Goal: Task Accomplishment & Management: Use online tool/utility

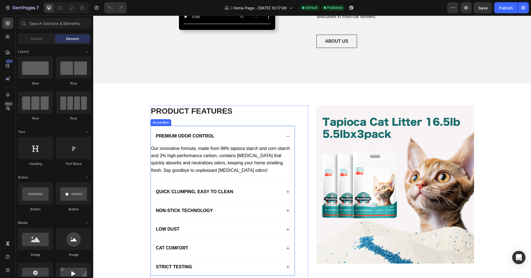
scroll to position [405, 0]
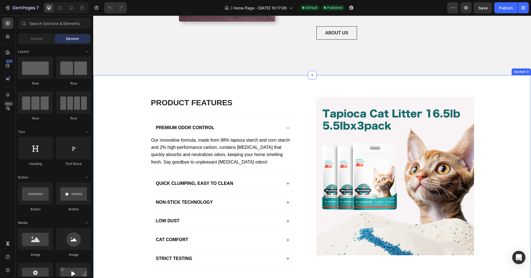
click at [127, 118] on div "PRODUCT FEATURES Heading Premium Odor Control Our innovative formula, made from…" at bounding box center [312, 188] width 427 height 183
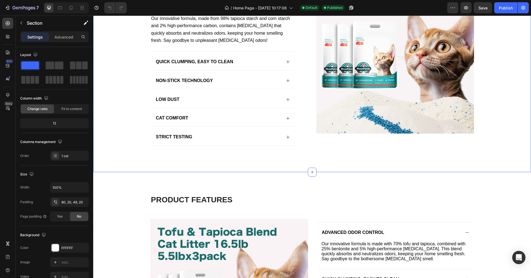
scroll to position [529, 0]
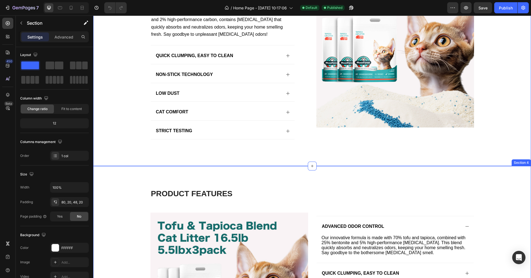
click at [133, 170] on div "product features Heading Row Image Advanced Odor Control Our innovative formula…" at bounding box center [312, 277] width 438 height 222
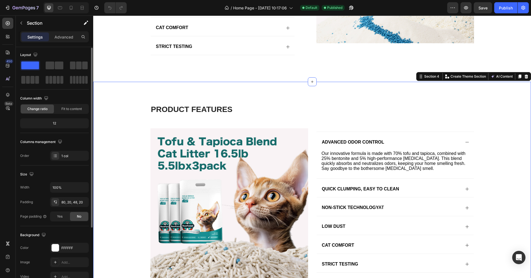
scroll to position [41, 0]
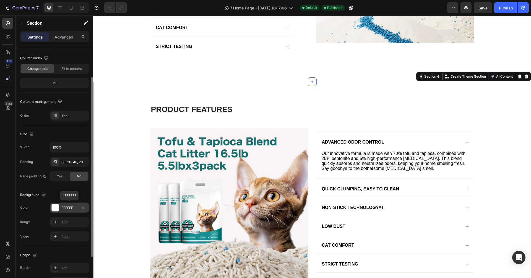
click at [54, 207] on div at bounding box center [55, 207] width 7 height 7
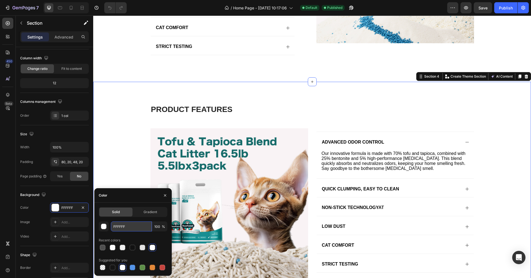
click at [127, 207] on input "FFFFFF" at bounding box center [131, 226] width 41 height 10
click at [106, 207] on div "button" at bounding box center [104, 226] width 6 height 6
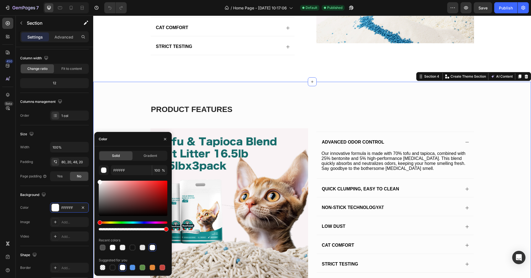
type input "FCFCFC"
drag, startPoint x: 100, startPoint y: 182, endPoint x: 95, endPoint y: 181, distance: 5.3
click at [95, 181] on div "Solid Gradient FCFCFC 100 % Recent colors Suggested for you" at bounding box center [132, 211] width 77 height 120
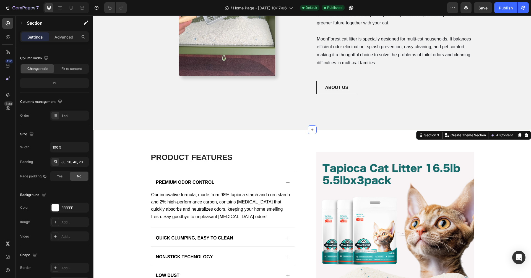
scroll to position [465, 0]
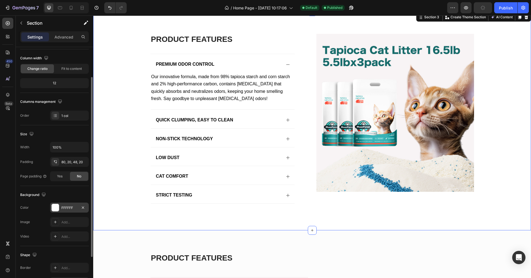
click at [54, 207] on div at bounding box center [55, 207] width 7 height 7
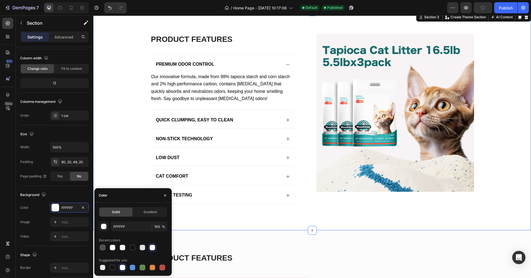
click at [237, 207] on div "PRODUCT FEATURES Heading Premium Odor Control Our innovative formula, made from…" at bounding box center [312, 121] width 438 height 218
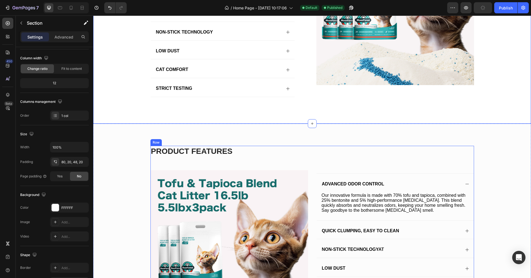
scroll to position [602, 0]
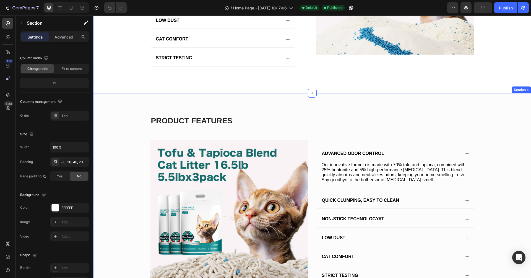
click at [126, 143] on div "product features Heading Row Image Advanced Odor Control Our innovative formula…" at bounding box center [312, 208] width 427 height 187
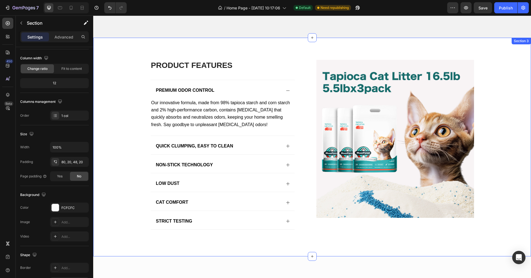
scroll to position [397, 0]
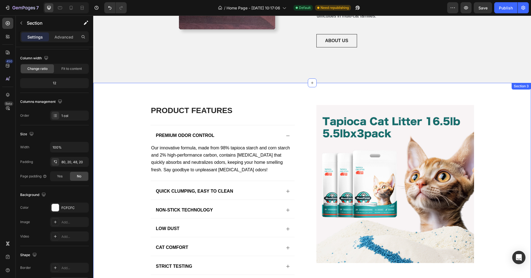
click at [119, 133] on div "PRODUCT FEATURES Heading Premium Odor Control Our innovative formula, made from…" at bounding box center [312, 196] width 427 height 183
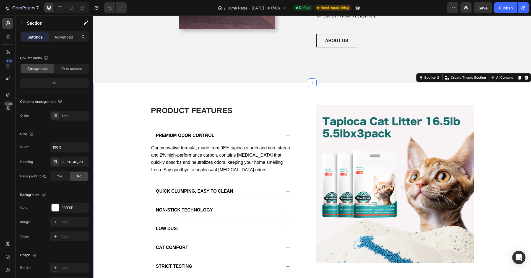
click at [114, 172] on div "PRODUCT FEATURES Heading Premium Odor Control Our innovative formula, made from…" at bounding box center [312, 196] width 427 height 183
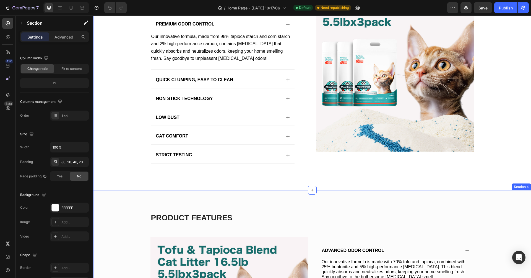
scroll to position [553, 0]
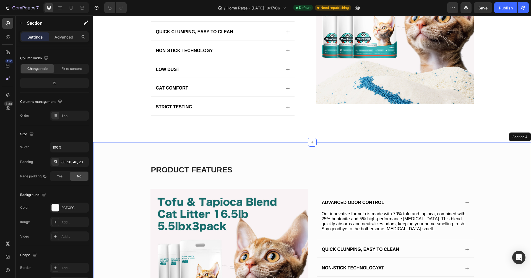
click at [112, 172] on div "product features Heading Row Image Advanced Odor Control Our innovative formula…" at bounding box center [312, 257] width 427 height 187
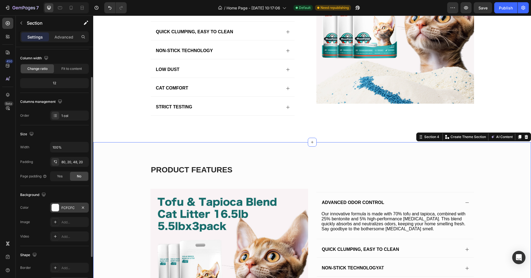
click at [75, 207] on div "FCFCFC" at bounding box center [69, 207] width 16 height 5
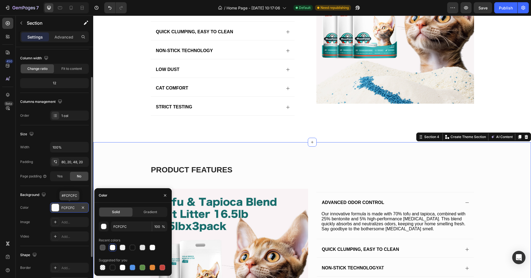
click at [75, 207] on div "FCFCFC" at bounding box center [69, 207] width 16 height 5
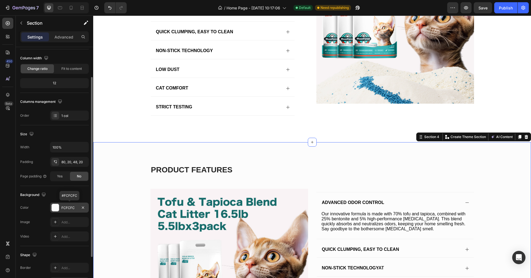
click at [75, 207] on div "FCFCFC" at bounding box center [69, 207] width 16 height 5
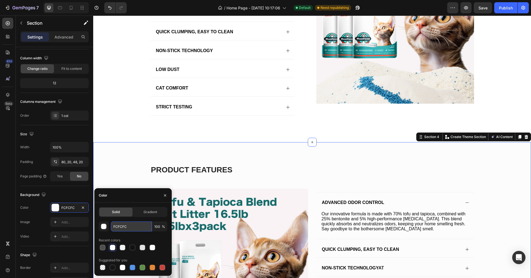
drag, startPoint x: 130, startPoint y: 228, endPoint x: 112, endPoint y: 226, distance: 18.9
click at [112, 207] on input "FCFCFC" at bounding box center [131, 226] width 41 height 10
click at [142, 119] on div "PRODUCT FEATURES Heading Premium Odor Control Our innovative formula, made from…" at bounding box center [312, 37] width 427 height 183
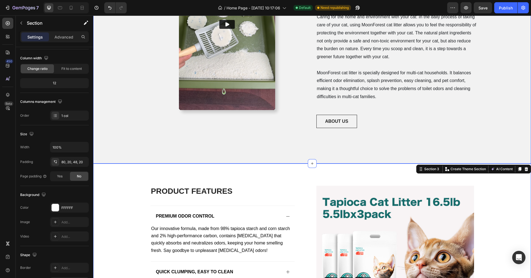
scroll to position [289, 0]
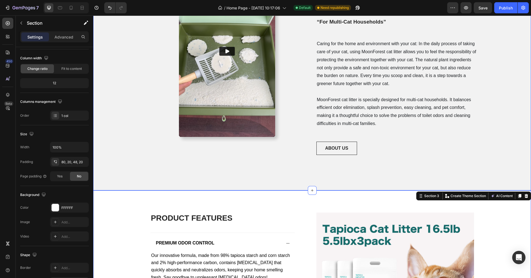
click at [140, 117] on div "Video Row BRAND STORY 2025 Text block MoonForest Cat Litter Heading “For Multi-…" at bounding box center [312, 64] width 438 height 251
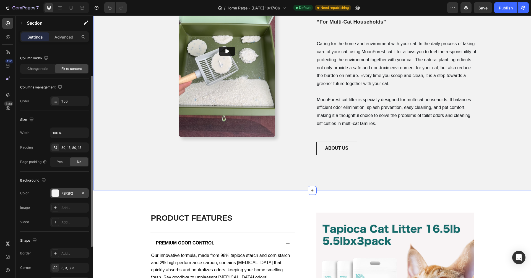
click at [69, 193] on div "F2F2F2" at bounding box center [69, 193] width 16 height 5
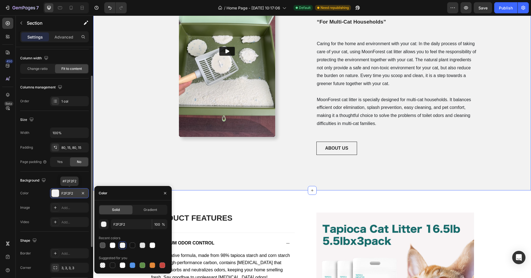
drag, startPoint x: 75, startPoint y: 194, endPoint x: 63, endPoint y: 194, distance: 12.5
click at [63, 194] on div "F2F2F2" at bounding box center [69, 193] width 16 height 5
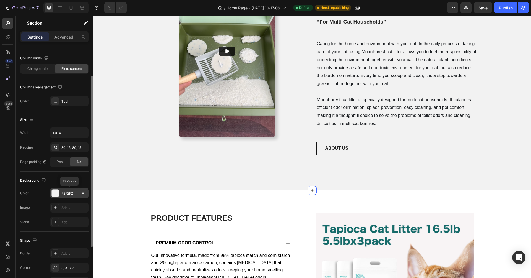
click at [68, 194] on div "F2F2F2" at bounding box center [69, 193] width 16 height 5
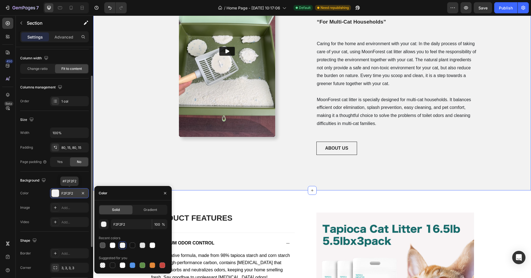
click at [68, 194] on div "F2F2F2" at bounding box center [69, 193] width 16 height 5
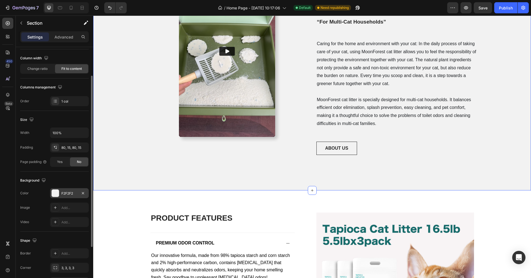
click at [69, 195] on div "F2F2F2" at bounding box center [69, 193] width 16 height 5
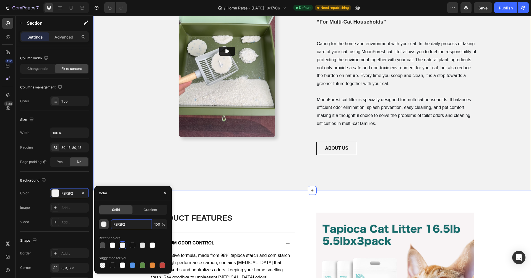
drag, startPoint x: 125, startPoint y: 225, endPoint x: 99, endPoint y: 224, distance: 25.7
click at [99, 207] on div "F2F2F2 100 %" at bounding box center [133, 224] width 69 height 10
paste input "pack"
drag, startPoint x: 127, startPoint y: 225, endPoint x: 104, endPoint y: 223, distance: 23.6
click at [104, 207] on div "pack 100 %" at bounding box center [133, 224] width 69 height 10
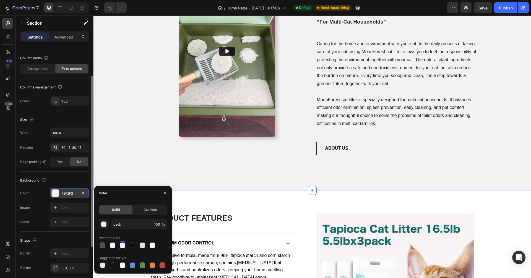
click at [72, 193] on div "F2F2F2" at bounding box center [69, 193] width 16 height 5
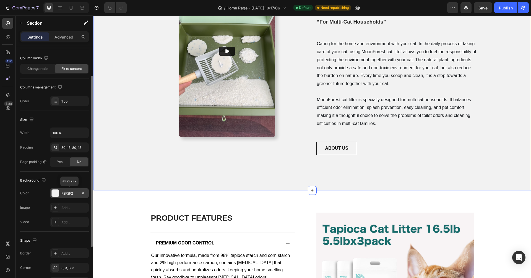
click at [71, 193] on div "F2F2F2" at bounding box center [69, 193] width 16 height 5
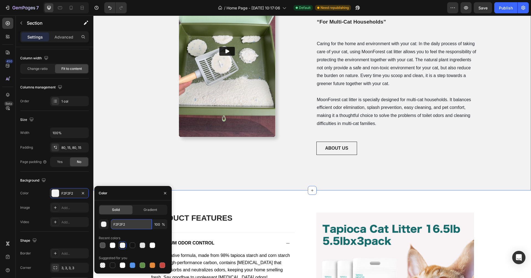
click at [117, 207] on input "F2F2F2" at bounding box center [131, 224] width 41 height 10
click at [116, 207] on input "F2F2F2" at bounding box center [131, 224] width 41 height 10
click at [119, 207] on input "F3F2F2" at bounding box center [131, 224] width 41 height 10
click at [124, 207] on input "F3F3F2" at bounding box center [131, 224] width 41 height 10
type input "F3F3F3"
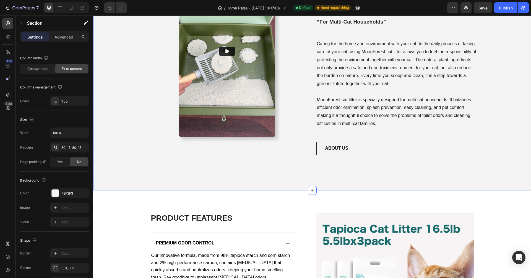
click at [135, 134] on div "Video Row BRAND STORY 2025 Text block MoonForest Cat Litter Heading “For Multi-…" at bounding box center [312, 64] width 438 height 251
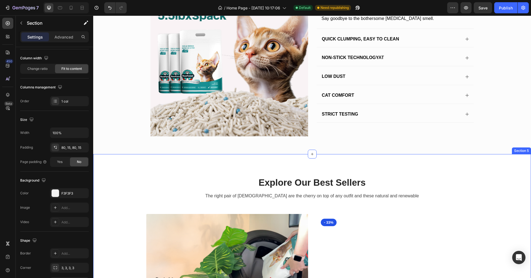
scroll to position [804, 0]
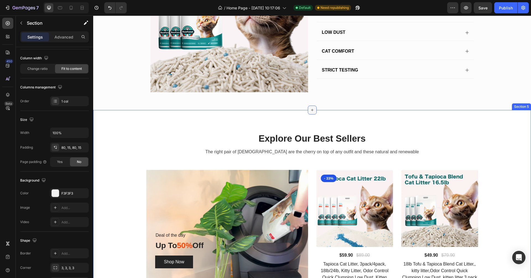
click at [311, 108] on icon at bounding box center [312, 110] width 4 height 4
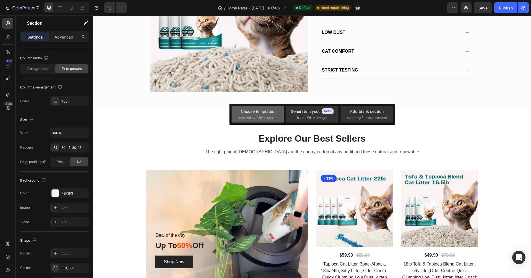
click at [274, 115] on span "inspired by CRO experts" at bounding box center [258, 117] width 38 height 5
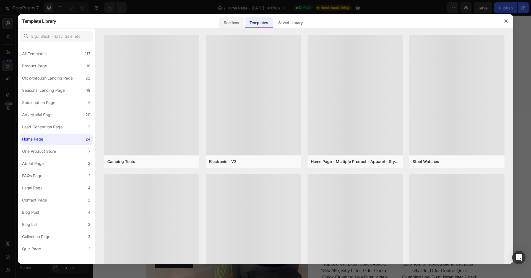
click at [231, 24] on div "Sections" at bounding box center [231, 22] width 24 height 11
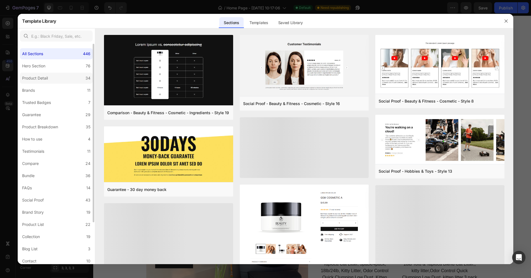
click at [52, 79] on label "Product Detail 34" at bounding box center [56, 78] width 73 height 11
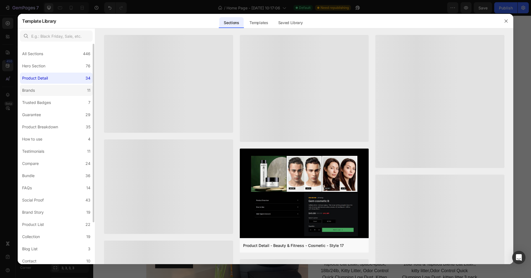
click at [53, 89] on label "Brands 11" at bounding box center [56, 90] width 73 height 11
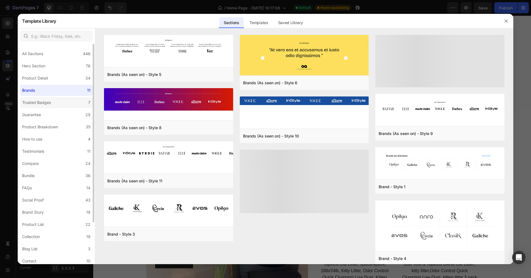
click at [45, 102] on div "Trusted Badges" at bounding box center [36, 102] width 29 height 7
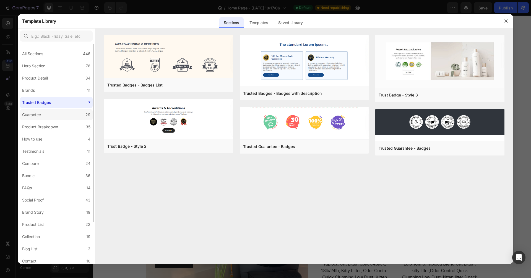
click at [80, 114] on label "Guarantee 29" at bounding box center [56, 114] width 73 height 11
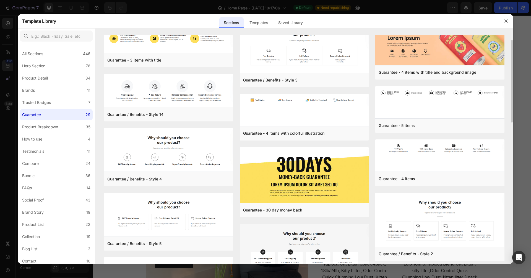
scroll to position [0, 0]
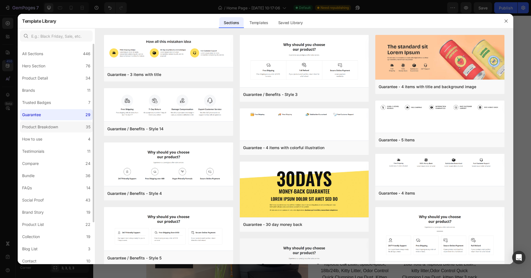
click at [66, 127] on label "Product Breakdown 35" at bounding box center [56, 126] width 73 height 11
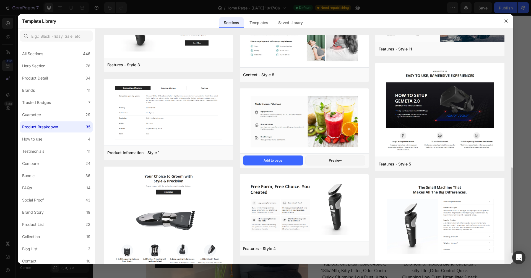
scroll to position [395, 0]
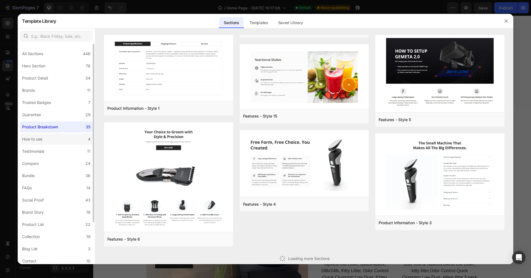
click at [69, 142] on label "How to use 4" at bounding box center [56, 138] width 73 height 11
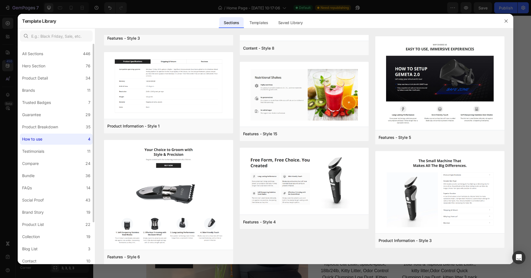
scroll to position [0, 0]
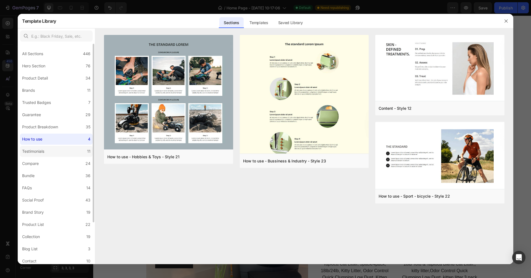
click at [82, 155] on label "Testimonials 11" at bounding box center [56, 151] width 73 height 11
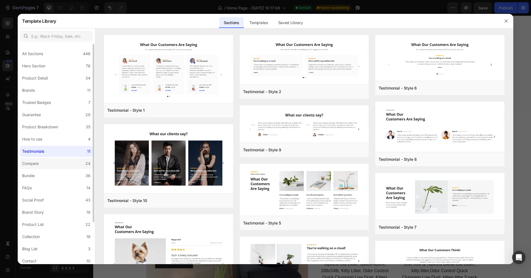
click at [86, 164] on div "24" at bounding box center [88, 163] width 5 height 7
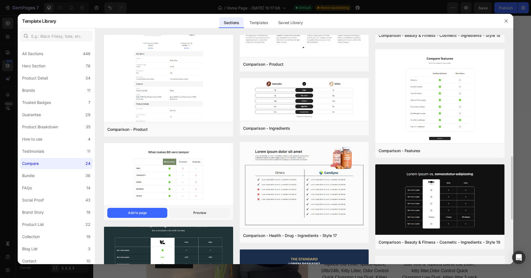
scroll to position [388, 0]
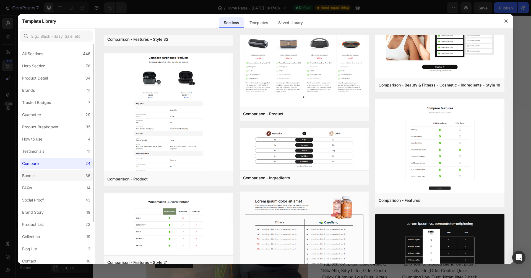
click at [79, 173] on label "Bundle 36" at bounding box center [56, 175] width 73 height 11
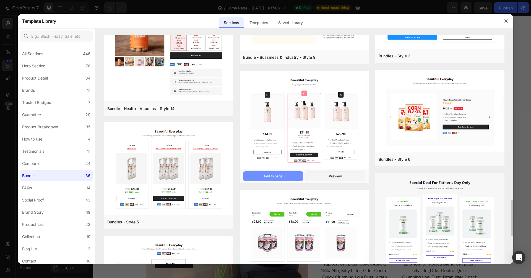
scroll to position [1091, 0]
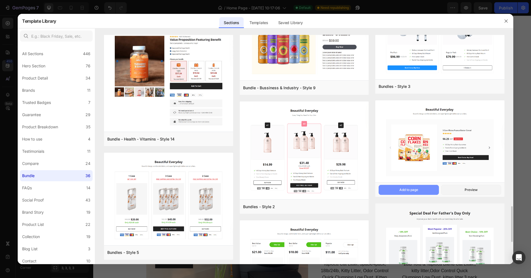
click at [398, 188] on div "Add to page" at bounding box center [409, 189] width 19 height 5
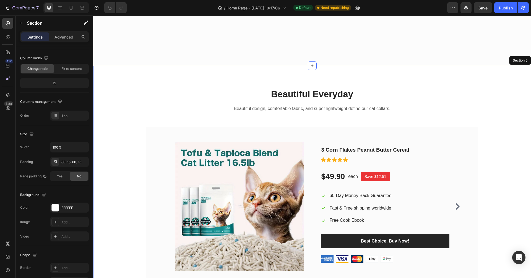
scroll to position [901, 0]
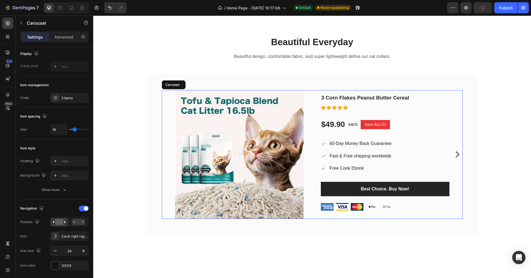
click at [398, 153] on icon "Carousel Next Arrow" at bounding box center [457, 154] width 7 height 7
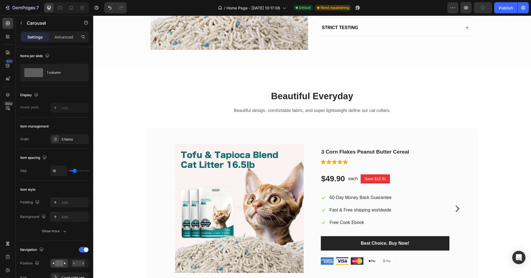
scroll to position [893, 0]
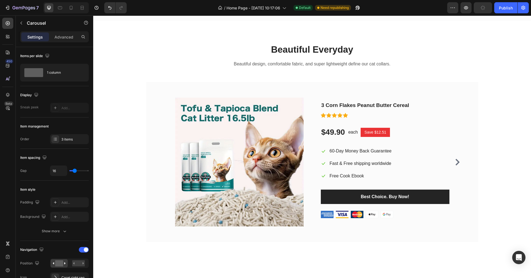
click at [398, 162] on icon "Carousel Next Arrow" at bounding box center [458, 162] width 4 height 7
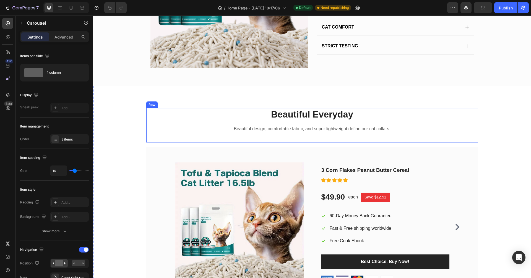
scroll to position [882, 0]
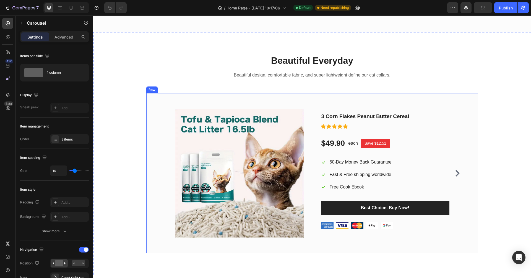
click at [164, 97] on div "(P) Images & Gallery 3 Corn Flakes Peanut Butter Cereal Heading Icon Icon Icon …" at bounding box center [312, 173] width 332 height 160
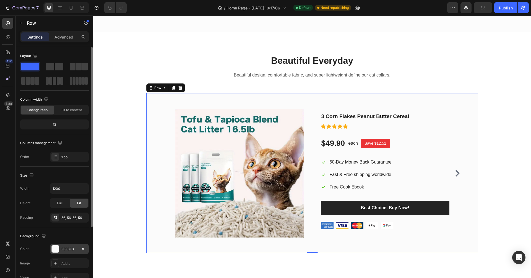
click at [56, 207] on div at bounding box center [55, 248] width 7 height 7
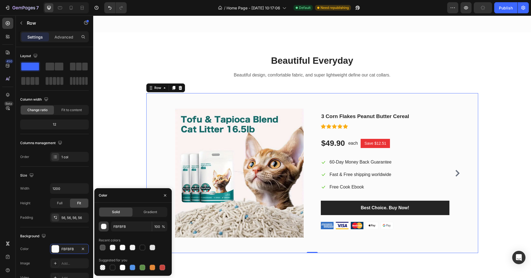
click at [104, 207] on div "button" at bounding box center [104, 227] width 6 height 6
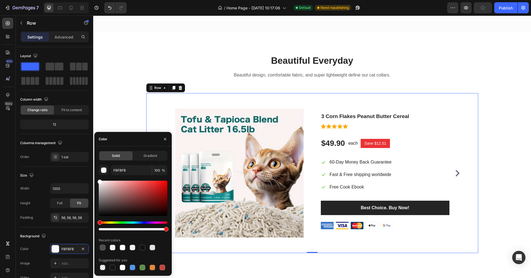
drag, startPoint x: 101, startPoint y: 185, endPoint x: 96, endPoint y: 174, distance: 12.3
click at [96, 174] on div "Solid Gradient FBFBFB 100 % Recent colors Suggested for you" at bounding box center [132, 211] width 77 height 120
type input "FFFFFF"
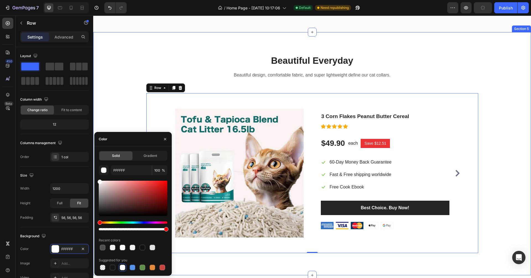
click at [118, 123] on div "Beautiful Everyday Heading Beautiful design, comfortable fabric, and super ligh…" at bounding box center [312, 153] width 430 height 198
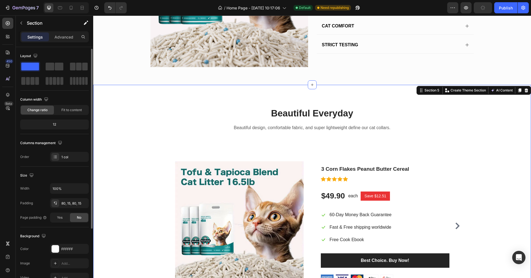
scroll to position [1, 0]
click at [143, 160] on div "Beautiful Everyday Heading Beautiful design, comfortable fabric, and super ligh…" at bounding box center [312, 206] width 430 height 198
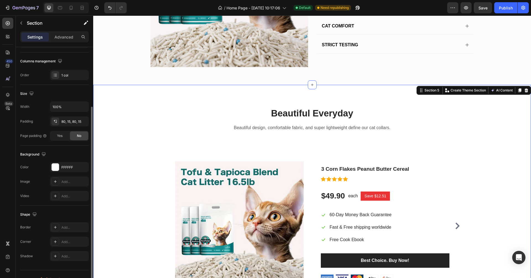
scroll to position [0, 0]
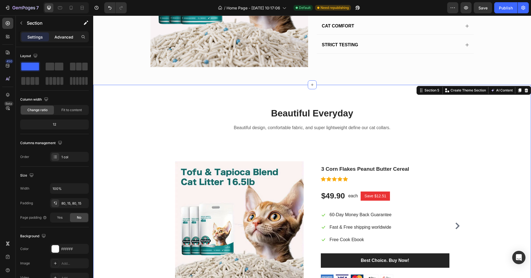
click at [69, 35] on p "Advanced" at bounding box center [64, 37] width 19 height 6
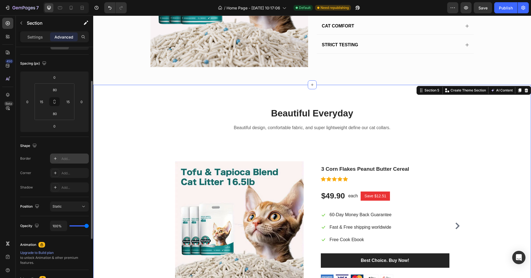
scroll to position [95, 0]
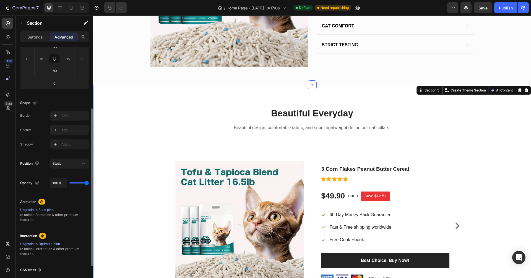
click at [109, 158] on div "Beautiful Everyday Heading Beautiful design, comfortable fabric, and super ligh…" at bounding box center [312, 206] width 430 height 198
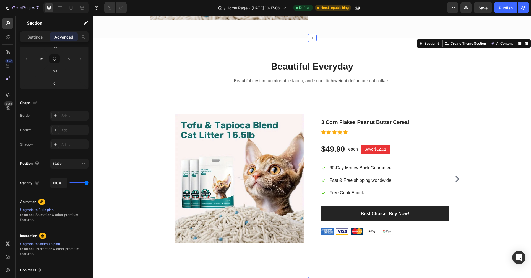
scroll to position [871, 0]
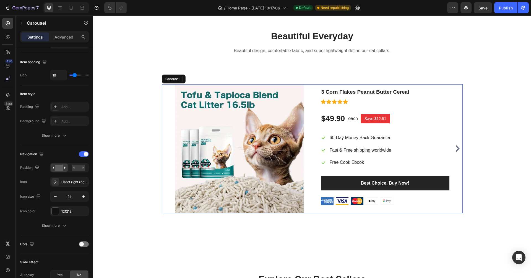
click at [398, 148] on icon "Carousel Next Arrow" at bounding box center [458, 148] width 4 height 7
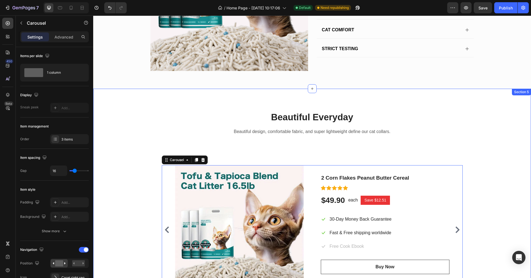
scroll to position [813, 0]
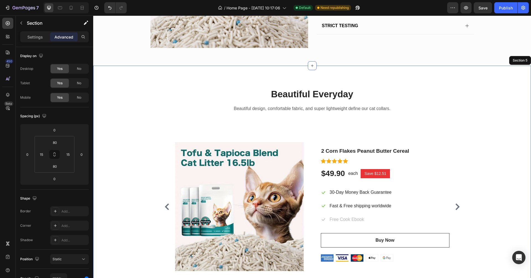
click at [398, 154] on div "Beautiful Everyday Heading Beautiful design, comfortable fabric, and super ligh…" at bounding box center [312, 187] width 430 height 198
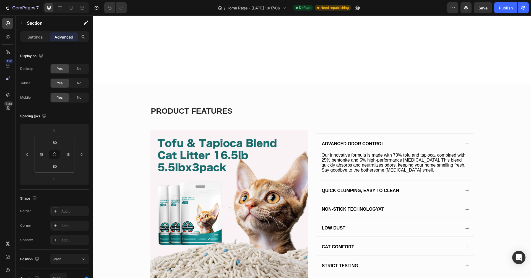
scroll to position [841, 0]
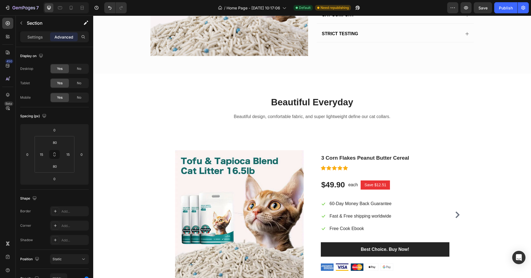
click at [398, 82] on div "Beautiful Everyday Heading Beautiful design, comfortable fabric, and super ligh…" at bounding box center [312, 195] width 438 height 243
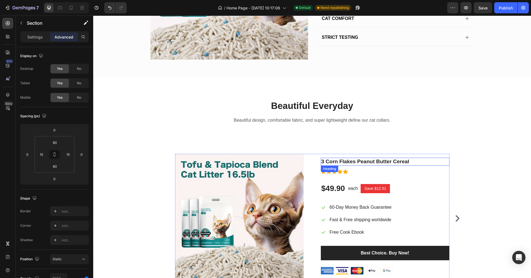
scroll to position [826, 0]
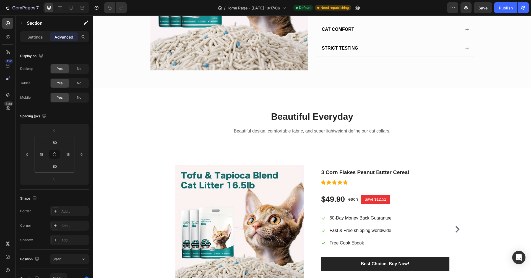
click at [398, 103] on div "Beautiful Everyday Heading Beautiful design, comfortable fabric, and super ligh…" at bounding box center [312, 209] width 438 height 243
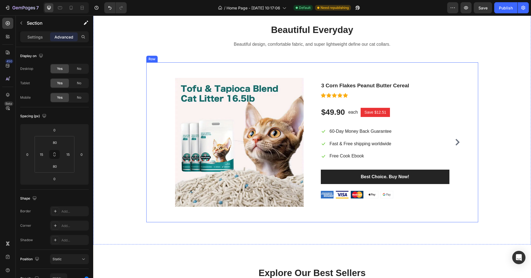
scroll to position [837, 0]
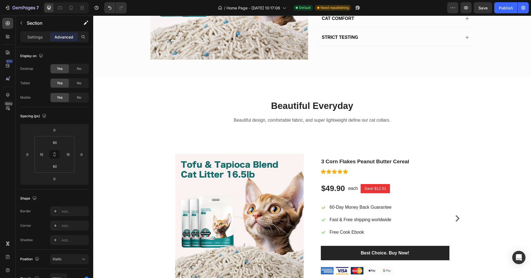
click at [398, 88] on div "Beautiful Everyday Heading Beautiful design, comfortable fabric, and super ligh…" at bounding box center [312, 198] width 438 height 243
click at [105, 85] on div "Beautiful Everyday Heading Beautiful design, comfortable fabric, and super ligh…" at bounding box center [312, 198] width 438 height 243
click at [22, 24] on icon "button" at bounding box center [21, 23] width 2 height 3
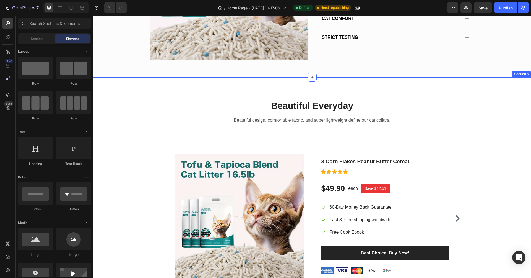
click at [398, 75] on div "Section 5" at bounding box center [521, 73] width 17 height 5
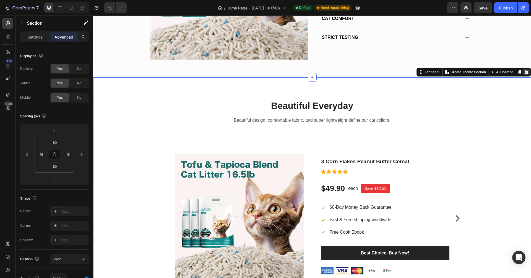
click at [398, 74] on div at bounding box center [526, 72] width 7 height 7
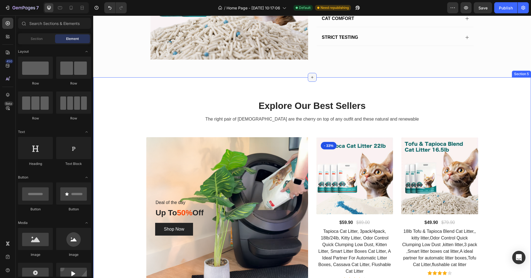
click at [310, 79] on div at bounding box center [312, 77] width 9 height 9
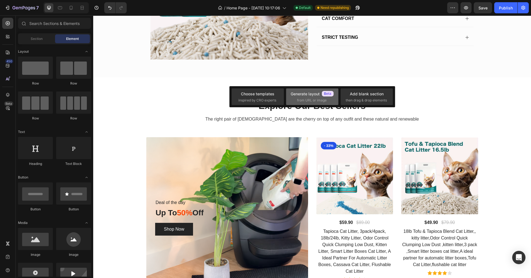
click at [294, 95] on div "Generate layout" at bounding box center [312, 94] width 43 height 6
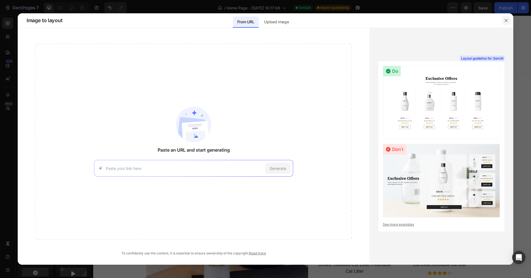
drag, startPoint x: 507, startPoint y: 22, endPoint x: 414, endPoint y: 6, distance: 94.5
click at [398, 22] on icon "button" at bounding box center [506, 20] width 4 height 4
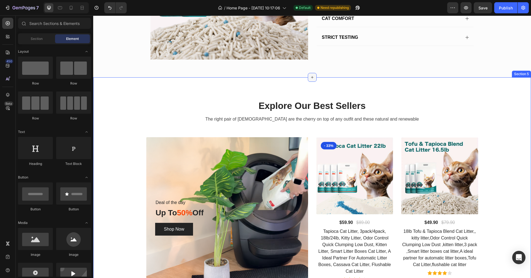
click at [312, 78] on icon at bounding box center [312, 77] width 4 height 4
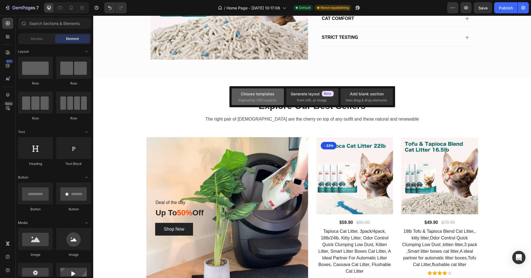
click at [262, 96] on div "Choose templates" at bounding box center [257, 94] width 33 height 6
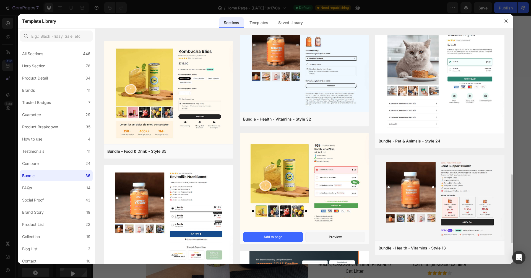
scroll to position [507, 0]
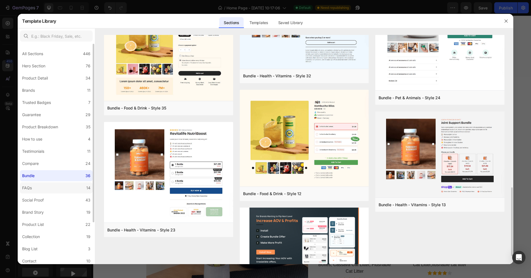
click at [65, 186] on label "FAQs 14" at bounding box center [56, 187] width 73 height 11
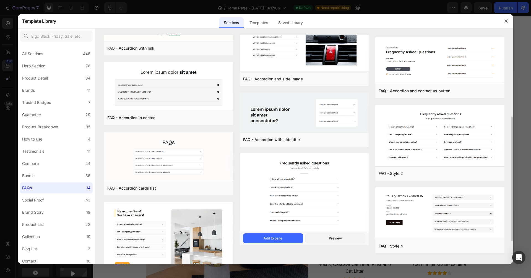
scroll to position [191, 0]
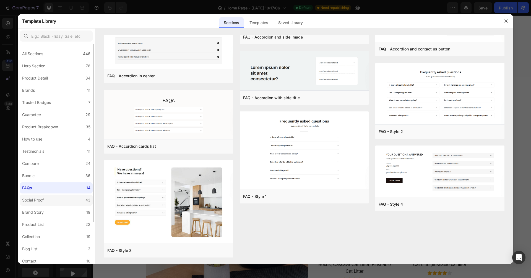
click at [64, 202] on label "Social Proof 43" at bounding box center [56, 199] width 73 height 11
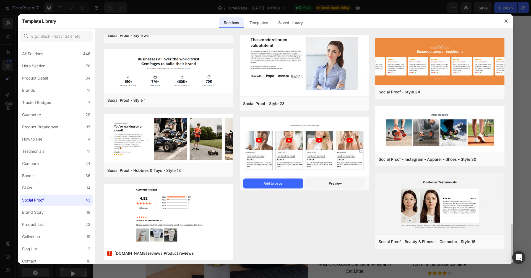
scroll to position [1000, 0]
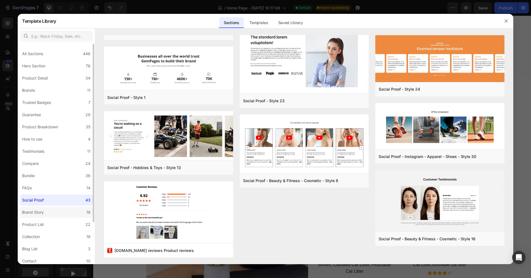
click at [44, 207] on label "Brand Story 19" at bounding box center [56, 211] width 73 height 11
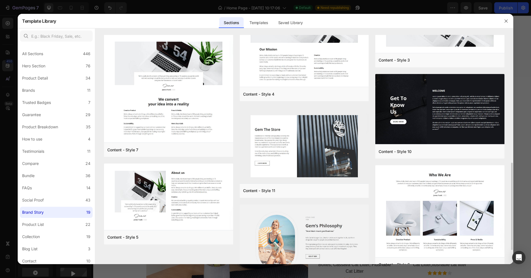
scroll to position [371, 0]
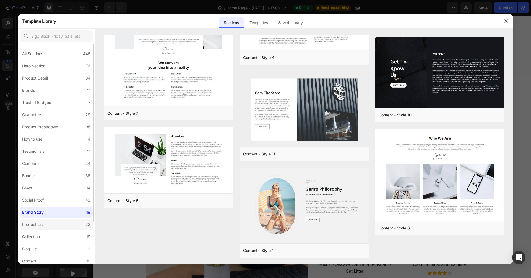
click at [50, 207] on label "Product List 22" at bounding box center [56, 224] width 73 height 11
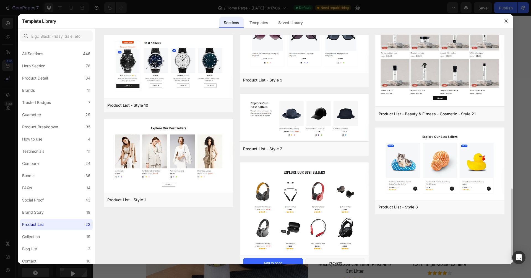
scroll to position [450, 0]
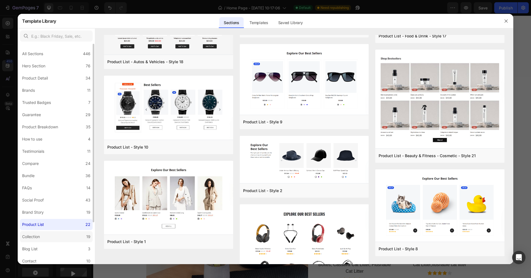
click at [66, 207] on label "Collection 19" at bounding box center [56, 236] width 73 height 11
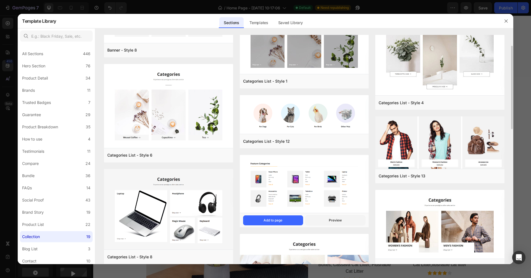
scroll to position [0, 0]
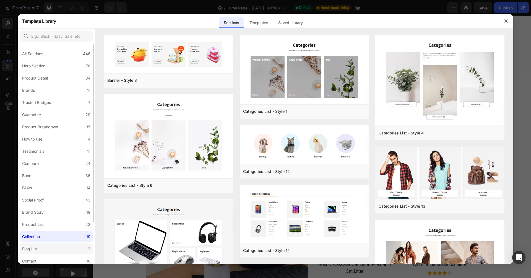
click at [42, 207] on label "Blog List 3" at bounding box center [56, 248] width 73 height 11
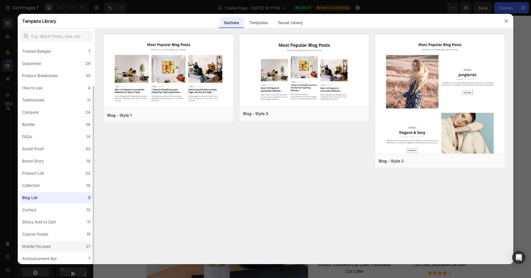
scroll to position [51, 0]
click at [56, 207] on label "Contact 10" at bounding box center [56, 209] width 73 height 11
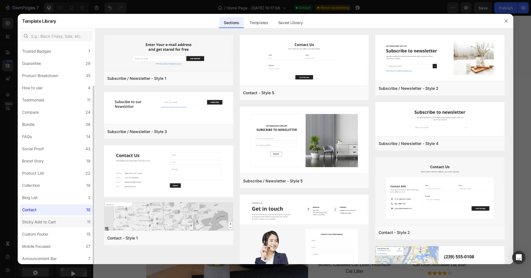
click at [64, 207] on label "Sticky Add to Cart 11" at bounding box center [56, 221] width 73 height 11
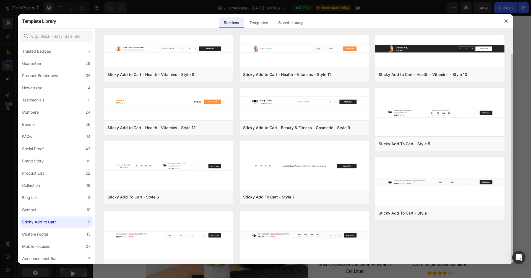
scroll to position [16, 0]
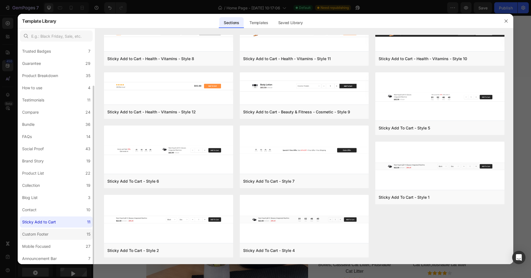
click at [66, 207] on label "Custom Footer 15" at bounding box center [56, 233] width 73 height 11
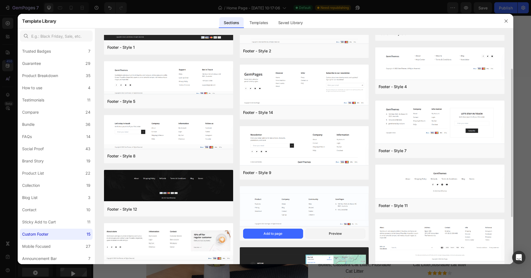
scroll to position [0, 0]
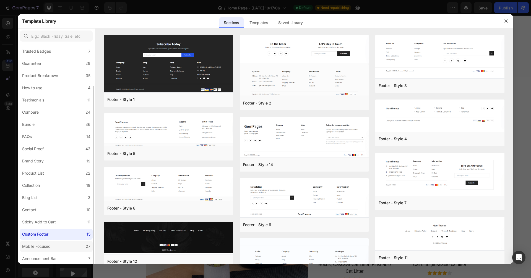
click at [50, 207] on div "Mobile Focused" at bounding box center [36, 246] width 29 height 7
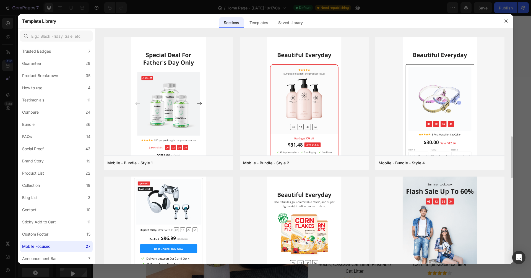
scroll to position [669, 0]
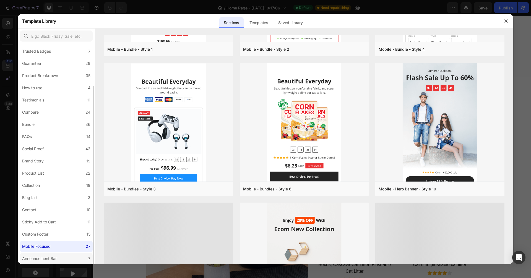
click at [70, 207] on label "Announcement Bar 7" at bounding box center [56, 258] width 73 height 11
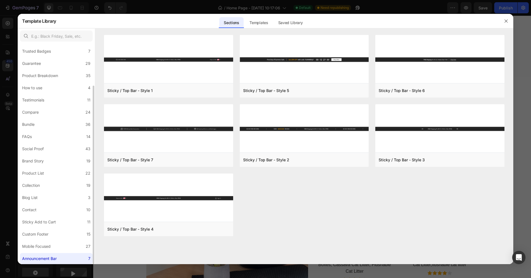
scroll to position [0, 0]
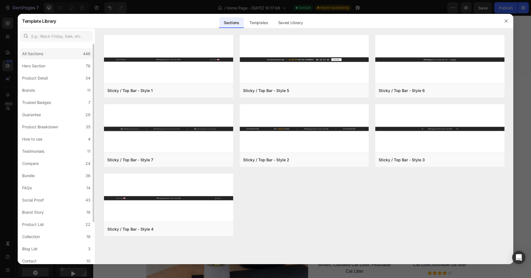
click at [59, 54] on div "All Sections 446" at bounding box center [56, 53] width 73 height 11
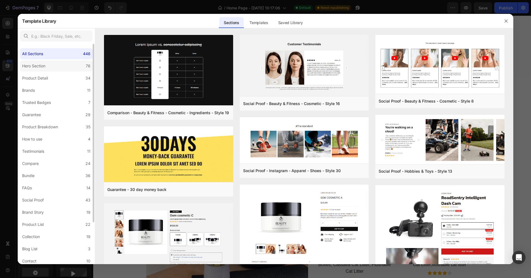
click at [65, 64] on label "Hero Section 76" at bounding box center [56, 65] width 73 height 11
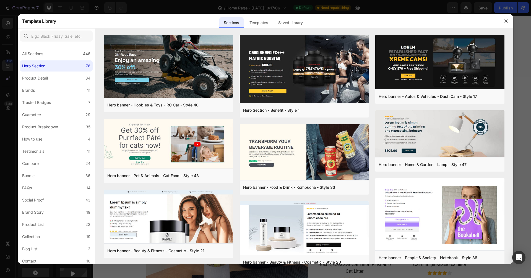
click at [378, 22] on div "Sections Templates Existing pages Saved Library Templates Saved Library" at bounding box center [263, 21] width 414 height 14
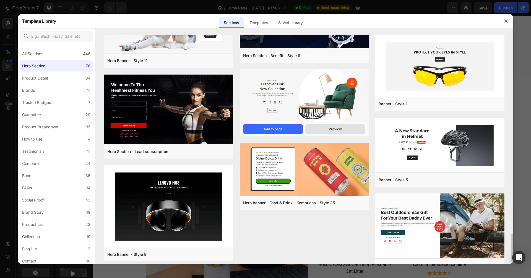
scroll to position [1594, 0]
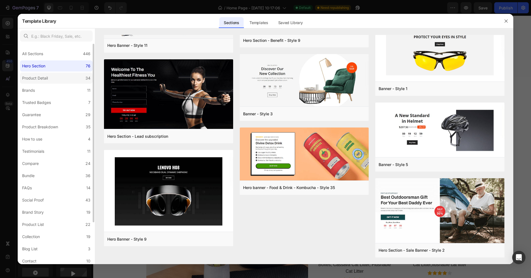
click at [68, 80] on label "Product Detail 34" at bounding box center [56, 78] width 73 height 11
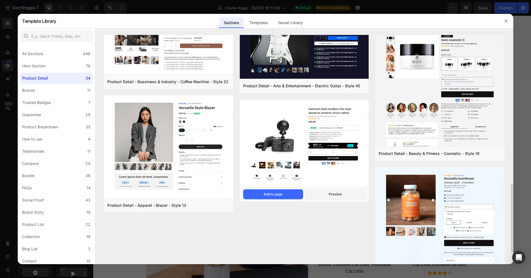
scroll to position [527, 0]
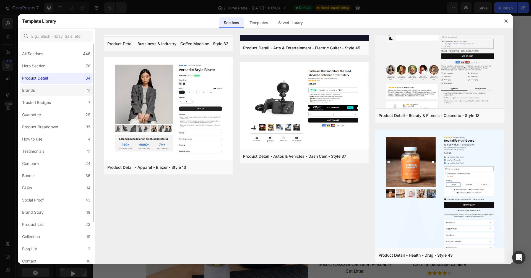
click at [63, 93] on label "Brands 11" at bounding box center [56, 90] width 73 height 11
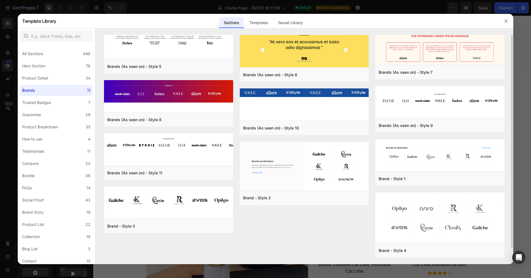
scroll to position [0, 0]
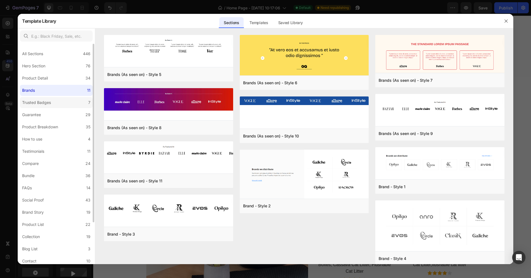
click at [73, 99] on label "Trusted Badges 7" at bounding box center [56, 102] width 73 height 11
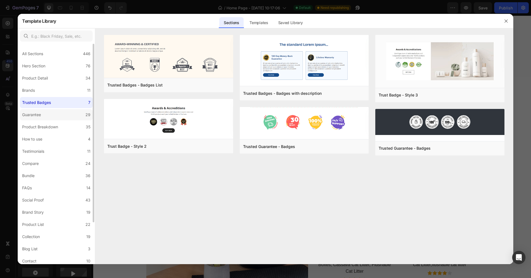
click at [53, 118] on label "Guarantee 29" at bounding box center [56, 114] width 73 height 11
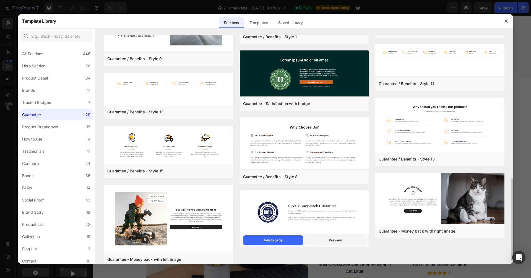
scroll to position [406, 0]
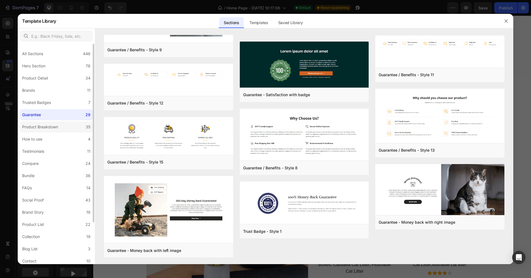
click at [81, 125] on label "Product Breakdown 35" at bounding box center [56, 126] width 73 height 11
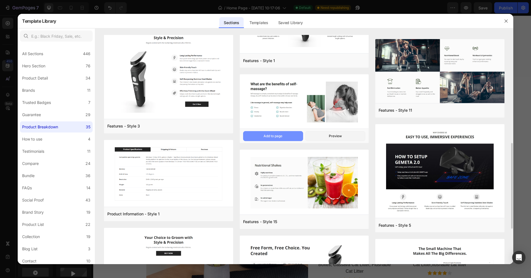
scroll to position [297, 0]
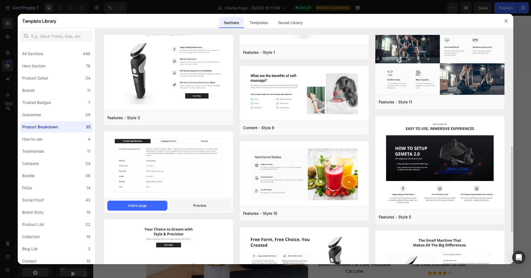
click at [166, 141] on img at bounding box center [168, 165] width 129 height 68
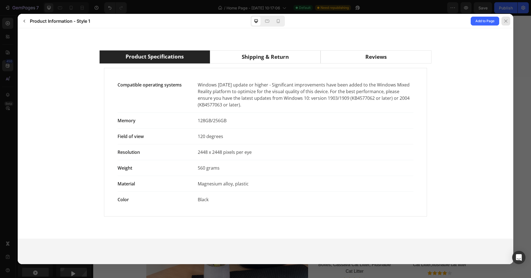
scroll to position [0, 0]
click at [398, 23] on icon at bounding box center [506, 21] width 4 height 4
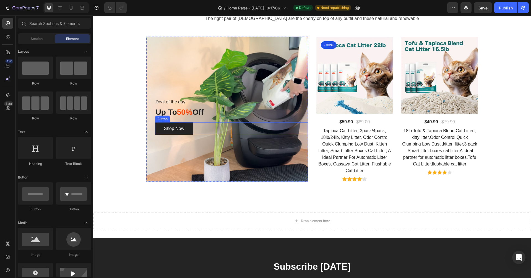
scroll to position [976, 0]
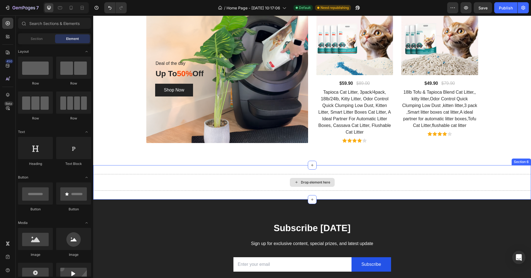
click at [296, 182] on icon at bounding box center [296, 182] width 4 height 5
click at [308, 167] on div at bounding box center [312, 165] width 9 height 9
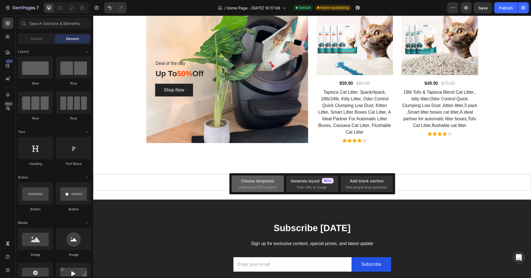
click at [262, 188] on span "inspired by CRO experts" at bounding box center [258, 187] width 38 height 5
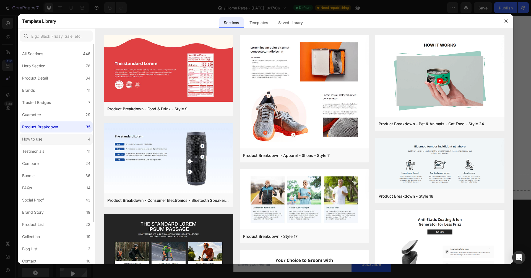
click at [56, 139] on label "How to use 4" at bounding box center [56, 138] width 73 height 11
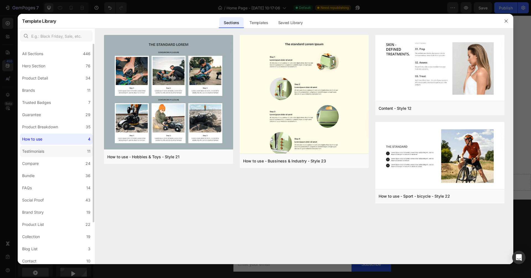
click at [55, 150] on label "Testimonials 11" at bounding box center [56, 151] width 73 height 11
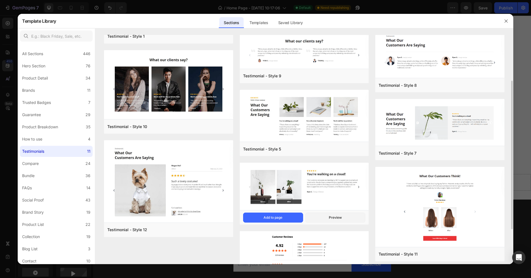
scroll to position [66, 0]
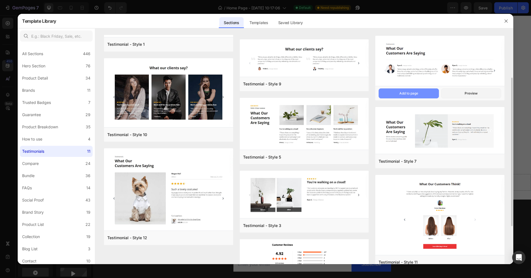
click at [398, 93] on div "Add to page" at bounding box center [409, 93] width 19 height 5
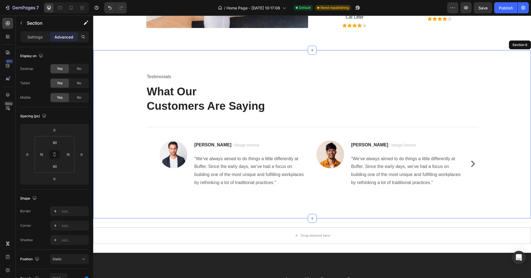
scroll to position [1090, 0]
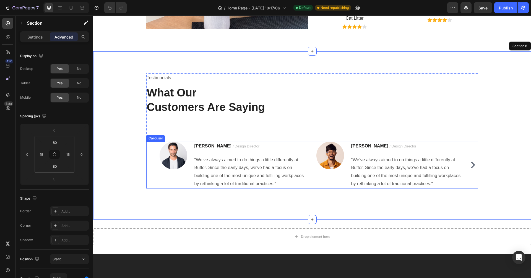
click at [398, 164] on icon "Carousel Next Arrow" at bounding box center [473, 164] width 7 height 7
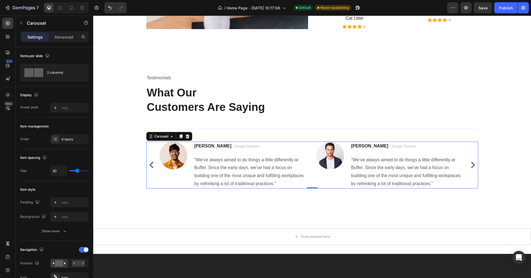
click at [146, 164] on div "Image [PERSON_NAME] / Design Director Text block "We’ve always aimed to do thin…" at bounding box center [312, 164] width 332 height 47
click at [147, 164] on button "Carousel Back Arrow" at bounding box center [151, 164] width 9 height 9
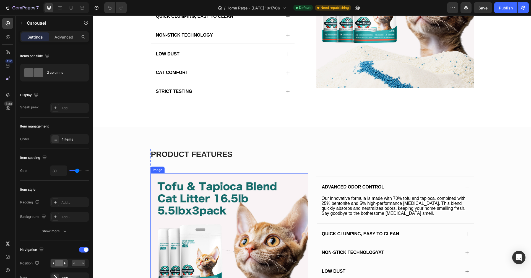
scroll to position [609, 0]
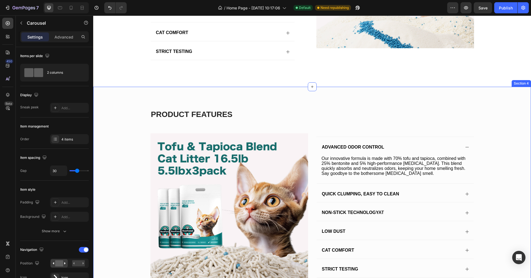
click at [123, 94] on div "product features Heading Row Image Advanced Odor Control Our innovative formula…" at bounding box center [312, 198] width 438 height 222
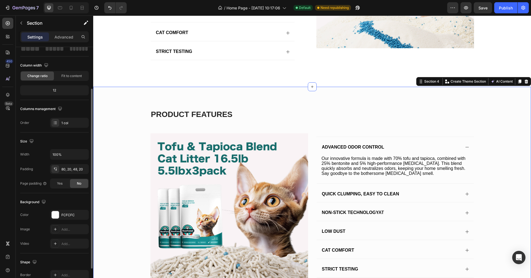
scroll to position [76, 0]
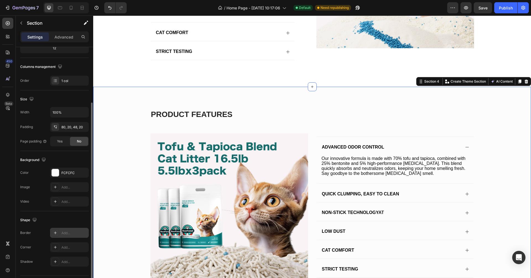
click at [64, 207] on div "Add..." at bounding box center [69, 232] width 39 height 10
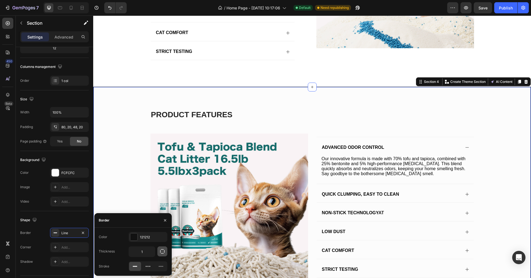
click at [163, 207] on icon "button" at bounding box center [163, 251] width 6 height 6
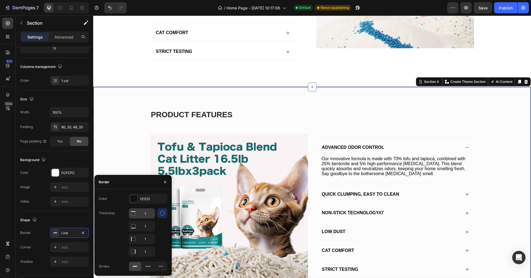
click at [142, 207] on input "1" at bounding box center [142, 213] width 26 height 10
click at [134, 198] on div at bounding box center [133, 198] width 7 height 7
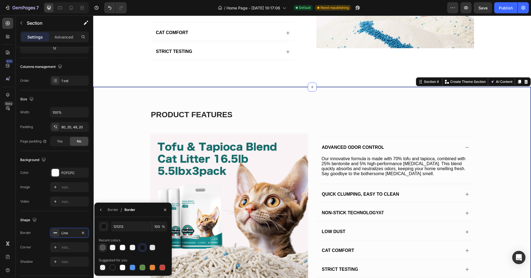
click at [103, 207] on div at bounding box center [103, 247] width 6 height 6
type input "4F4F4F"
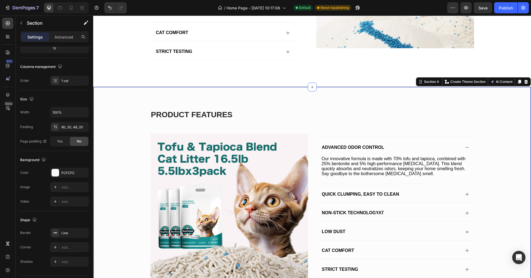
click at [112, 187] on div "product features Heading Row Image Advanced Odor Control Our innovative formula…" at bounding box center [312, 202] width 426 height 187
click at [115, 187] on div "product features Heading Row Image Advanced Odor Control Our innovative formula…" at bounding box center [312, 202] width 426 height 187
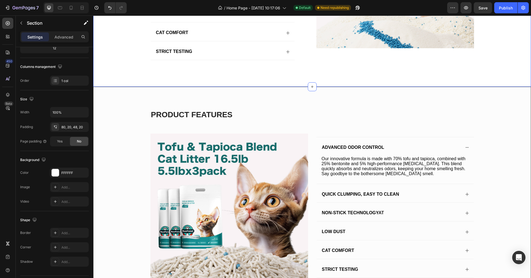
click at [398, 121] on div "product features Heading Row Image Advanced Odor Control Our innovative formula…" at bounding box center [312, 202] width 426 height 187
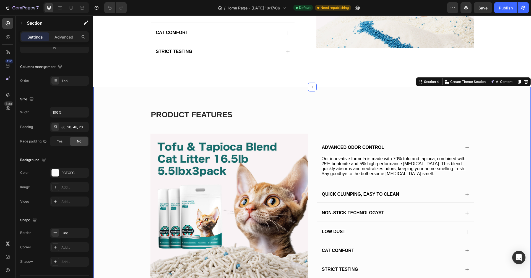
click at [118, 117] on div "product features Heading Row Image Advanced Odor Control Our innovative formula…" at bounding box center [312, 202] width 426 height 187
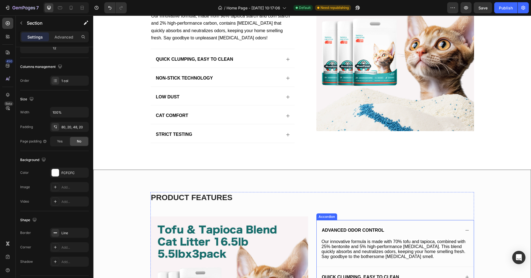
scroll to position [548, 0]
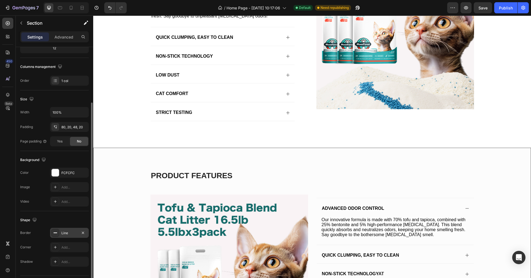
click at [67, 207] on div "Line" at bounding box center [69, 232] width 16 height 5
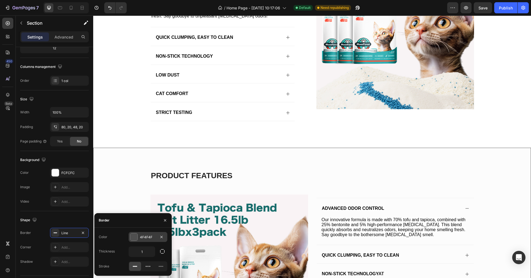
click at [137, 207] on div at bounding box center [133, 236] width 7 height 7
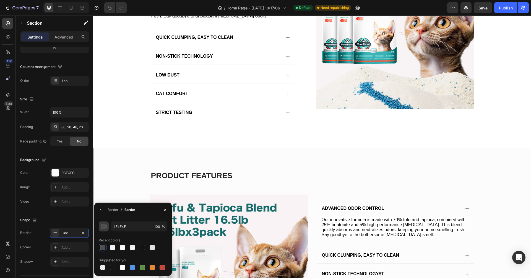
click at [104, 207] on div "button" at bounding box center [104, 227] width 6 height 6
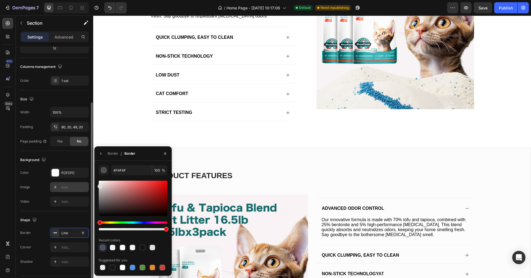
type input "DDDDDD"
drag, startPoint x: 99, startPoint y: 194, endPoint x: 88, endPoint y: 185, distance: 14.7
click at [88, 185] on div "450 Beta Sections(11) Elements(83) Section Element Hero Section Product Detail …" at bounding box center [46, 146] width 93 height 262
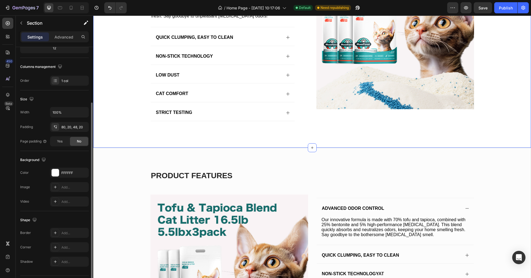
click at [133, 134] on div "PRODUCT FEATURES Heading Premium Odor Control Our innovative formula, made from…" at bounding box center [312, 38] width 438 height 218
click at [228, 156] on div "product features Heading Row Image Advanced Odor Control Our innovative formula…" at bounding box center [312, 258] width 438 height 222
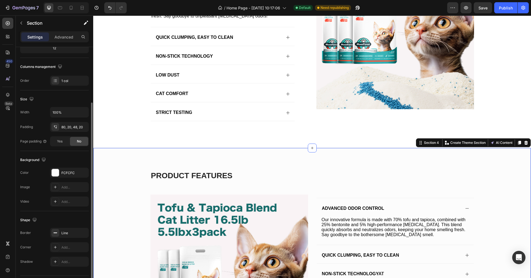
click at [131, 179] on div "product features Heading Row Image Advanced Odor Control Our innovative formula…" at bounding box center [312, 263] width 426 height 187
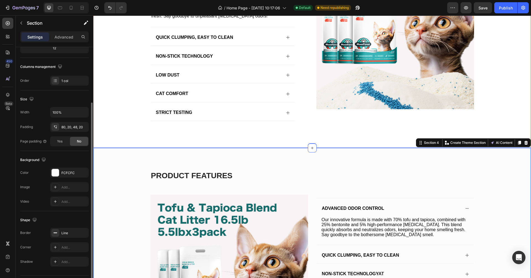
click at [114, 112] on div "PRODUCT FEATURES Heading Premium Odor Control Our innovative formula, made from…" at bounding box center [312, 42] width 427 height 183
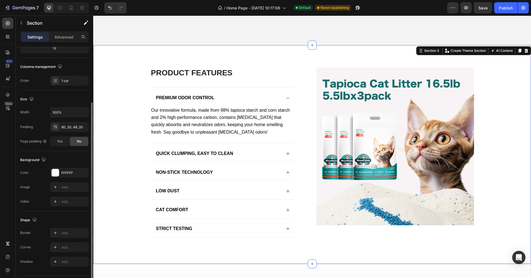
scroll to position [327, 0]
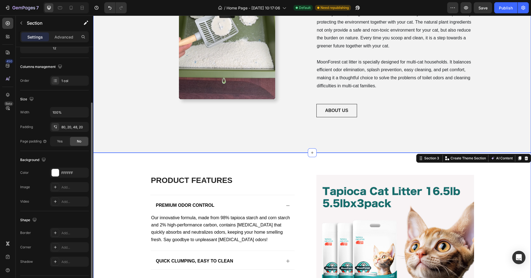
click at [131, 108] on div "Video Row BRAND STORY 2025 Text block MoonForest Cat Litter Heading “For Multi-…" at bounding box center [312, 26] width 438 height 251
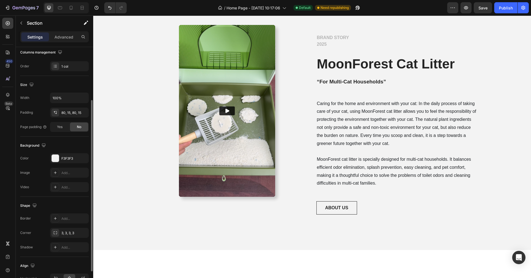
scroll to position [185, 0]
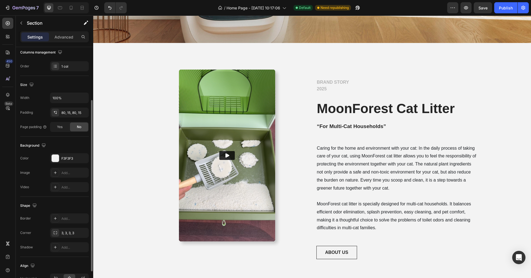
click at [133, 114] on div "Video Row BRAND STORY 2025 Text block MoonForest Cat Litter Heading “For Multi-…" at bounding box center [312, 168] width 438 height 251
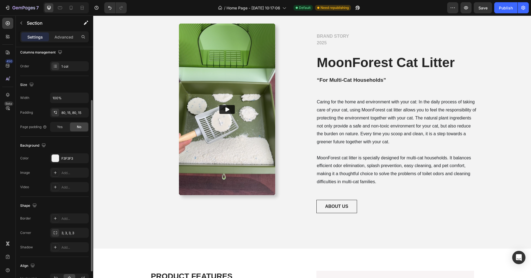
scroll to position [240, 0]
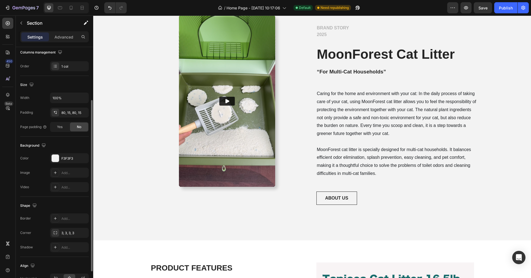
click at [137, 195] on div "Video Row BRAND STORY 2025 Text block MoonForest Cat Litter Heading “For Multi-…" at bounding box center [312, 114] width 438 height 251
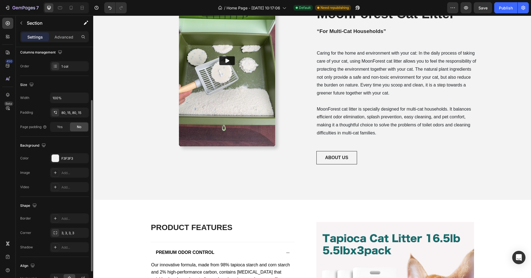
scroll to position [388, 0]
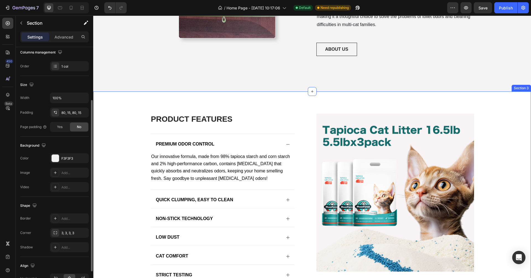
click at [126, 142] on div "PRODUCT FEATURES Heading Premium Odor Control Our innovative formula, made from…" at bounding box center [312, 204] width 427 height 183
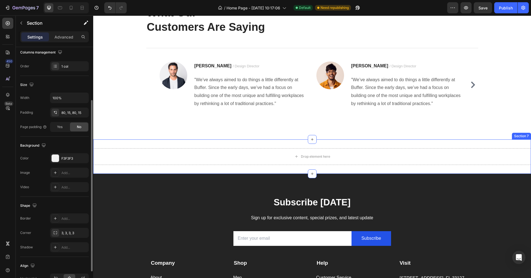
scroll to position [1156, 0]
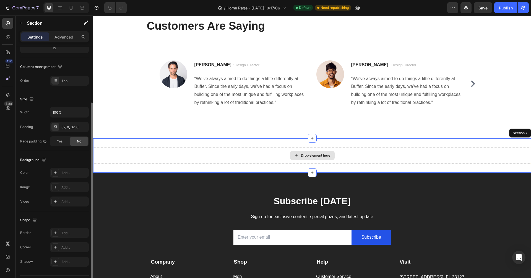
click at [398, 154] on div "Drop element here" at bounding box center [312, 155] width 438 height 17
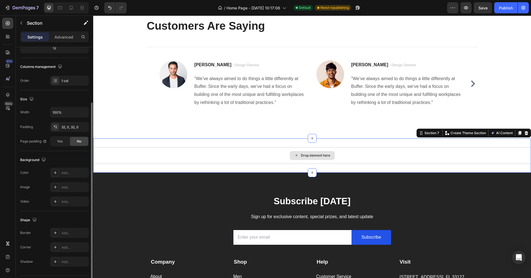
click at [359, 148] on div "Drop element here" at bounding box center [312, 155] width 438 height 17
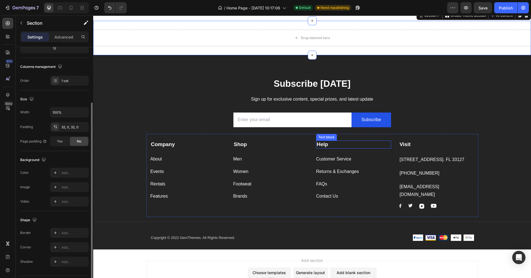
scroll to position [1314, 0]
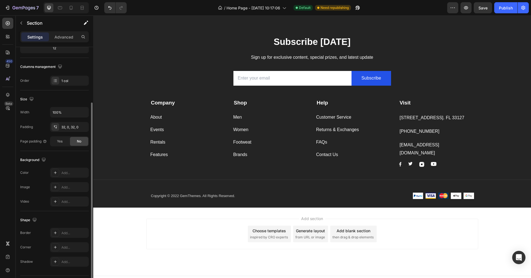
click at [398, 207] on div "Add section Choose templates inspired by CRO experts Generate layout from URL o…" at bounding box center [312, 233] width 332 height 30
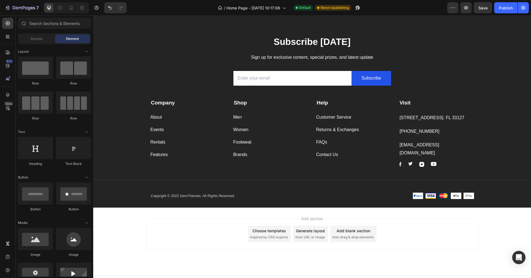
click at [351, 207] on span "then drag & drop elements" at bounding box center [353, 236] width 41 height 5
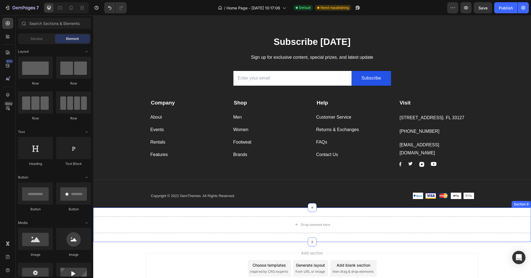
scroll to position [1348, 0]
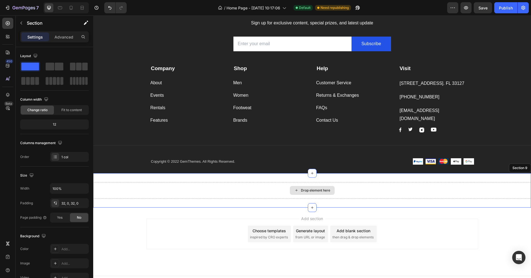
click at [398, 182] on div "Drop element here" at bounding box center [312, 190] width 438 height 17
click at [398, 166] on icon at bounding box center [527, 168] width 4 height 4
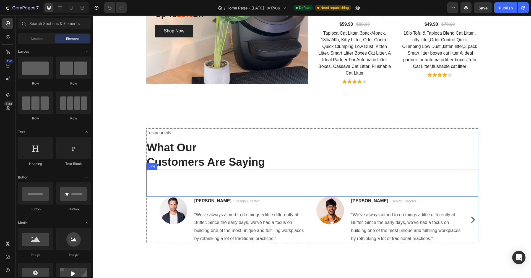
scroll to position [1010, 0]
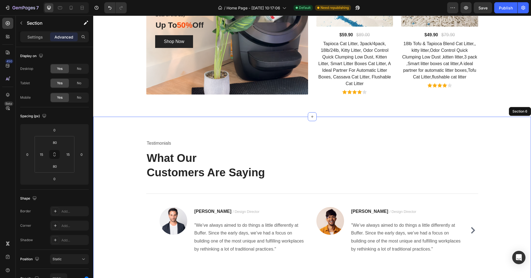
click at [398, 138] on div "Testimonials Text block What Our Customers Are Saying Heading Title Line Image …" at bounding box center [312, 201] width 438 height 168
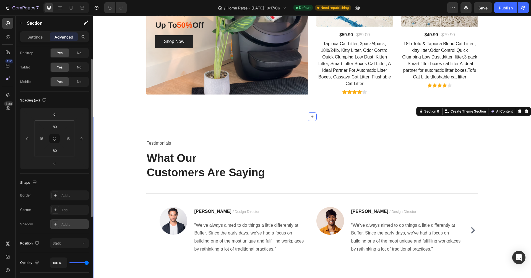
scroll to position [24, 0]
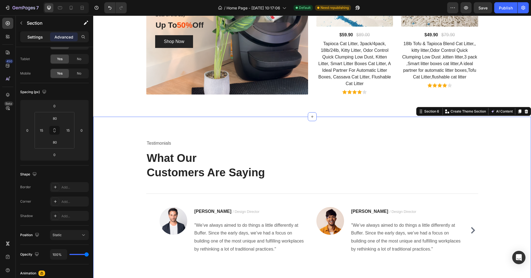
click at [33, 39] on p "Settings" at bounding box center [34, 37] width 15 height 6
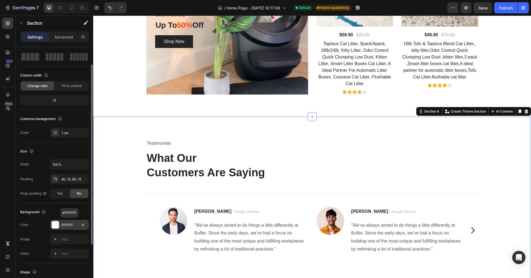
click at [56, 207] on div at bounding box center [55, 224] width 7 height 7
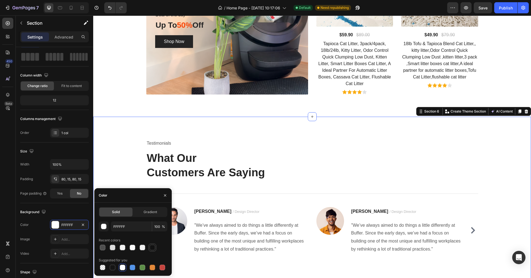
click at [152, 207] on div at bounding box center [153, 247] width 6 height 6
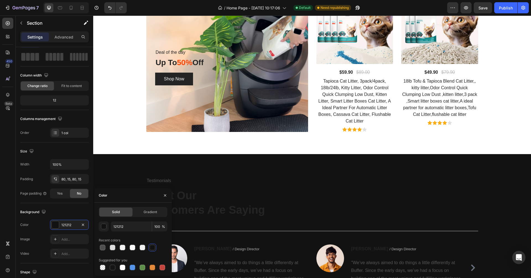
scroll to position [1012, 0]
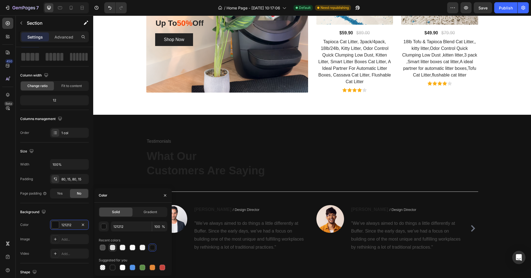
click at [112, 207] on div at bounding box center [113, 247] width 6 height 6
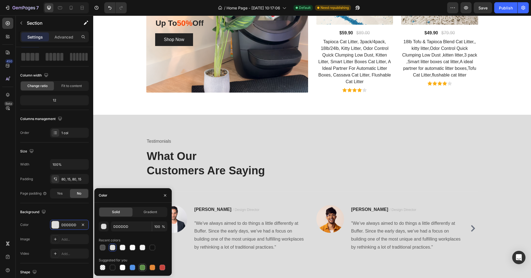
click at [143, 207] on div at bounding box center [143, 267] width 6 height 6
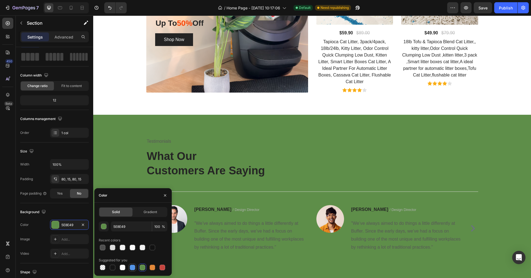
click at [134, 207] on div at bounding box center [133, 267] width 6 height 6
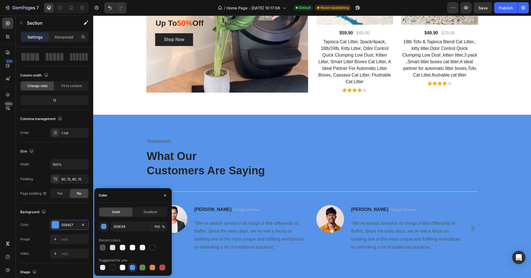
type input "5594E7"
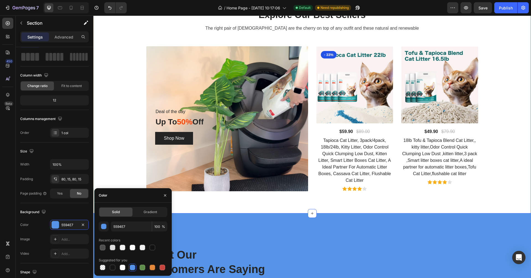
scroll to position [918, 0]
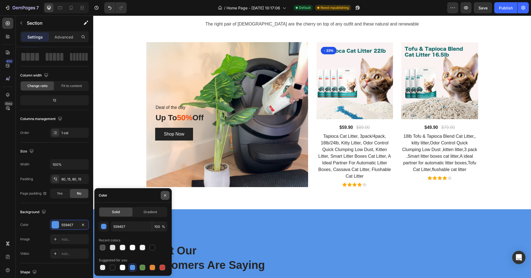
click at [164, 196] on icon "button" at bounding box center [165, 195] width 4 height 4
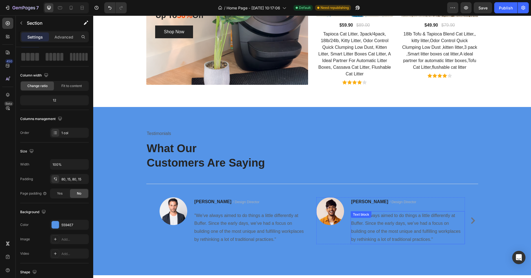
scroll to position [1067, 0]
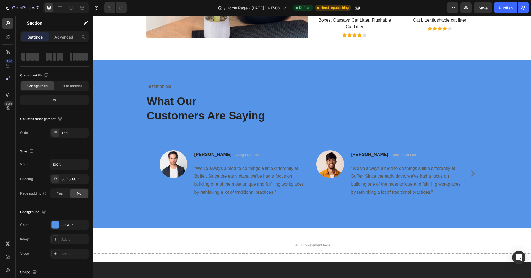
click at [398, 69] on div "Testimonials Text block What Our Customers Are Saying Heading Title Line Image …" at bounding box center [312, 144] width 438 height 168
click at [226, 207] on div "Drop element here" at bounding box center [312, 245] width 438 height 17
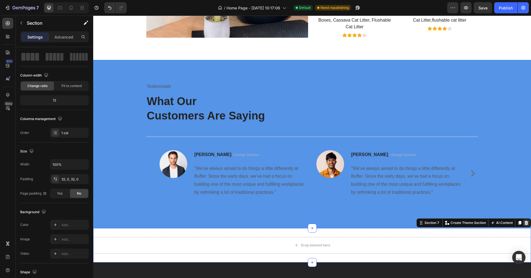
click at [398, 207] on icon at bounding box center [527, 223] width 4 height 4
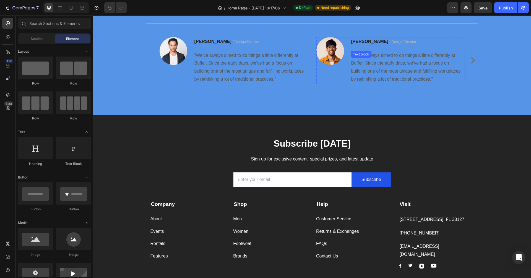
scroll to position [1065, 0]
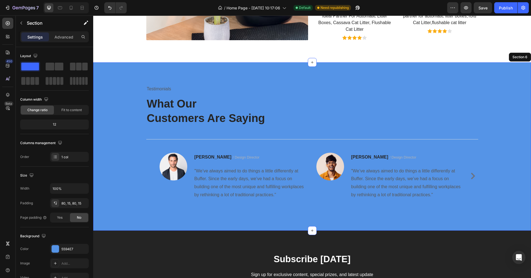
click at [314, 205] on div "Testimonials Text block What Our Customers Are Saying Heading Title Line Image …" at bounding box center [312, 146] width 430 height 124
click at [398, 57] on icon at bounding box center [526, 57] width 4 height 4
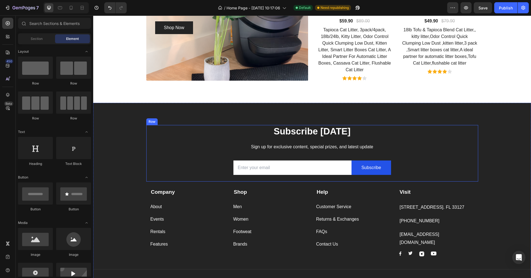
scroll to position [1070, 0]
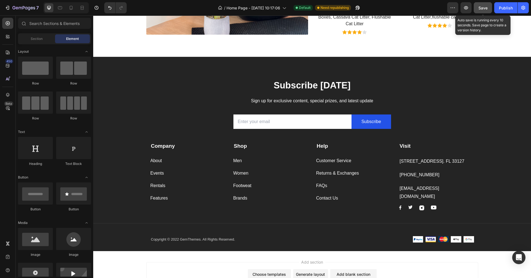
click at [398, 6] on span "Save" at bounding box center [483, 8] width 9 height 5
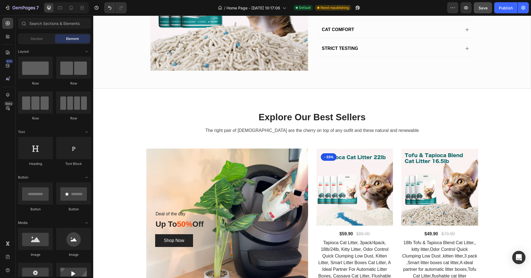
scroll to position [1102, 0]
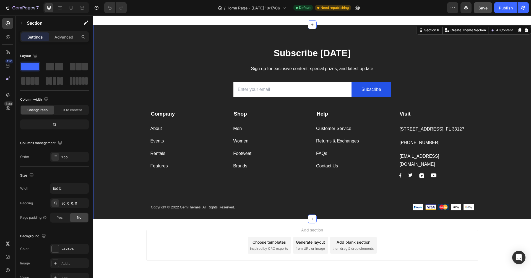
click at [398, 144] on div "Subscribe [DATE] Heading Sign up for exclusive content, special prizes, and lat…" at bounding box center [312, 133] width 438 height 172
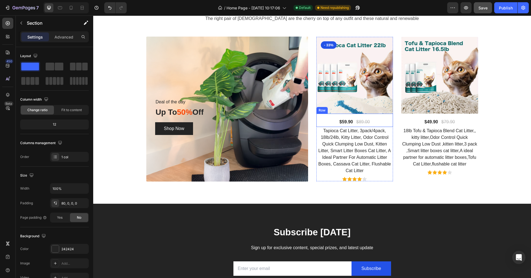
scroll to position [1040, 0]
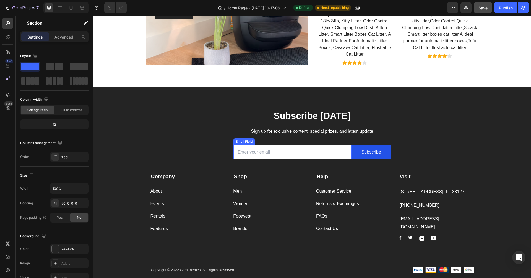
click at [279, 154] on input "email" at bounding box center [293, 152] width 118 height 15
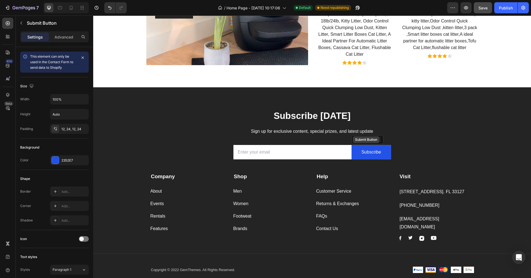
click at [361, 141] on div "Submit Button" at bounding box center [366, 139] width 27 height 7
click at [41, 60] on span "This element can only be used in the Contact Form to send data to Shopify" at bounding box center [51, 61] width 43 height 15
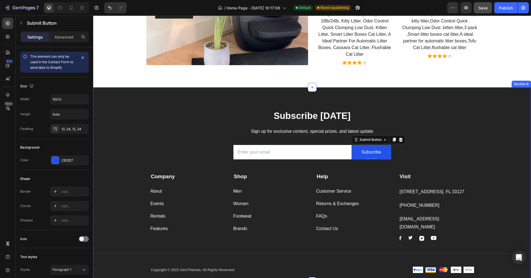
click at [138, 178] on div "Subscribe [DATE] Heading Sign up for exclusive content, special prizes, and lat…" at bounding box center [312, 195] width 438 height 172
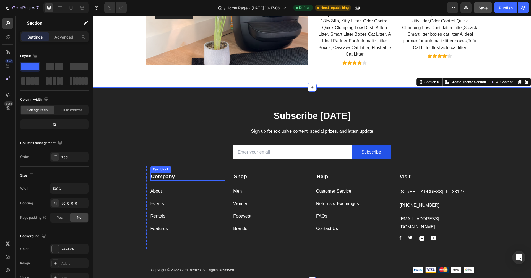
click at [163, 176] on strong "Company" at bounding box center [163, 176] width 24 height 6
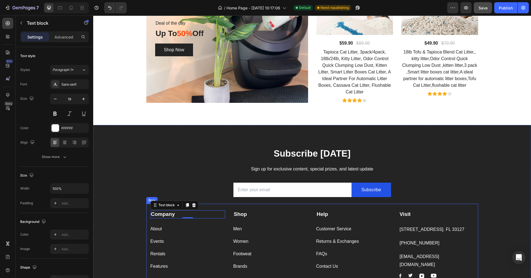
scroll to position [1047, 0]
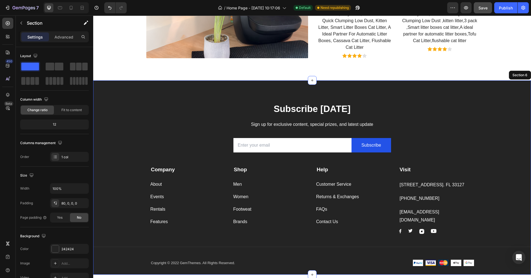
click at [128, 180] on div "Subscribe [DATE] Heading Sign up for exclusive content, special prizes, and lat…" at bounding box center [312, 188] width 438 height 172
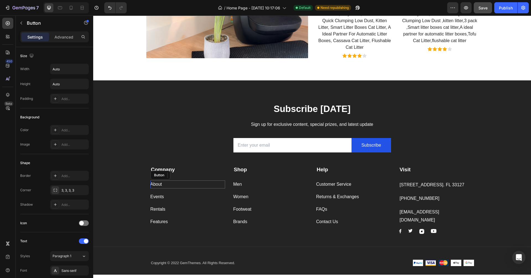
click at [169, 181] on div "About Button" at bounding box center [188, 184] width 75 height 8
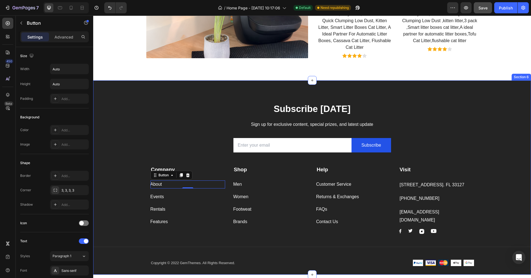
click at [132, 186] on div "Subscribe [DATE] Heading Sign up for exclusive content, special prizes, and lat…" at bounding box center [312, 188] width 438 height 172
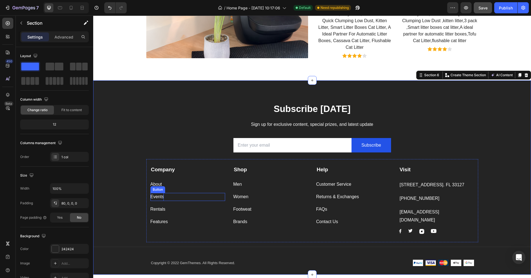
click at [160, 193] on div "Events" at bounding box center [158, 197] width 14 height 8
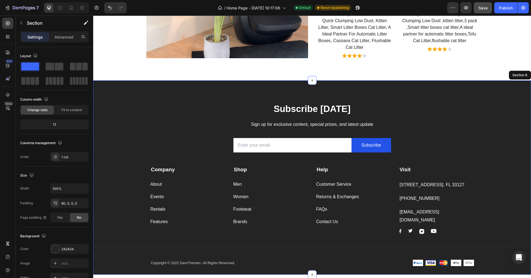
click at [131, 193] on div "Subscribe [DATE] Heading Sign up for exclusive content, special prizes, and lat…" at bounding box center [312, 188] width 438 height 172
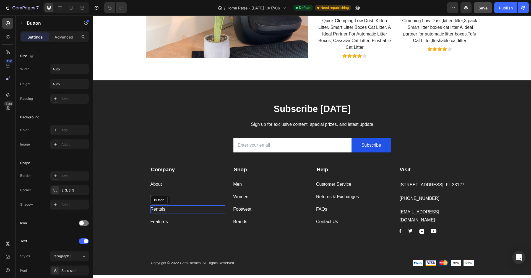
click at [159, 206] on div "Rentals" at bounding box center [158, 209] width 15 height 8
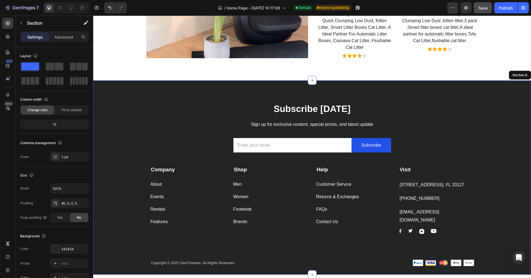
click at [136, 206] on div "Subscribe [DATE] Heading Sign up for exclusive content, special prizes, and lat…" at bounding box center [312, 188] width 438 height 172
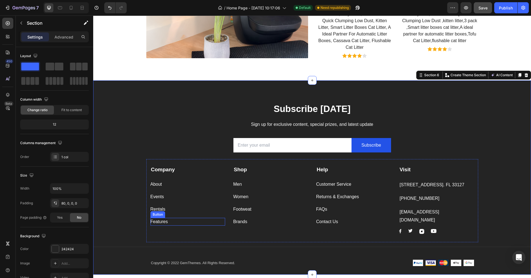
click at [173, 207] on div "Features Button" at bounding box center [188, 222] width 75 height 8
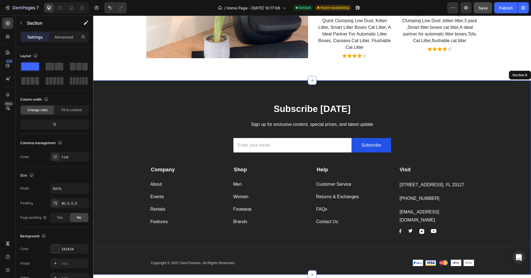
click at [131, 207] on div "Subscribe [DATE] Heading Sign up for exclusive content, special prizes, and lat…" at bounding box center [312, 188] width 438 height 172
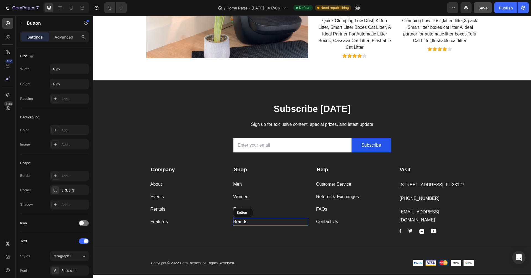
click at [251, 207] on div "Brands Button" at bounding box center [270, 222] width 75 height 8
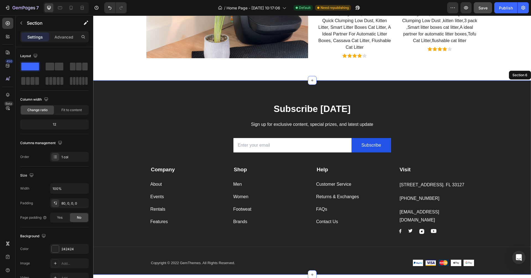
click at [135, 207] on div "Subscribe [DATE] Heading Sign up for exclusive content, special prizes, and lat…" at bounding box center [312, 188] width 438 height 172
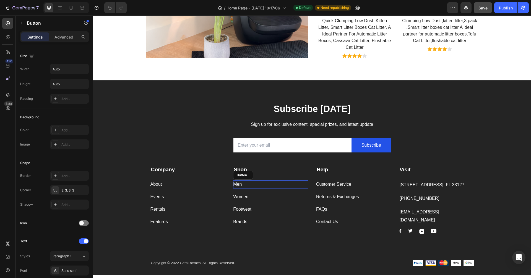
click at [242, 183] on div "Men Button" at bounding box center [270, 184] width 75 height 8
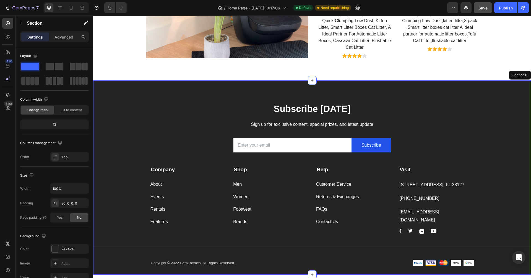
click at [129, 182] on div "Subscribe [DATE] Heading Sign up for exclusive content, special prizes, and lat…" at bounding box center [312, 188] width 438 height 172
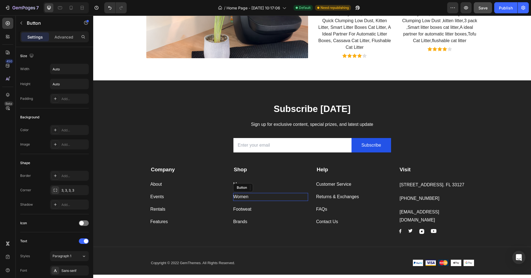
click at [262, 196] on div "Women Button" at bounding box center [270, 197] width 75 height 8
click at [258, 205] on div "Footweat Button" at bounding box center [270, 209] width 75 height 8
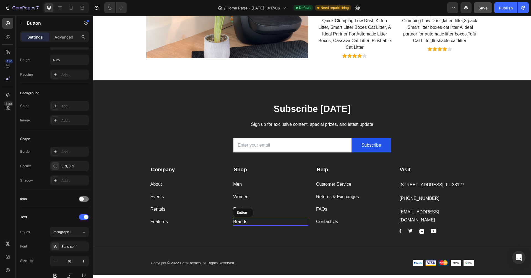
click at [255, 207] on div "Brands Button" at bounding box center [270, 222] width 75 height 8
click at [251, 196] on div "Women Button" at bounding box center [270, 197] width 75 height 8
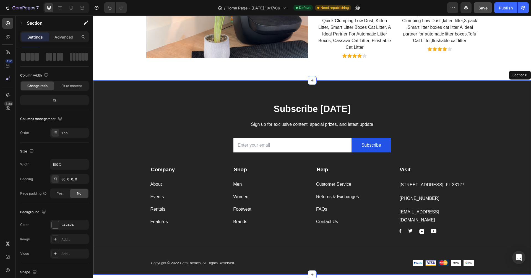
click at [132, 179] on div "Subscribe [DATE] Heading Sign up for exclusive content, special prizes, and lat…" at bounding box center [312, 188] width 438 height 172
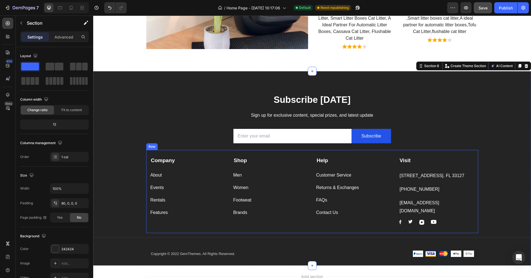
scroll to position [1078, 0]
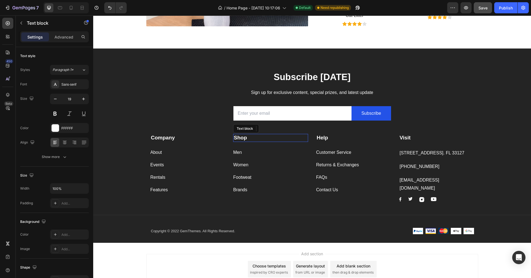
click at [236, 137] on strong "Shop" at bounding box center [240, 137] width 13 height 6
click at [240, 137] on strong "Shop" at bounding box center [240, 137] width 13 height 6
click at [234, 138] on p "product" at bounding box center [271, 137] width 74 height 7
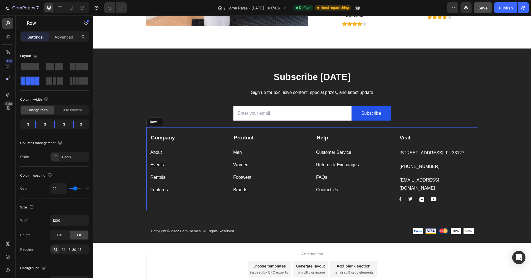
click at [252, 145] on div "Men Button" at bounding box center [270, 149] width 75 height 15
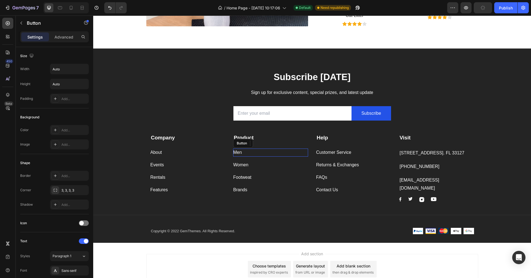
click at [247, 151] on div "Men Button" at bounding box center [270, 152] width 75 height 8
click at [247, 151] on div "Men Button 0" at bounding box center [270, 152] width 75 height 8
click at [242, 151] on div "Men Button 0" at bounding box center [270, 152] width 75 height 8
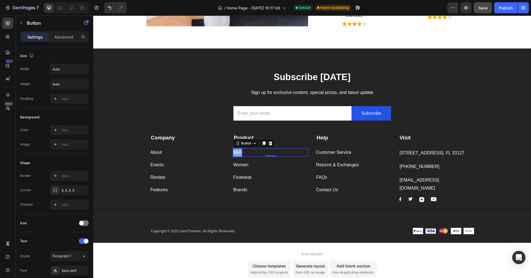
click at [238, 152] on p "Men" at bounding box center [237, 152] width 9 height 8
click at [235, 152] on p "Topioca" at bounding box center [240, 152] width 15 height 8
click at [246, 152] on p "Tapioca" at bounding box center [240, 152] width 15 height 8
click at [271, 162] on div "Women Button" at bounding box center [270, 165] width 75 height 8
click at [241, 163] on p "Women" at bounding box center [240, 165] width 15 height 8
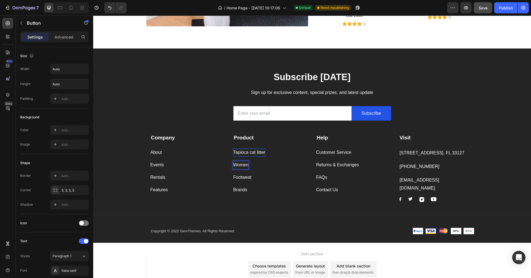
click at [240, 164] on p "Women" at bounding box center [240, 165] width 15 height 8
click at [241, 162] on p "Women" at bounding box center [240, 165] width 15 height 8
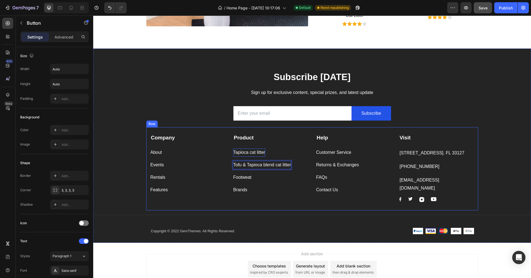
click at [270, 181] on div "Brands Button" at bounding box center [270, 187] width 75 height 12
drag, startPoint x: 260, startPoint y: 191, endPoint x: 235, endPoint y: 178, distance: 27.7
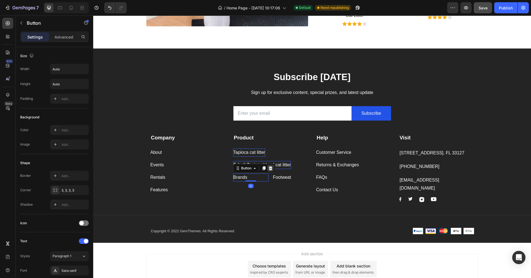
click at [268, 167] on icon at bounding box center [270, 168] width 4 height 4
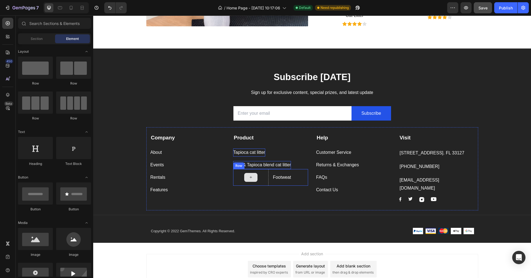
click at [240, 172] on div at bounding box center [250, 177] width 35 height 17
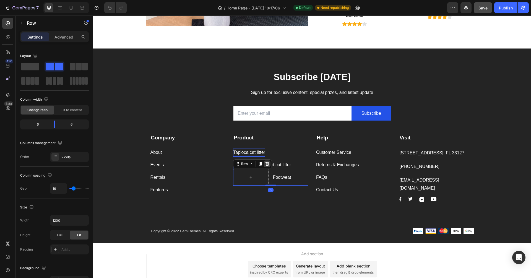
click at [266, 163] on icon at bounding box center [268, 164] width 4 height 4
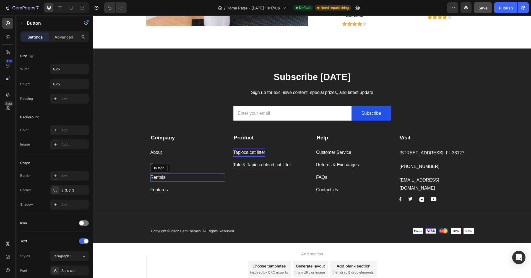
click at [158, 177] on div "Rentals" at bounding box center [158, 177] width 15 height 8
click at [186, 166] on icon at bounding box center [188, 168] width 4 height 4
click at [162, 176] on div "Features" at bounding box center [159, 177] width 17 height 8
click at [186, 167] on icon at bounding box center [188, 168] width 4 height 4
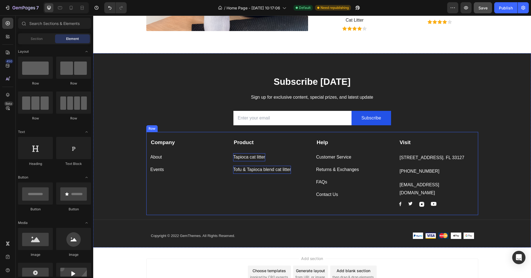
scroll to position [1073, 0]
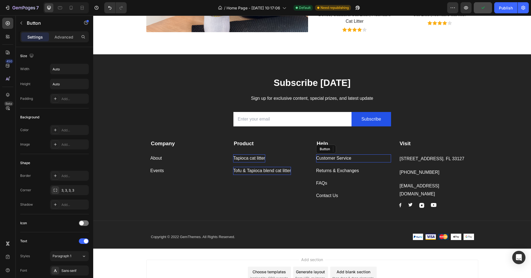
click at [352, 157] on div "Customer Service Button" at bounding box center [353, 158] width 75 height 8
click at [350, 157] on div "Customer Service Button 0" at bounding box center [353, 158] width 75 height 8
click at [351, 157] on div "Customer Service Button 0" at bounding box center [353, 158] width 75 height 8
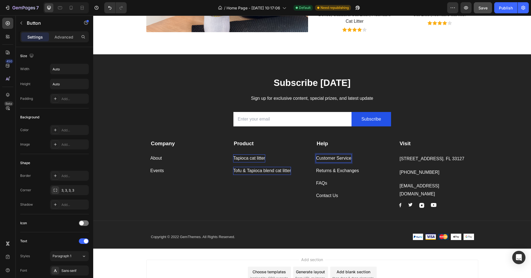
click at [337, 157] on p "Customer Service" at bounding box center [333, 158] width 35 height 8
click at [336, 157] on p "Customer Service" at bounding box center [333, 158] width 35 height 8
click at [336, 157] on p "Customer AService" at bounding box center [335, 158] width 38 height 8
click at [339, 156] on div "FAQs Button 0" at bounding box center [353, 158] width 75 height 8
click at [332, 168] on div "Returns & Exchanges" at bounding box center [337, 171] width 43 height 8
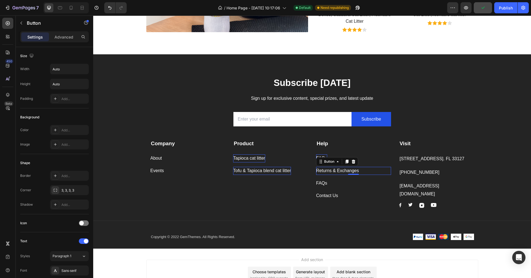
click at [359, 169] on div "Returns & Exchanges Button 0" at bounding box center [353, 171] width 75 height 8
click at [358, 170] on div "Returns & Exchanges Button 0" at bounding box center [353, 171] width 75 height 8
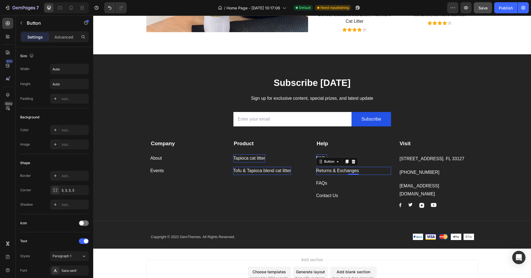
click at [358, 170] on div "Returns & Exchanges Button 0" at bounding box center [353, 171] width 75 height 8
click at [355, 170] on p "Returns & Exchanges" at bounding box center [337, 171] width 43 height 8
click at [346, 184] on div "FAQs Button" at bounding box center [353, 183] width 75 height 8
click at [352, 173] on icon at bounding box center [354, 174] width 4 height 4
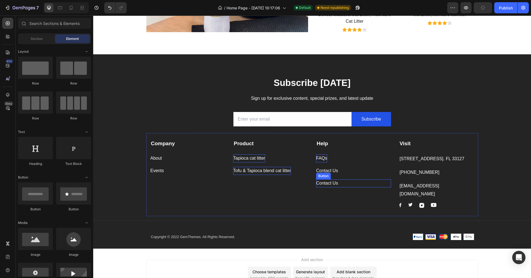
click at [339, 180] on div "Contact Us Button" at bounding box center [353, 183] width 75 height 8
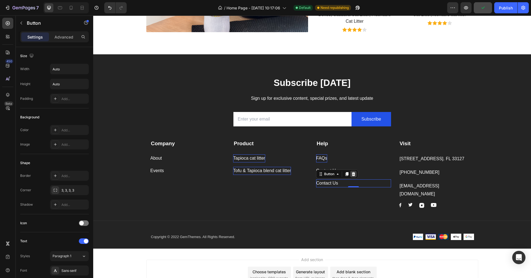
click at [351, 172] on icon at bounding box center [353, 174] width 4 height 4
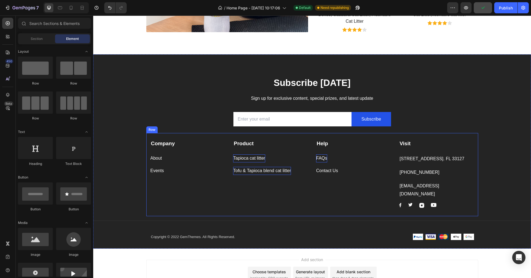
scroll to position [1037, 0]
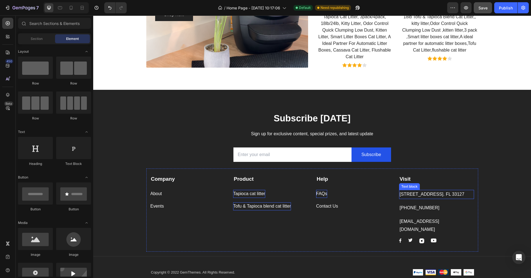
click at [398, 195] on p "[STREET_ADDRESS]. FL 33127" at bounding box center [437, 194] width 74 height 8
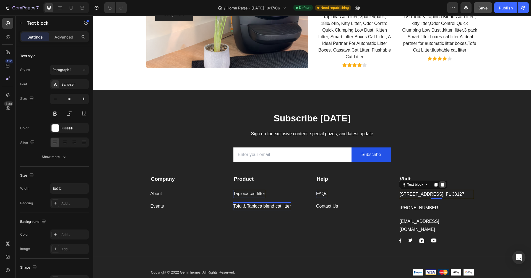
click at [398, 183] on icon at bounding box center [443, 184] width 4 height 4
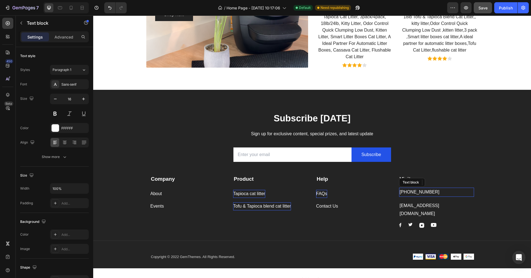
click at [398, 190] on p "[PHONE_NUMBER]" at bounding box center [437, 192] width 74 height 8
click at [398, 183] on icon at bounding box center [443, 182] width 4 height 4
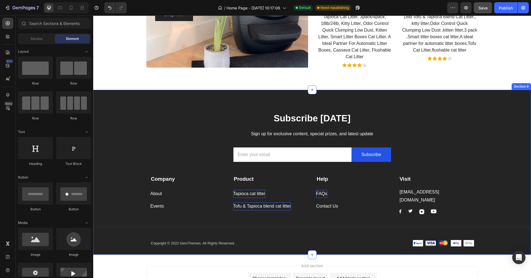
click at [398, 191] on div "Subscribe [DATE] Heading Sign up for exclusive content, special prizes, and lat…" at bounding box center [312, 183] width 438 height 143
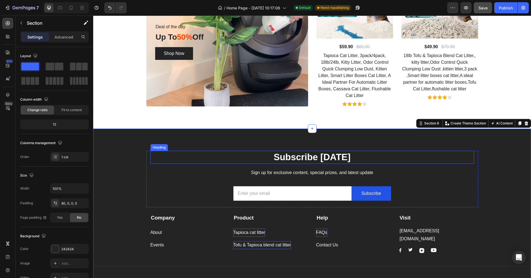
scroll to position [1037, 0]
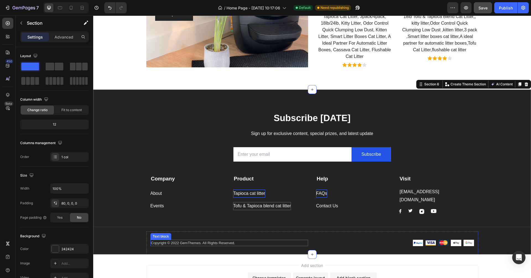
click at [189, 207] on p "Copyright © 2022 GemThemes. All Rights Reserved." at bounding box center [229, 243] width 157 height 6
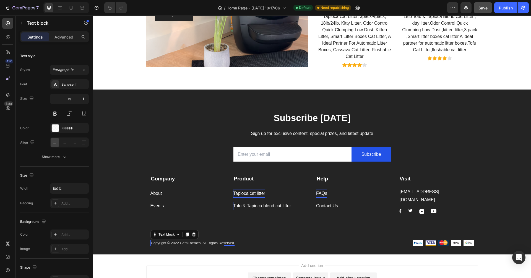
click at [174, 207] on p "Copyright © 2022 GemThemes. All Rights Reserved." at bounding box center [229, 243] width 157 height 6
drag, startPoint x: 179, startPoint y: 238, endPoint x: 198, endPoint y: 238, distance: 19.6
click at [198, 207] on p "Copyright © 2025 GemThemes. All Rights Reserved." at bounding box center [229, 243] width 157 height 6
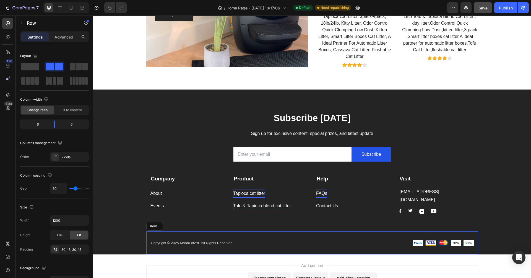
click at [309, 207] on div "Copyright © 2025 MoonForest. All Rights Reserved. Text block 0 Image Image Imag…" at bounding box center [312, 242] width 332 height 23
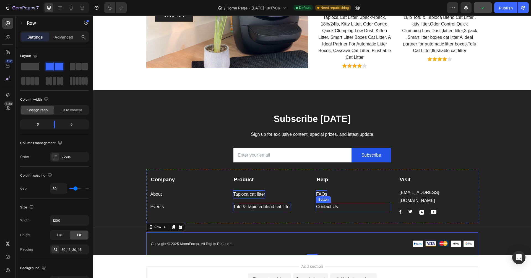
scroll to position [1067, 0]
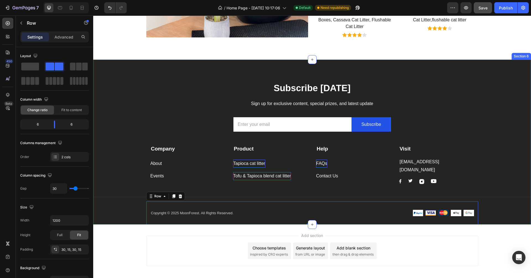
click at [127, 200] on div "Subscribe [DATE] Heading Sign up for exclusive content, special prizes, and lat…" at bounding box center [312, 153] width 438 height 143
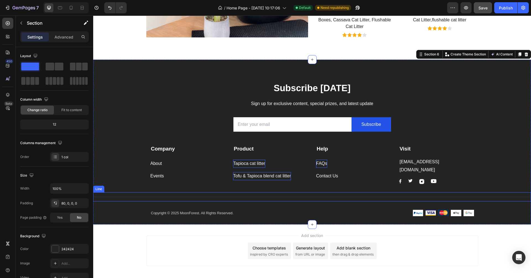
scroll to position [1018, 0]
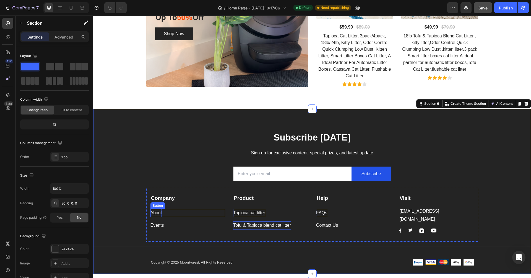
click at [155, 207] on div "About" at bounding box center [157, 213] width 12 height 8
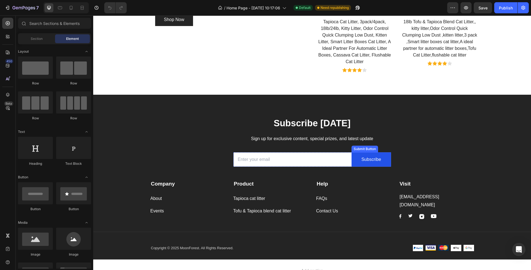
scroll to position [1075, 0]
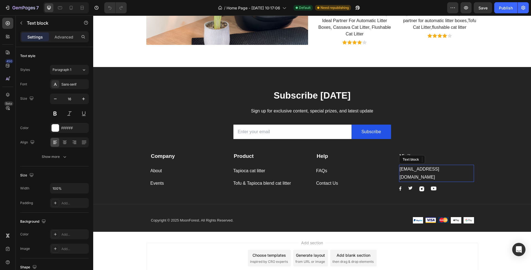
click at [403, 167] on p "[EMAIL_ADDRESS][DOMAIN_NAME]" at bounding box center [437, 173] width 74 height 16
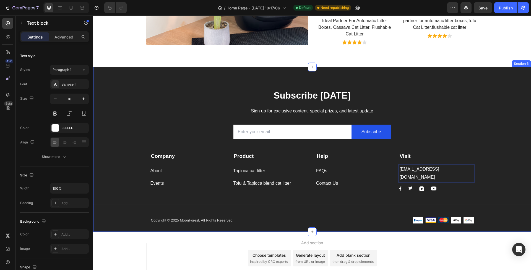
click at [488, 184] on div "Subscribe Today Heading Sign up for exclusive content, special prizes, and late…" at bounding box center [312, 160] width 438 height 143
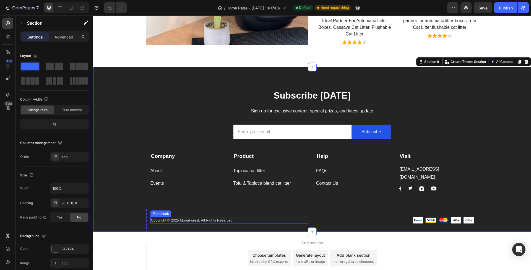
scroll to position [1082, 0]
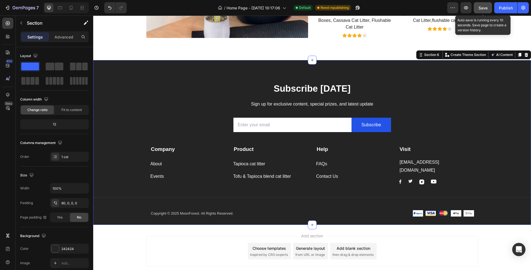
click at [485, 8] on span "Save" at bounding box center [483, 8] width 9 height 5
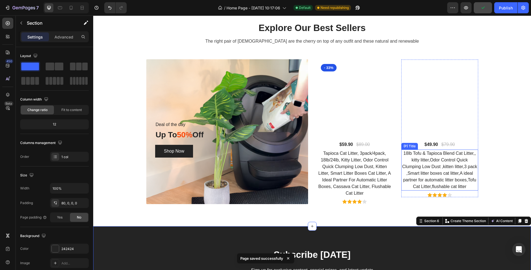
scroll to position [872, 0]
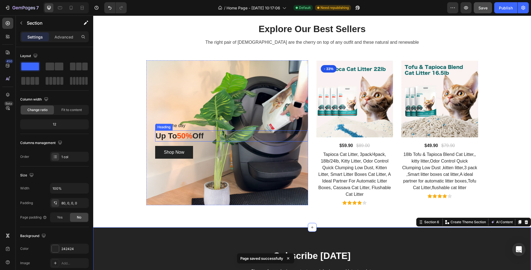
click at [182, 135] on span "50%" at bounding box center [184, 135] width 15 height 9
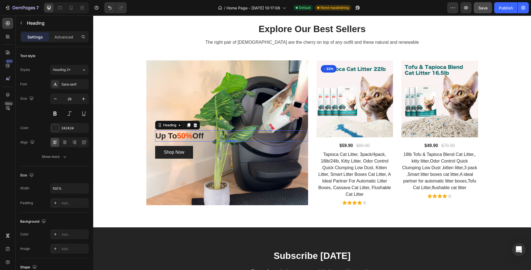
click at [182, 135] on span "50%" at bounding box center [184, 135] width 15 height 9
click at [206, 150] on div "Shop Now Button" at bounding box center [231, 152] width 153 height 13
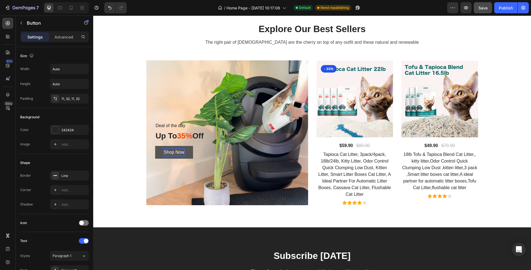
click at [185, 155] on button "Shop Now" at bounding box center [174, 152] width 38 height 13
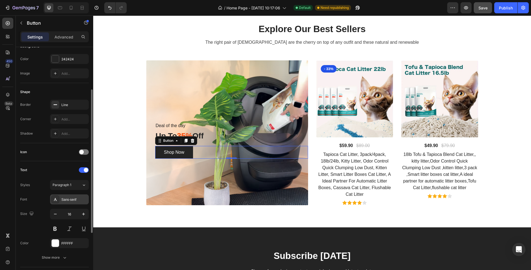
scroll to position [158, 0]
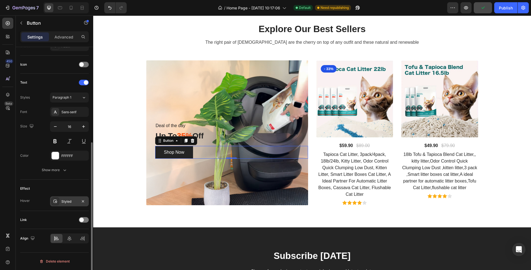
click at [74, 202] on div "Styled" at bounding box center [69, 201] width 16 height 5
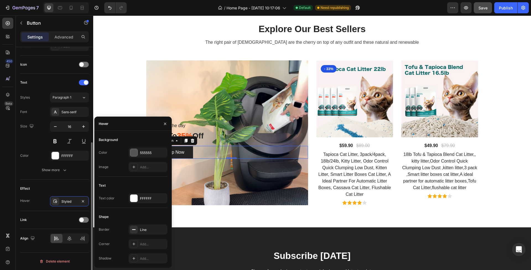
click at [40, 201] on div "Hover Styled" at bounding box center [54, 201] width 69 height 10
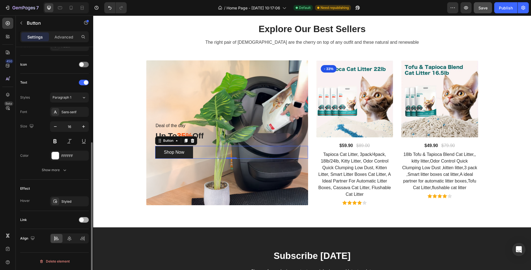
click at [82, 219] on span at bounding box center [81, 220] width 4 height 4
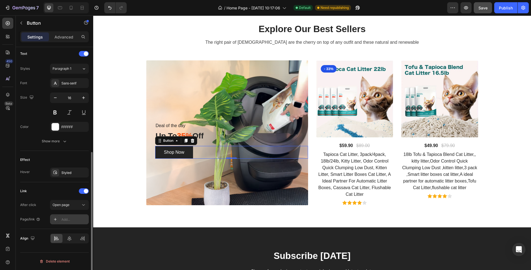
click at [71, 219] on div "Add..." at bounding box center [74, 219] width 26 height 5
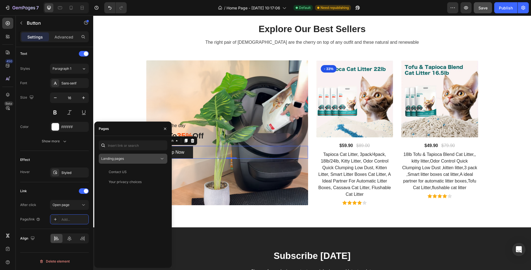
click at [152, 161] on div "Landing pages" at bounding box center [130, 158] width 58 height 5
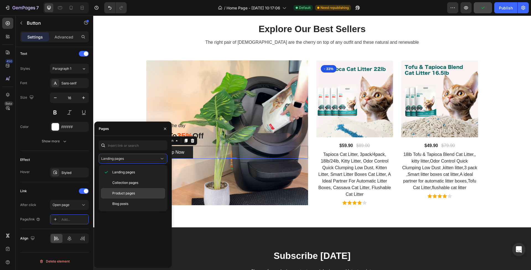
click at [140, 198] on div "Product pages" at bounding box center [133, 203] width 64 height 11
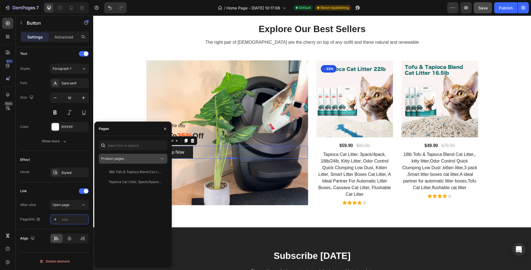
click at [154, 161] on div "Product pages" at bounding box center [133, 159] width 64 height 6
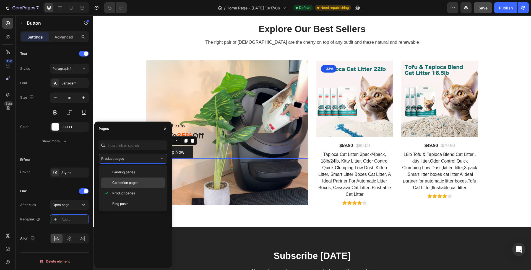
click at [140, 181] on p "Collection pages" at bounding box center [137, 182] width 50 height 5
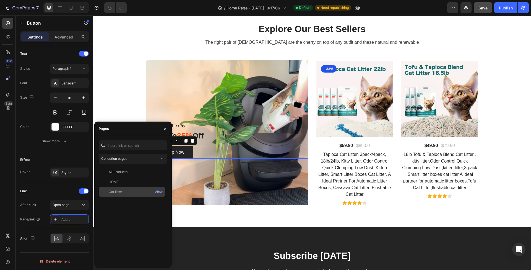
click at [134, 191] on div "Cat litter" at bounding box center [132, 191] width 62 height 5
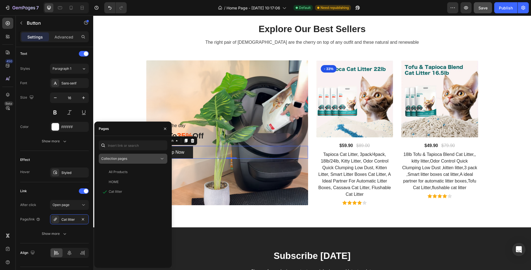
click at [137, 161] on div "Collection pages" at bounding box center [130, 158] width 58 height 5
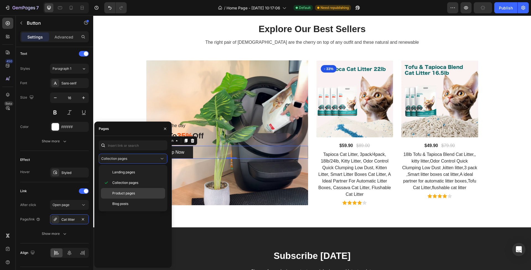
click at [131, 194] on span "Product pages" at bounding box center [123, 193] width 23 height 5
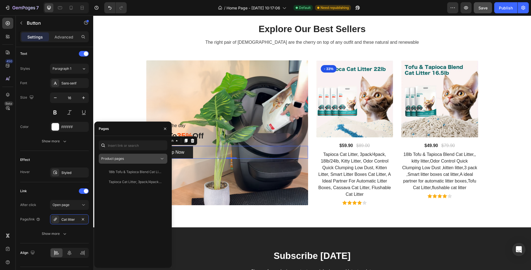
click at [149, 161] on div "Product pages" at bounding box center [133, 159] width 64 height 6
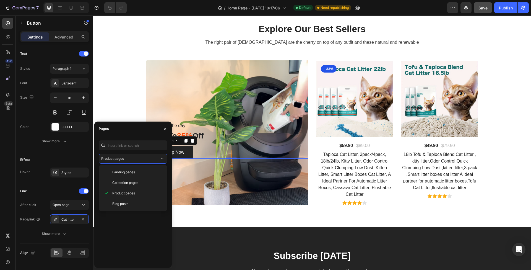
click at [136, 239] on div "18lb Tofu & Tapioca Blend Cat Litter,, kitty litter,Odor Control Quick Clumping…" at bounding box center [133, 215] width 69 height 96
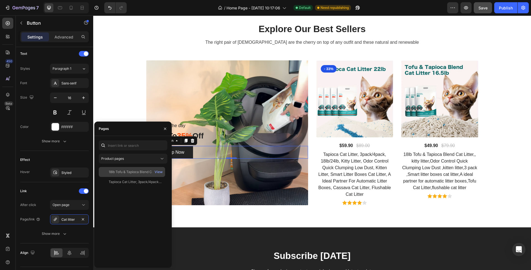
click at [132, 171] on div "18lb Tofu & Tapioca Blend Cat Litter,, kitty litter,Odor Control Quick Clumping…" at bounding box center [135, 171] width 53 height 5
click at [138, 157] on div "Product pages" at bounding box center [130, 158] width 58 height 5
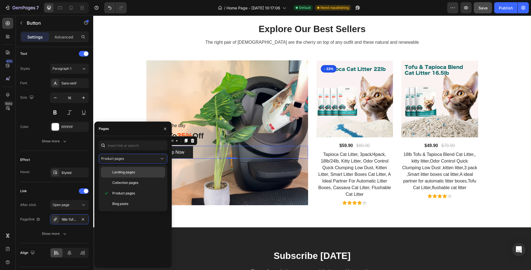
click at [130, 174] on span "Landing pages" at bounding box center [123, 172] width 23 height 5
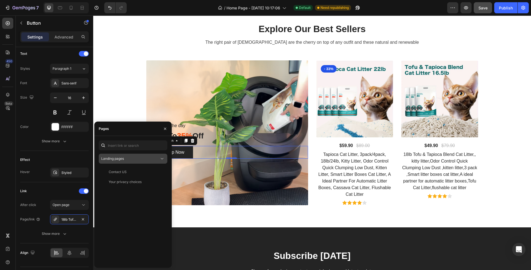
click at [133, 161] on div "Landing pages" at bounding box center [133, 159] width 64 height 6
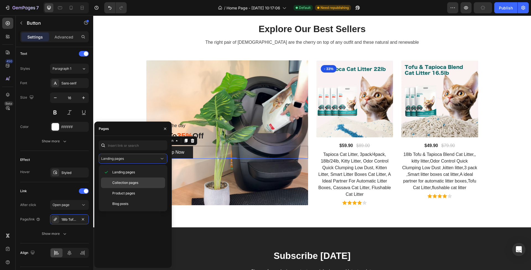
click at [127, 182] on span "Collection pages" at bounding box center [125, 182] width 26 height 5
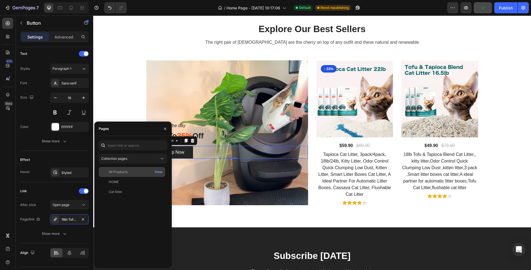
click at [133, 174] on div "All Products" at bounding box center [132, 171] width 62 height 5
click at [134, 222] on div "All Products View HOME View Cat litter View" at bounding box center [133, 215] width 69 height 96
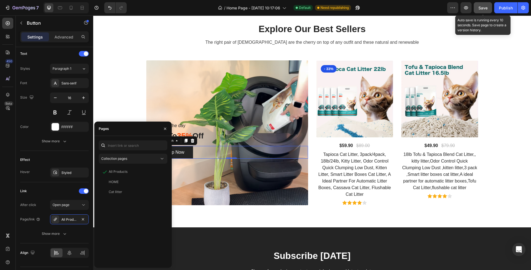
click at [486, 9] on span "Save" at bounding box center [483, 8] width 9 height 5
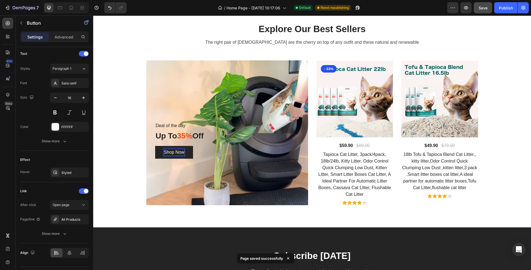
click at [195, 152] on div "Shop Now Button 0" at bounding box center [231, 152] width 153 height 13
click at [178, 152] on p "Shop Now" at bounding box center [174, 152] width 20 height 7
click at [502, 8] on div "Publish" at bounding box center [506, 8] width 14 height 6
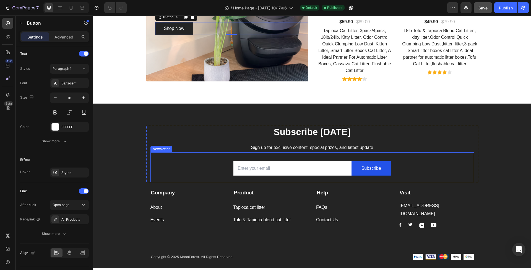
scroll to position [1003, 0]
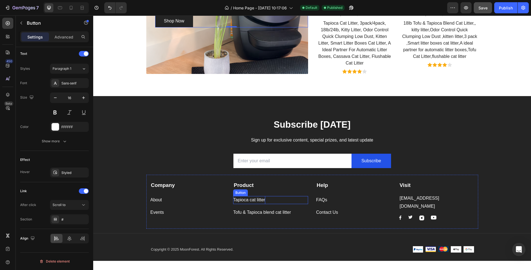
click at [248, 198] on p "Tapioca cat litter" at bounding box center [249, 200] width 32 height 8
click at [78, 207] on div "Scroll to" at bounding box center [67, 204] width 28 height 5
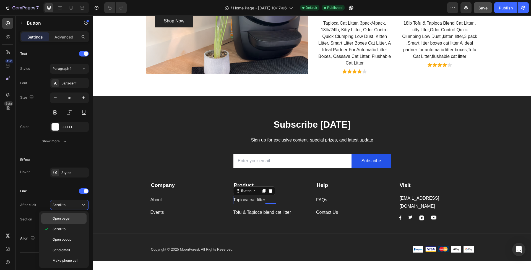
click at [74, 217] on p "Open page" at bounding box center [69, 218] width 32 height 5
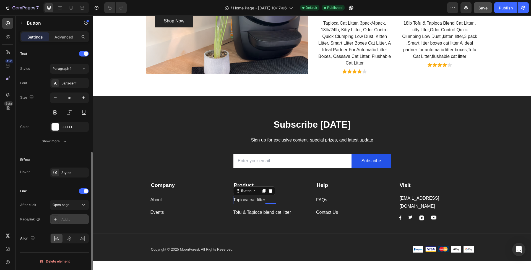
click at [76, 220] on div "Add..." at bounding box center [74, 219] width 26 height 5
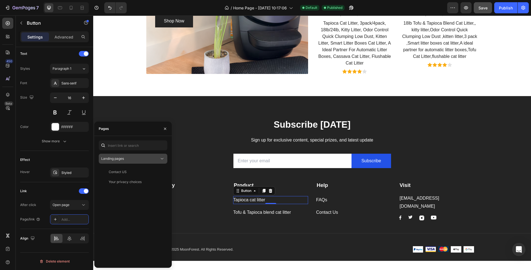
click at [143, 158] on div "Landing pages" at bounding box center [130, 158] width 58 height 5
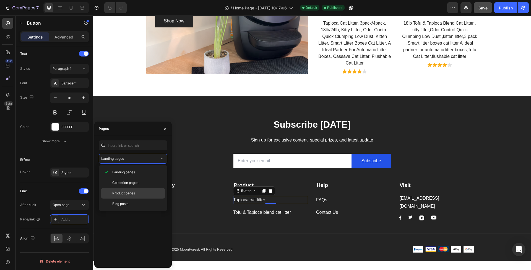
click at [133, 191] on span "Product pages" at bounding box center [123, 193] width 23 height 5
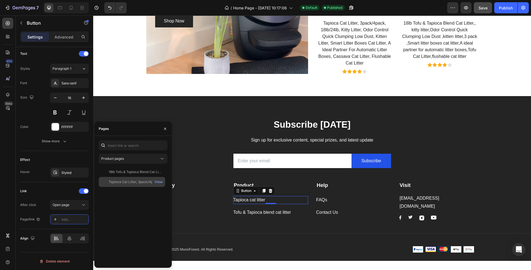
click at [133, 183] on div "Tapioca Cat Litter, 3pack/4pack, 18lb/24lb, Kitty Litter, Odor Control Quick Cl…" at bounding box center [135, 181] width 53 height 5
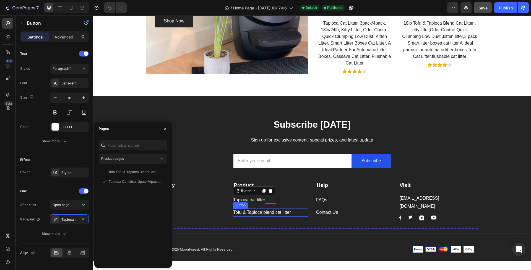
click at [259, 212] on p "Tofu & Tapioca blend cat litter" at bounding box center [262, 212] width 58 height 8
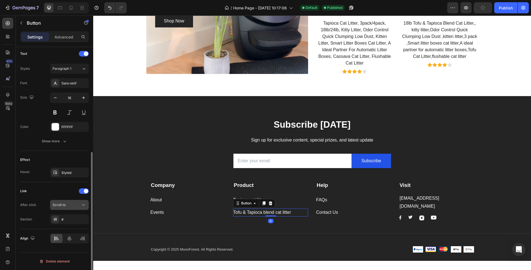
click at [81, 207] on icon at bounding box center [84, 205] width 6 height 6
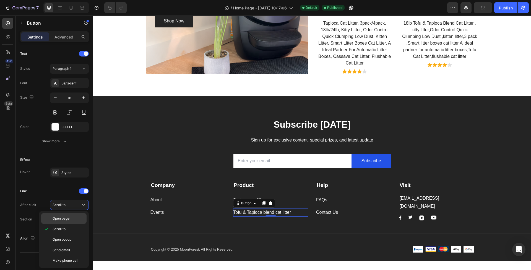
click at [77, 218] on p "Open page" at bounding box center [69, 218] width 32 height 5
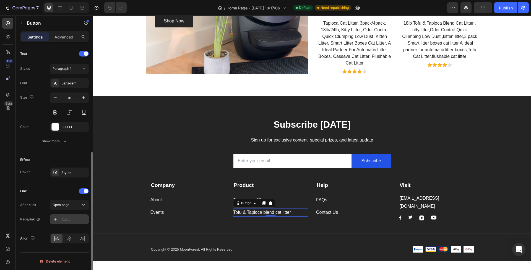
click at [75, 220] on div "Add..." at bounding box center [74, 219] width 26 height 5
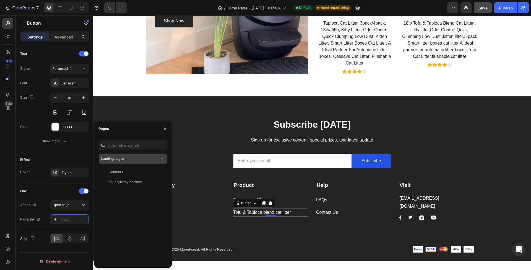
click at [129, 161] on button "Landing pages" at bounding box center [133, 159] width 69 height 10
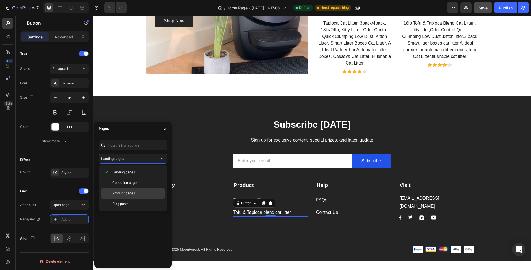
click at [127, 191] on span "Product pages" at bounding box center [123, 193] width 23 height 5
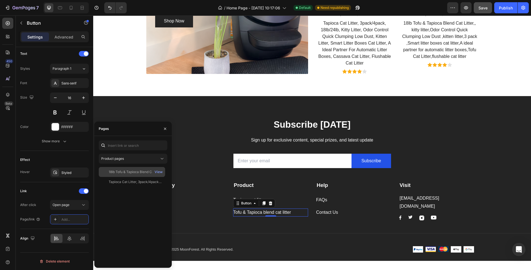
click at [134, 172] on div "18lb Tofu & Tapioca Blend Cat Litter,, kitty litter,Odor Control Quick Clumping…" at bounding box center [135, 171] width 53 height 5
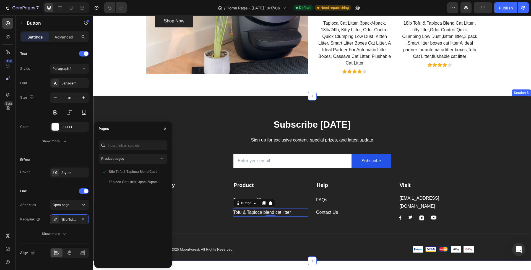
click at [500, 180] on div "Subscribe Today Heading Sign up for exclusive content, special prizes, and late…" at bounding box center [312, 189] width 438 height 143
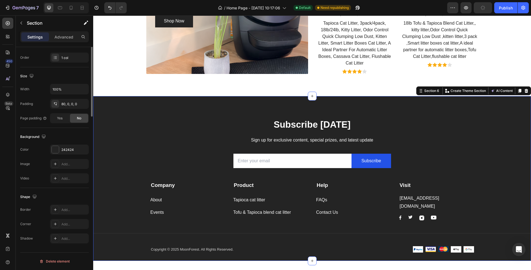
scroll to position [0, 0]
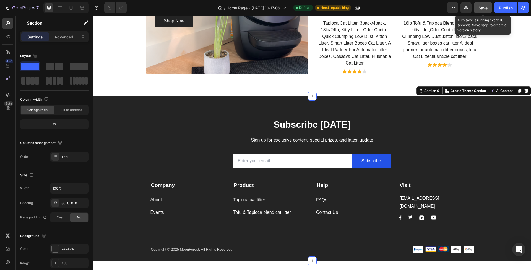
click at [483, 10] on span "Save" at bounding box center [483, 8] width 9 height 5
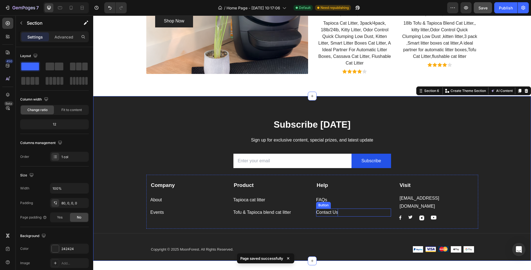
click at [326, 213] on p "Contact Us" at bounding box center [327, 212] width 22 height 8
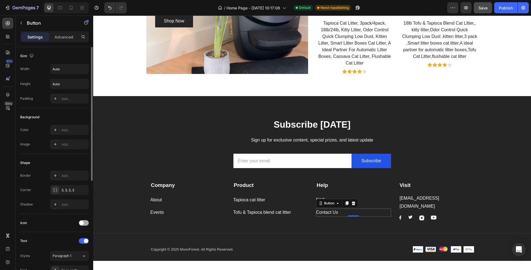
click at [83, 224] on span at bounding box center [81, 223] width 4 height 4
click at [83, 224] on div at bounding box center [84, 223] width 10 height 6
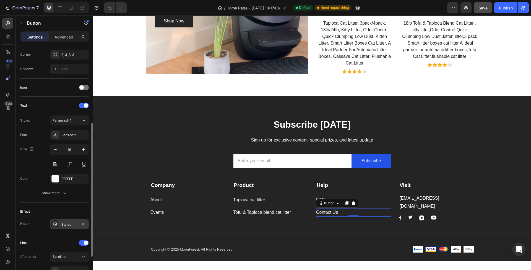
scroll to position [183, 0]
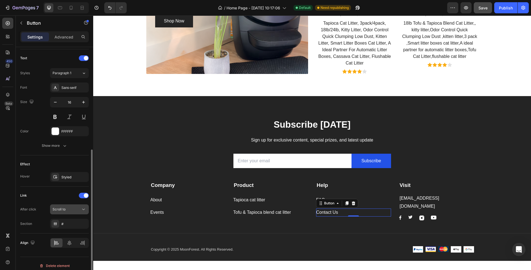
click at [80, 209] on div "Scroll to" at bounding box center [67, 209] width 28 height 5
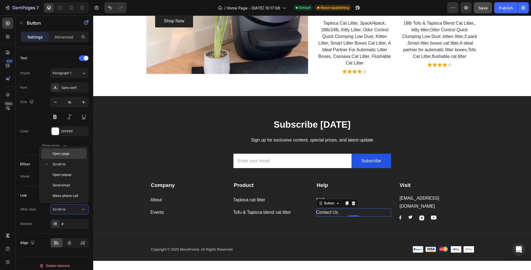
click at [75, 154] on p "Open page" at bounding box center [69, 153] width 32 height 5
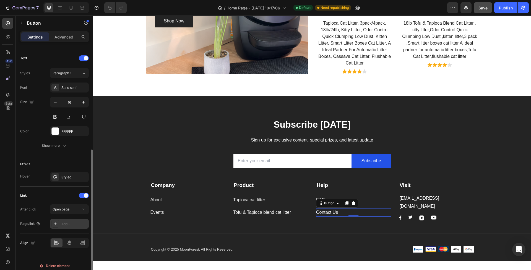
click at [74, 223] on div "Add..." at bounding box center [74, 223] width 26 height 5
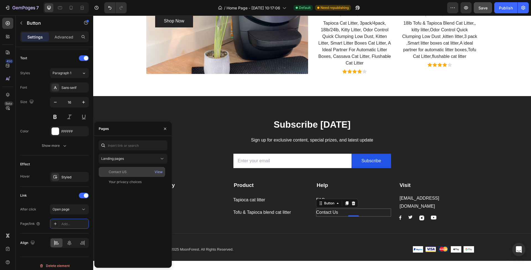
click at [142, 171] on div "Contact US" at bounding box center [132, 171] width 62 height 5
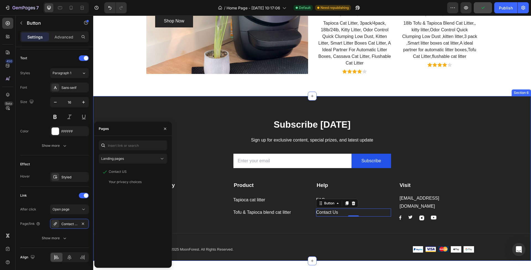
click at [490, 197] on div "Subscribe Today Heading Sign up for exclusive content, special prizes, and late…" at bounding box center [312, 189] width 438 height 143
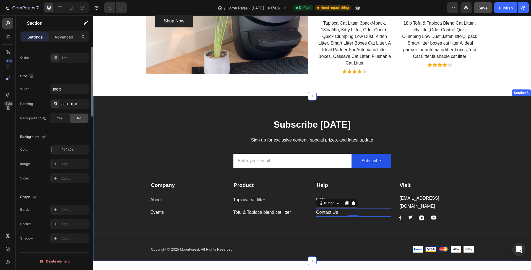
scroll to position [0, 0]
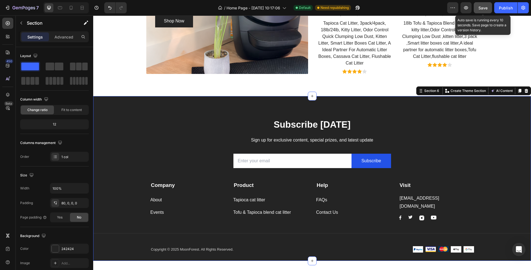
click at [485, 10] on div "Save" at bounding box center [483, 8] width 9 height 6
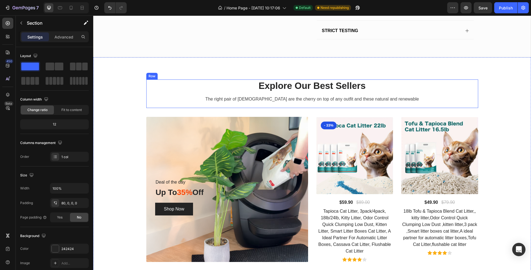
scroll to position [918, 0]
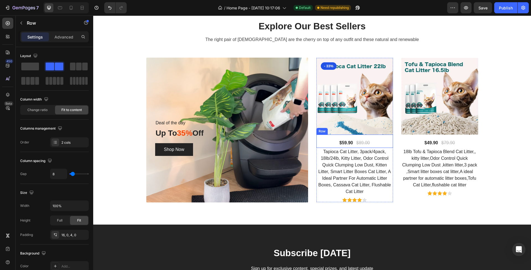
click at [381, 140] on div "$59.90 (P) Price (P) Price $89.00 (P) Price (P) Price Row" at bounding box center [355, 140] width 77 height 13
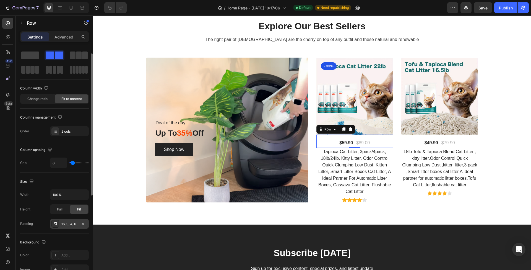
scroll to position [0, 0]
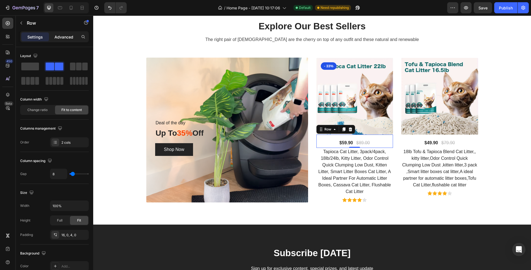
click at [66, 35] on p "Advanced" at bounding box center [64, 37] width 19 height 6
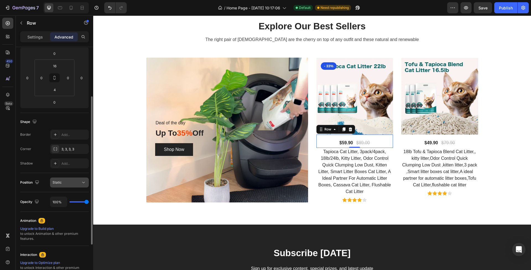
scroll to position [83, 0]
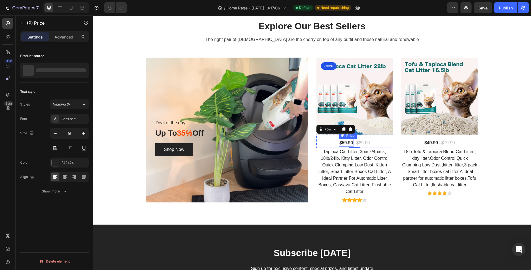
click at [345, 143] on div "$59.90" at bounding box center [346, 143] width 15 height 8
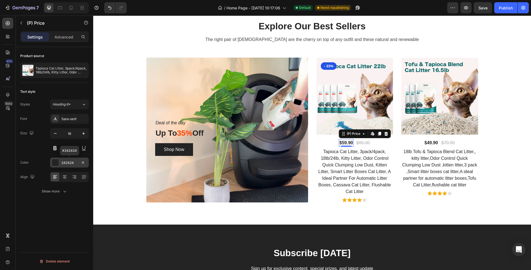
click at [56, 164] on div at bounding box center [55, 162] width 7 height 7
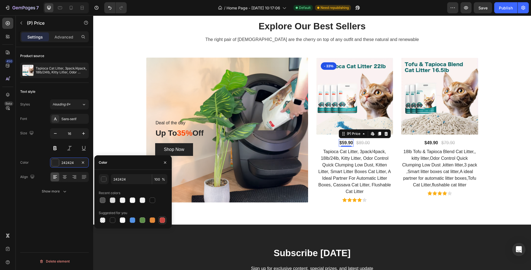
click at [162, 222] on div at bounding box center [163, 220] width 6 height 6
click at [153, 222] on div at bounding box center [153, 220] width 6 height 6
click at [121, 181] on input "E4893A" at bounding box center [131, 179] width 41 height 10
click at [105, 180] on div "button" at bounding box center [104, 180] width 6 height 6
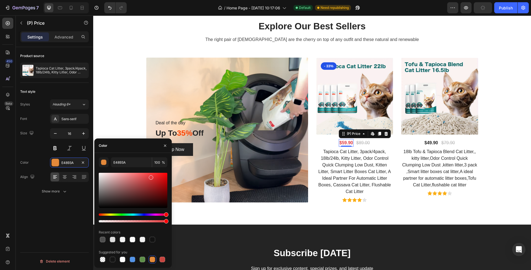
drag, startPoint x: 164, startPoint y: 214, endPoint x: 169, endPoint y: 214, distance: 5.0
click at [169, 214] on div "E4893A 100 % Recent colors Suggested for you" at bounding box center [132, 210] width 77 height 106
drag, startPoint x: 162, startPoint y: 175, endPoint x: 172, endPoint y: 171, distance: 10.3
click at [172, 171] on div "E3393C 100 % Recent colors Suggested for you" at bounding box center [132, 210] width 77 height 106
type input "FF0004"
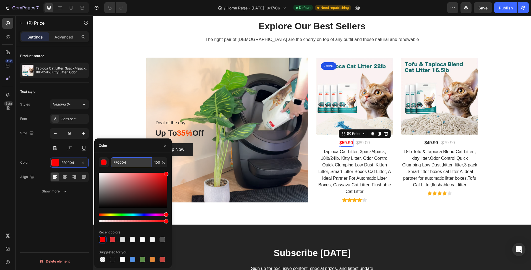
click at [127, 162] on input "FF0004" at bounding box center [131, 162] width 41 height 10
drag, startPoint x: 128, startPoint y: 162, endPoint x: 101, endPoint y: 161, distance: 27.7
click at [101, 161] on div "FF0004 100 %" at bounding box center [133, 162] width 69 height 10
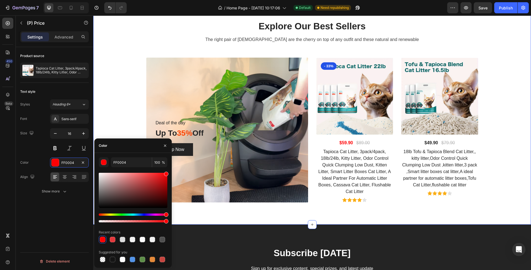
click at [503, 152] on div "Explore Our Best Sellers Heading The right pair of sunnies are the cherry on to…" at bounding box center [312, 111] width 430 height 182
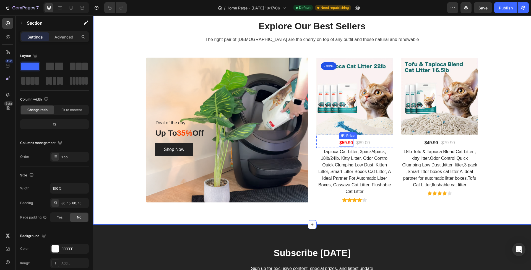
click at [347, 143] on div "$59.90" at bounding box center [346, 143] width 15 height 8
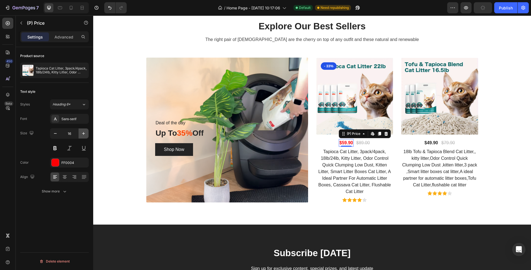
click at [84, 134] on icon "button" at bounding box center [83, 133] width 3 height 3
type input "18"
click at [430, 142] on div "$49.90" at bounding box center [431, 143] width 15 height 8
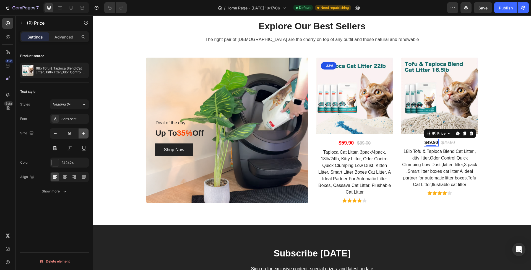
click at [83, 134] on icon "button" at bounding box center [84, 134] width 6 height 6
type input "18"
click at [56, 162] on div at bounding box center [55, 162] width 7 height 7
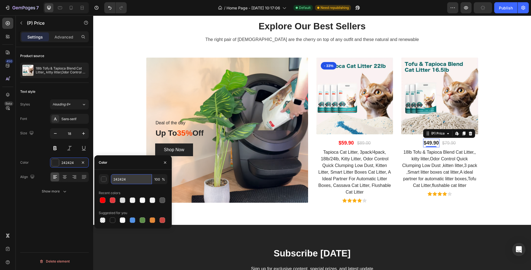
drag, startPoint x: 128, startPoint y: 180, endPoint x: 112, endPoint y: 180, distance: 16.3
click at [112, 180] on input "242424" at bounding box center [131, 179] width 41 height 10
paste input "FF000"
type input "FF0004"
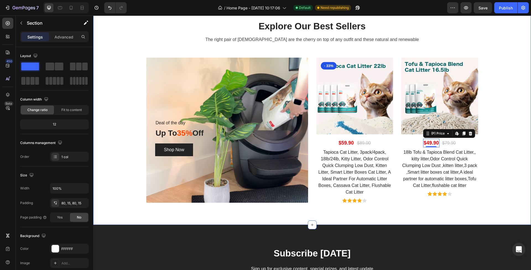
click at [503, 187] on div "Explore Our Best Sellers Heading The right pair of sunnies are the cherry on to…" at bounding box center [312, 111] width 430 height 183
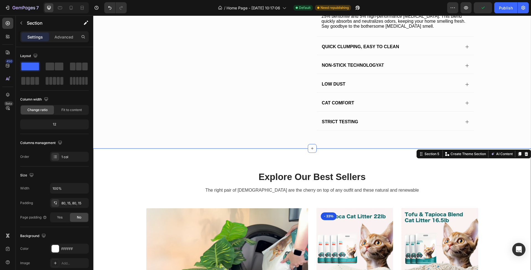
scroll to position [647, 0]
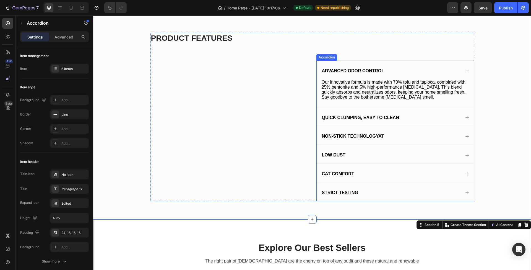
click at [342, 71] on span "Advanced Odor Control" at bounding box center [353, 70] width 62 height 5
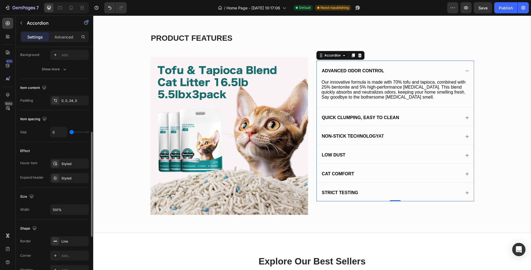
scroll to position [200, 0]
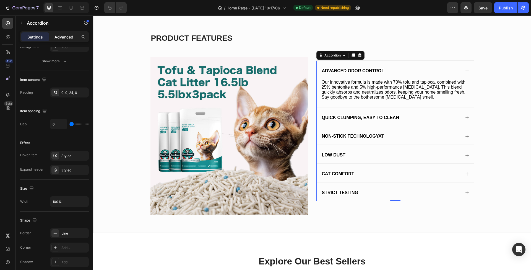
click at [65, 37] on p "Advanced" at bounding box center [64, 37] width 19 height 6
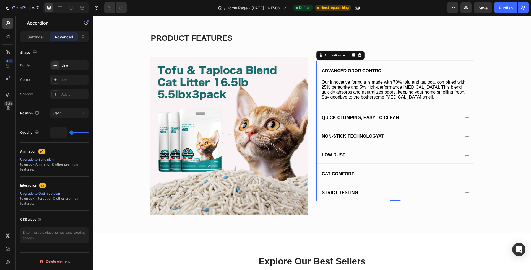
type input "100%"
type input "100"
click at [360, 69] on span "Advanced Odor Control" at bounding box center [353, 70] width 62 height 5
click at [32, 38] on p "Settings" at bounding box center [34, 37] width 15 height 6
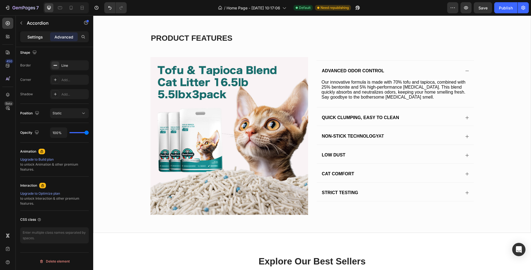
type input "0"
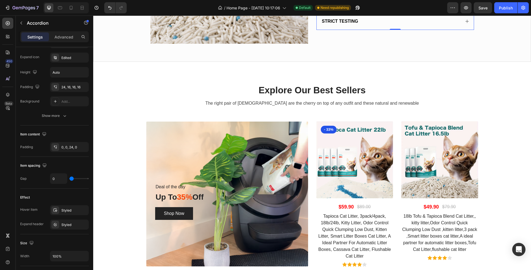
scroll to position [860, 0]
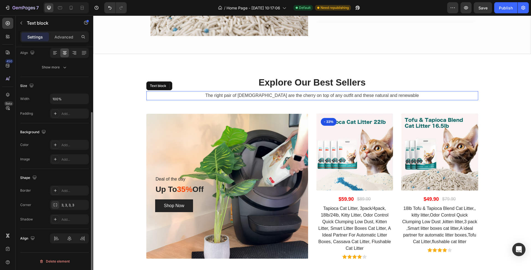
click at [283, 95] on p "The right pair of [DEMOGRAPHIC_DATA] are the cherry on top of any outfit and th…" at bounding box center [312, 96] width 331 height 8
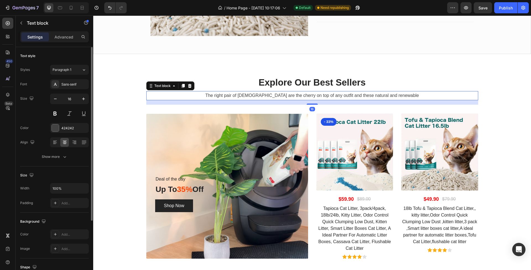
click at [283, 95] on p "The right pair of [DEMOGRAPHIC_DATA] are the cherry on top of any outfit and th…" at bounding box center [312, 96] width 331 height 8
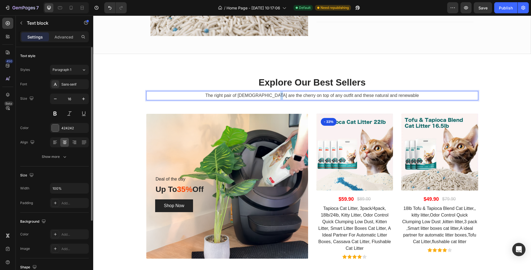
click at [283, 95] on p "The right pair of [DEMOGRAPHIC_DATA] are the cherry on top of any outfit and th…" at bounding box center [312, 96] width 331 height 8
click at [402, 94] on p "The right pair of [DEMOGRAPHIC_DATA] are the cherry on top of any outfit and th…" at bounding box center [312, 96] width 331 height 8
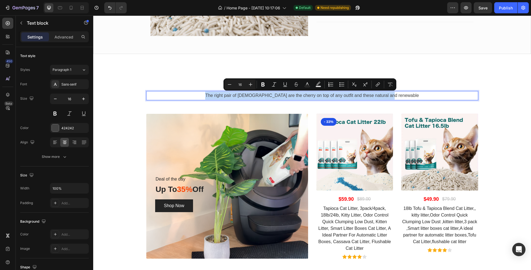
drag, startPoint x: 388, startPoint y: 95, endPoint x: 220, endPoint y: 95, distance: 168.2
click at [220, 95] on p "The right pair of [DEMOGRAPHIC_DATA] are the cherry on top of any outfit and th…" at bounding box center [312, 96] width 331 height 8
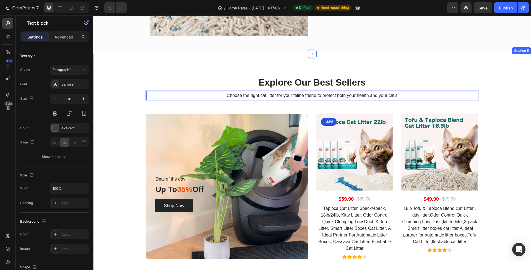
click at [492, 103] on div "Explore Our Best Sellers Heading Choose the right cat litter for your feline fr…" at bounding box center [312, 167] width 430 height 183
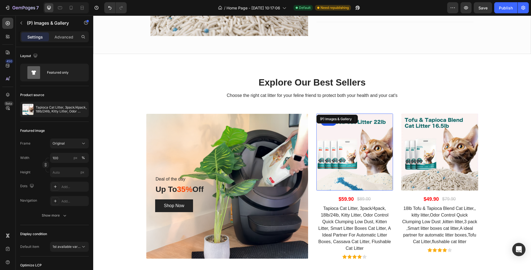
click at [356, 134] on img at bounding box center [355, 151] width 77 height 77
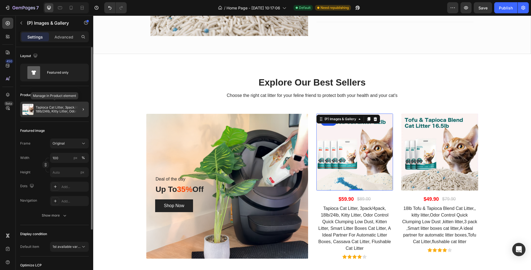
click at [63, 110] on p "Tapioca Cat Litter, 3pack/4pack, 18lb/24lb, Kitty Litter, Odor Control Quick Cl…" at bounding box center [61, 109] width 51 height 8
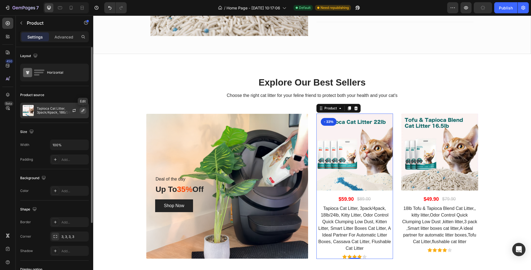
click at [82, 111] on icon "button" at bounding box center [83, 110] width 3 height 3
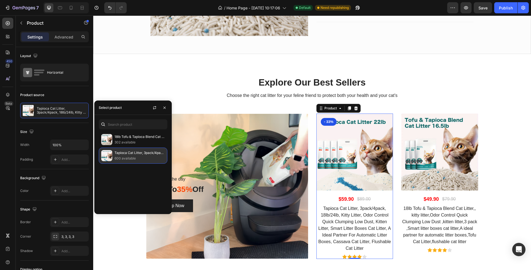
click at [144, 156] on p "Tapioca Cat Litter, 3pack/4pack, 18lb/24lb, Kitty Litter, Odor Control Quick Cl…" at bounding box center [140, 153] width 50 height 6
click at [27, 143] on div "Width" at bounding box center [24, 144] width 9 height 5
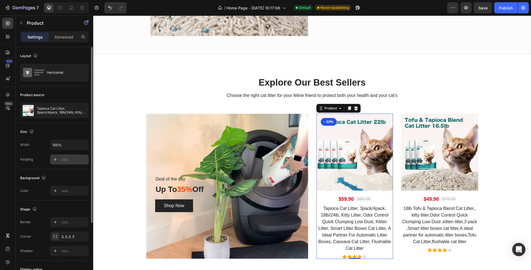
click at [75, 159] on div "Add..." at bounding box center [74, 159] width 26 height 5
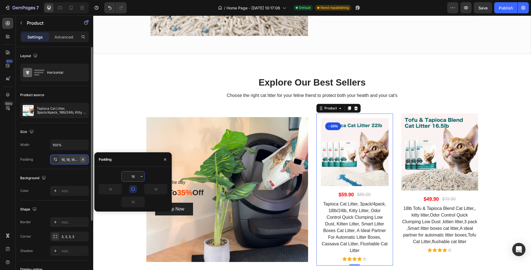
click at [85, 159] on icon "button" at bounding box center [83, 159] width 4 height 4
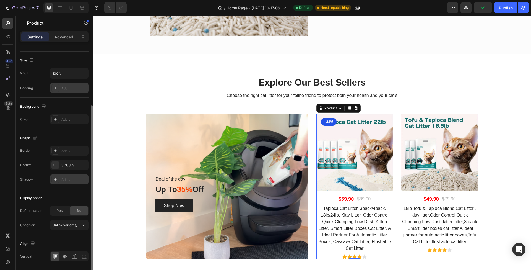
scroll to position [75, 0]
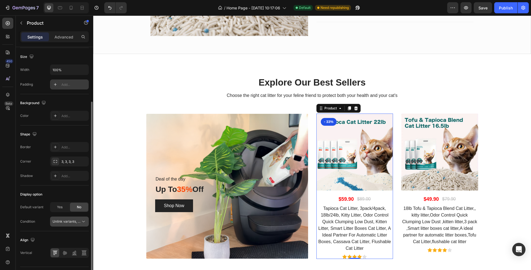
click at [85, 222] on icon at bounding box center [84, 222] width 6 height 6
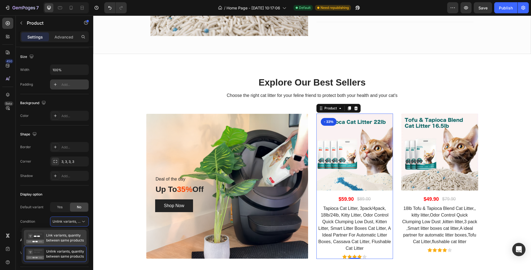
click at [58, 236] on span "Link variants, quantity between same products" at bounding box center [65, 238] width 38 height 10
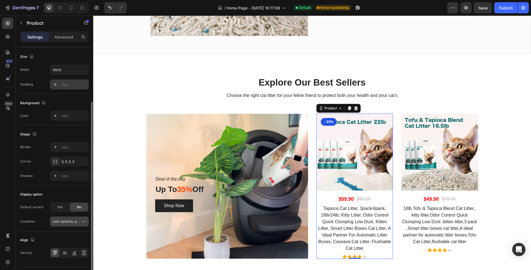
click at [82, 221] on icon at bounding box center [84, 222] width 6 height 6
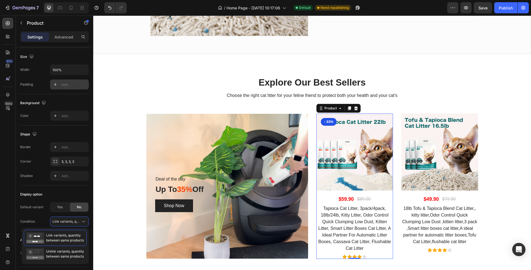
click at [68, 237] on span "Link variants, quantity between same products" at bounding box center [65, 238] width 38 height 10
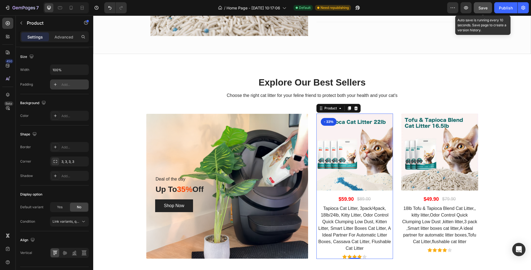
click at [482, 8] on span "Save" at bounding box center [483, 8] width 9 height 5
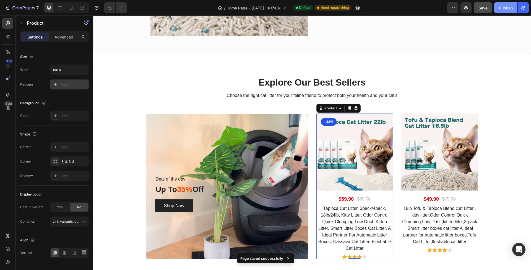
click at [507, 7] on div "Publish" at bounding box center [506, 8] width 14 height 6
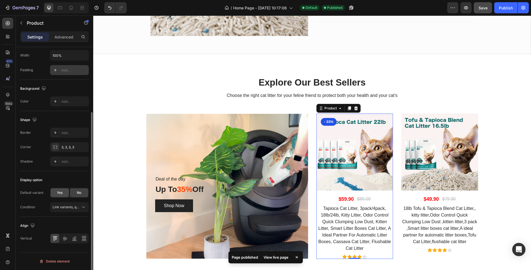
scroll to position [88, 0]
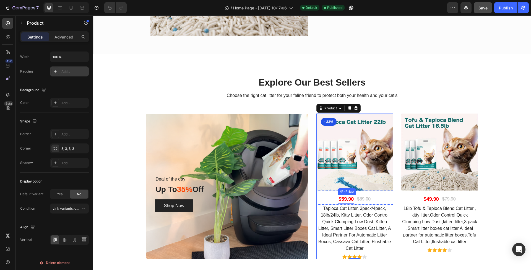
click at [345, 198] on div "$59.90" at bounding box center [346, 199] width 16 height 9
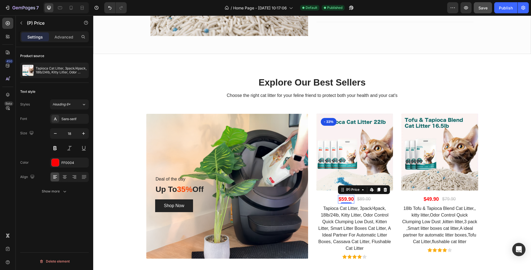
scroll to position [0, 0]
click at [361, 198] on div "$89.00" at bounding box center [364, 199] width 15 height 8
click at [343, 198] on div "$59.90" at bounding box center [346, 199] width 16 height 9
click at [361, 191] on div "(P) Price" at bounding box center [353, 189] width 27 height 7
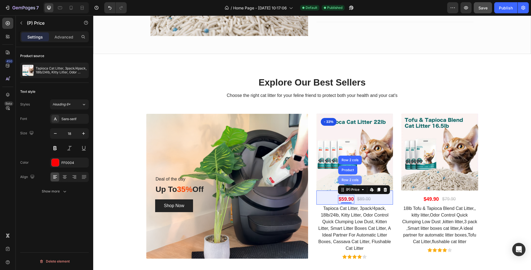
click at [353, 181] on div "Row 2 cols" at bounding box center [350, 179] width 19 height 3
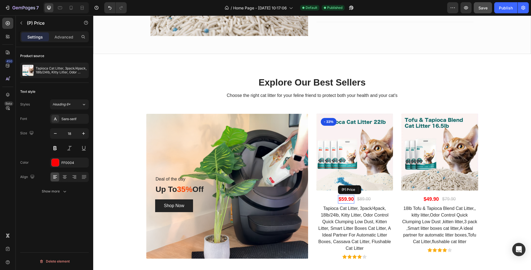
click at [347, 200] on div "$59.90" at bounding box center [346, 199] width 16 height 9
click at [353, 189] on div "(P) Price" at bounding box center [353, 189] width 16 height 5
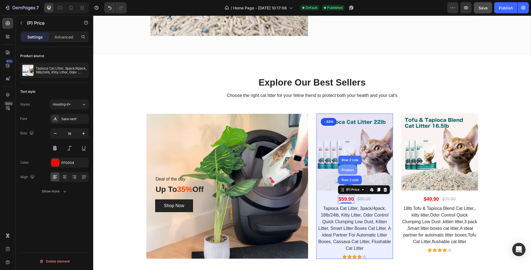
click at [350, 170] on div "Product" at bounding box center [348, 169] width 15 height 3
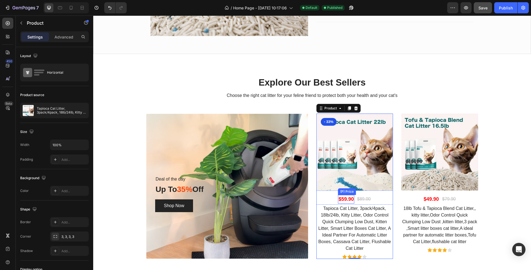
click at [349, 198] on div "$59.90" at bounding box center [346, 199] width 16 height 9
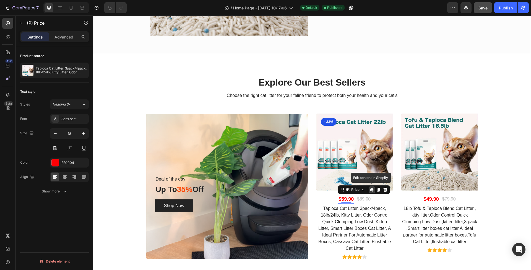
click at [372, 188] on icon at bounding box center [372, 189] width 1 height 2
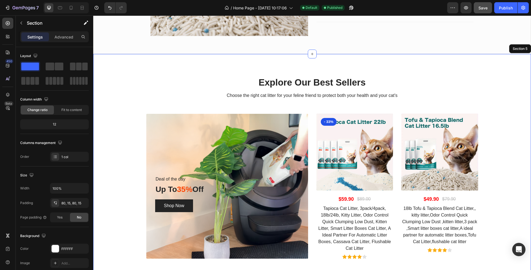
click at [511, 182] on div "Explore Our Best Sellers Heading Choose the right cat litter for your feline fr…" at bounding box center [312, 167] width 430 height 183
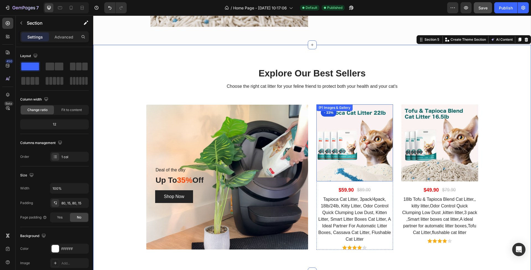
scroll to position [881, 0]
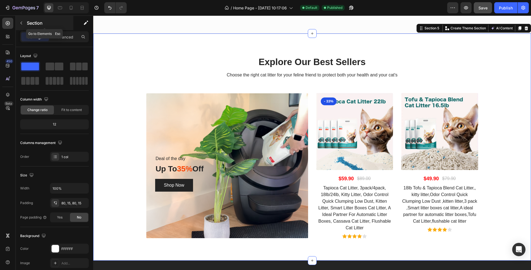
click at [22, 22] on icon "button" at bounding box center [21, 23] width 4 height 4
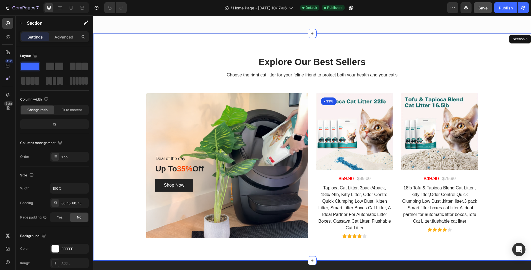
click at [503, 178] on div "Explore Our Best Sellers Heading Choose the right cat litter for your feline fr…" at bounding box center [312, 147] width 430 height 183
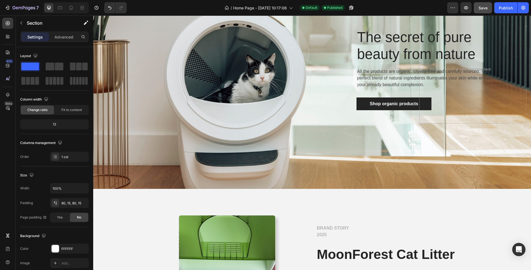
scroll to position [0, 0]
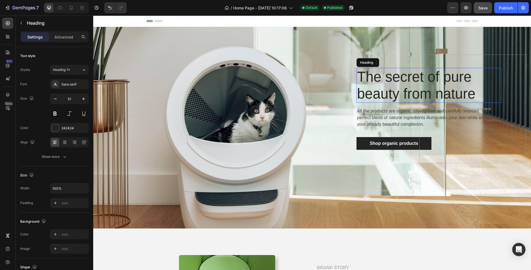
click at [384, 94] on p "The secret of pure beauty from nature" at bounding box center [429, 85] width 144 height 34
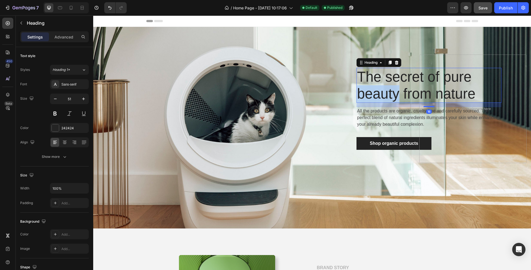
click at [384, 94] on p "The secret of pure beauty from nature" at bounding box center [429, 85] width 144 height 34
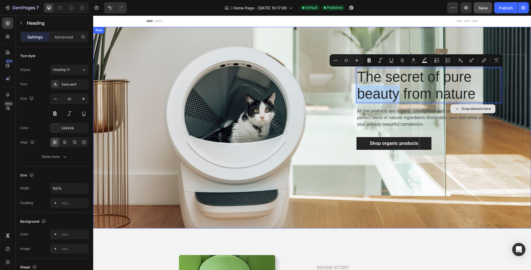
click at [467, 96] on div "Drop element here" at bounding box center [473, 109] width 107 height 108
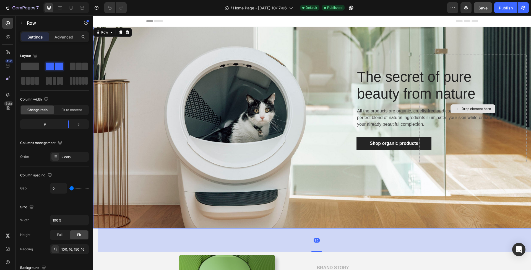
click at [441, 93] on div "Drop element here" at bounding box center [473, 109] width 107 height 108
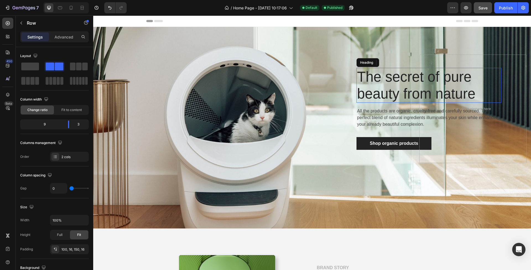
click at [383, 92] on p "The secret of pure beauty from nature" at bounding box center [429, 85] width 144 height 34
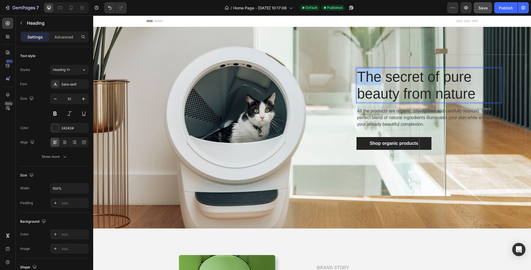
click at [367, 74] on p "The secret of pure beauty from nature" at bounding box center [429, 85] width 144 height 34
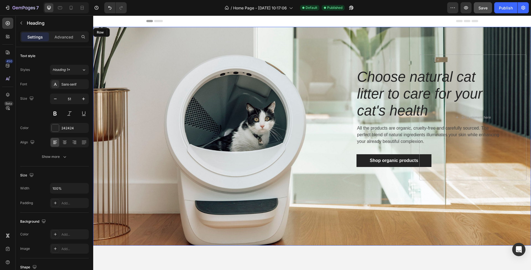
click at [336, 100] on div "⁠⁠⁠⁠⁠⁠⁠ Choose natural cat litter to care for your cat's health Heading 16 All …" at bounding box center [259, 118] width 322 height 126
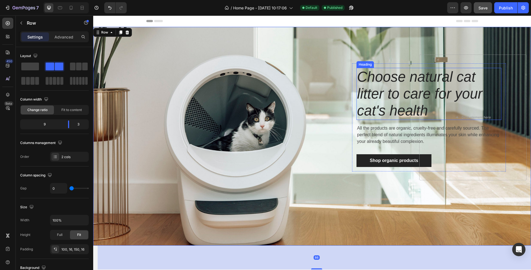
click at [389, 94] on icon "Choose natural cat litter to care for your cat's health" at bounding box center [420, 94] width 126 height 50
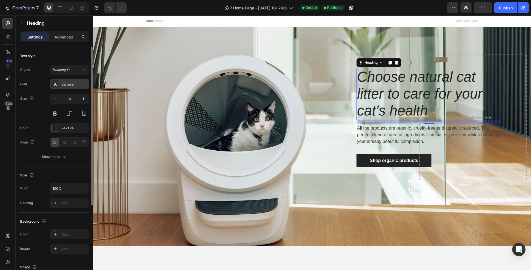
click at [75, 87] on div "Sans-serif" at bounding box center [69, 84] width 39 height 10
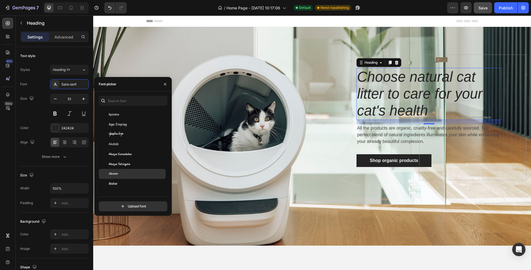
scroll to position [219, 0]
click at [140, 167] on div "Alata" at bounding box center [137, 166] width 56 height 5
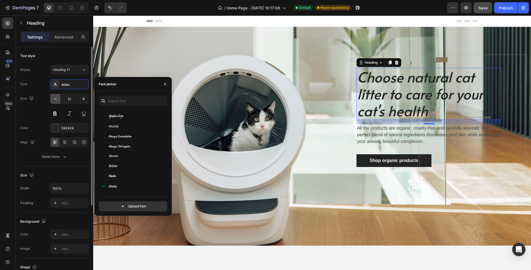
click at [56, 99] on icon "button" at bounding box center [56, 99] width 6 height 6
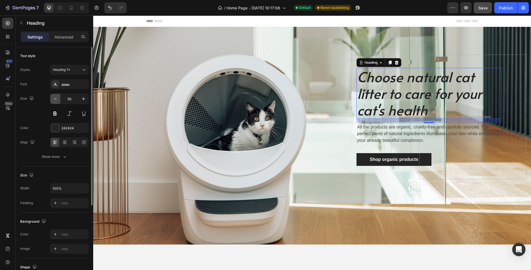
click at [56, 99] on icon "button" at bounding box center [56, 99] width 6 height 6
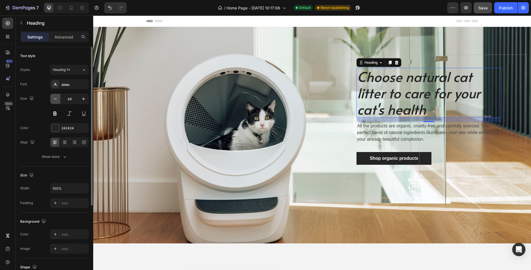
click at [56, 99] on icon "button" at bounding box center [56, 99] width 6 height 6
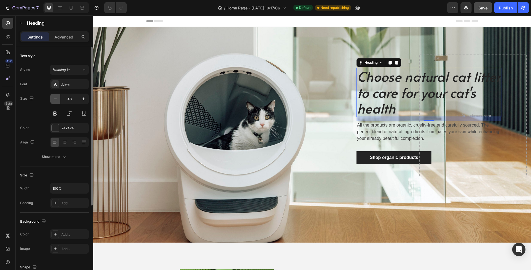
click at [56, 99] on icon "button" at bounding box center [56, 99] width 6 height 6
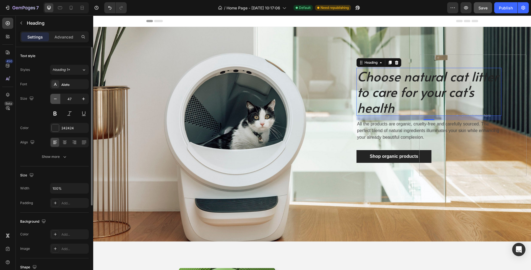
click at [56, 99] on icon "button" at bounding box center [56, 99] width 6 height 6
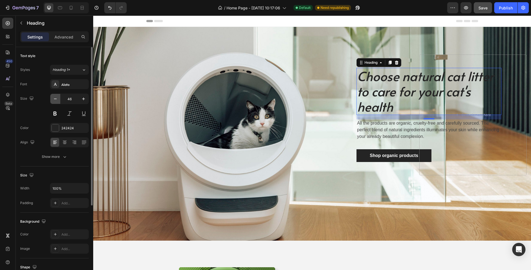
click at [56, 99] on icon "button" at bounding box center [56, 99] width 6 height 6
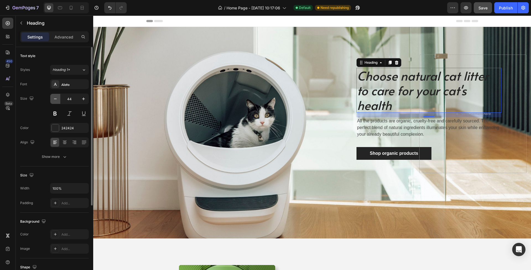
click at [56, 99] on icon "button" at bounding box center [56, 99] width 6 height 6
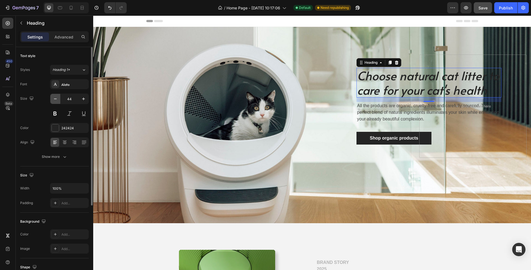
type input "43"
click at [56, 128] on div at bounding box center [55, 127] width 7 height 7
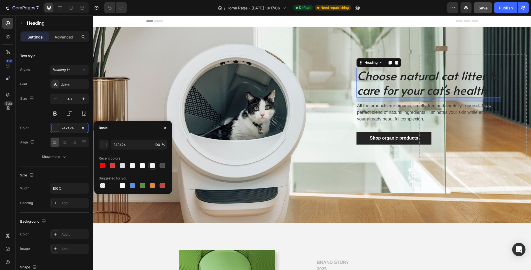
click at [153, 167] on div at bounding box center [153, 166] width 6 height 6
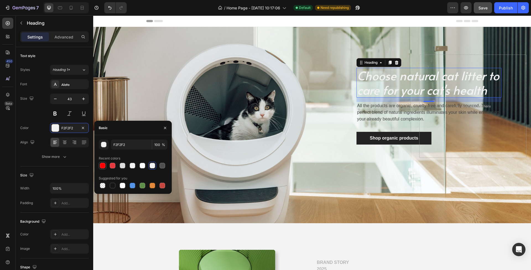
click at [103, 167] on div at bounding box center [103, 166] width 6 height 6
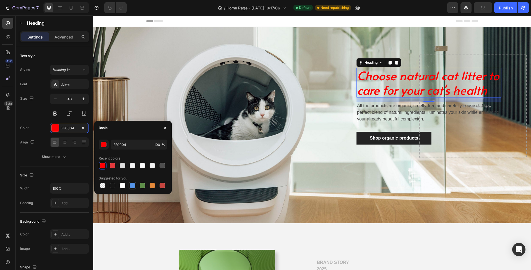
click at [133, 187] on div at bounding box center [133, 186] width 6 height 6
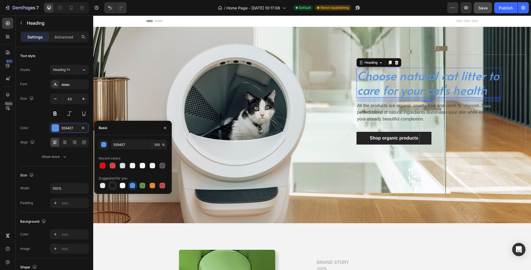
click at [113, 185] on div at bounding box center [113, 186] width 6 height 6
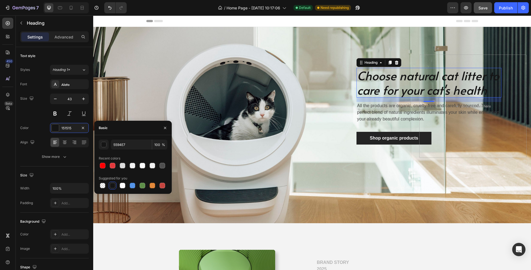
type input "151515"
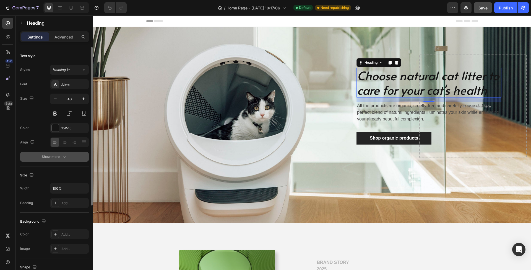
click at [51, 160] on button "Show more" at bounding box center [54, 157] width 69 height 10
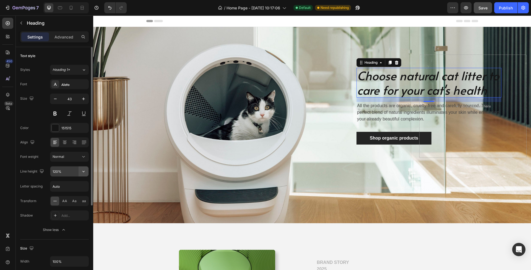
click at [81, 173] on icon "button" at bounding box center [84, 172] width 6 height 6
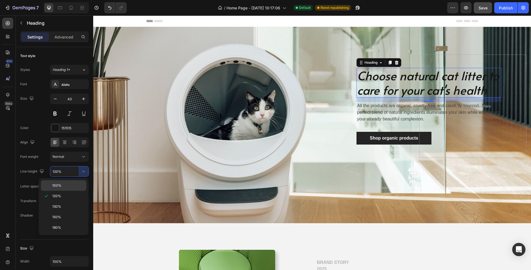
click at [72, 185] on p "100%" at bounding box center [68, 185] width 32 height 5
type input "100%"
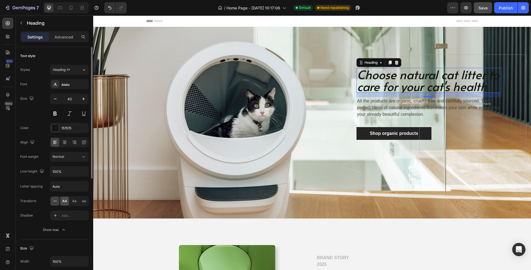
click at [63, 201] on span "AA" at bounding box center [64, 200] width 5 height 5
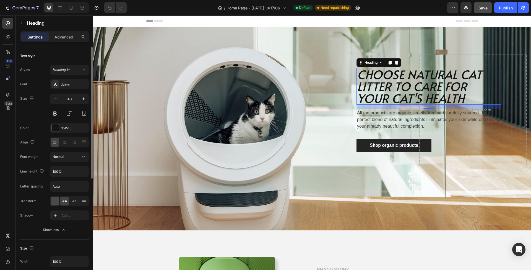
click at [54, 201] on icon at bounding box center [55, 201] width 4 height 0
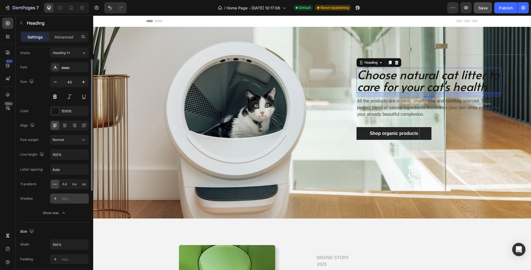
scroll to position [19, 0]
click at [73, 182] on span "Aa" at bounding box center [74, 182] width 4 height 5
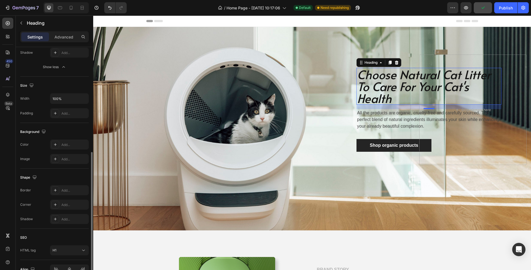
scroll to position [194, 0]
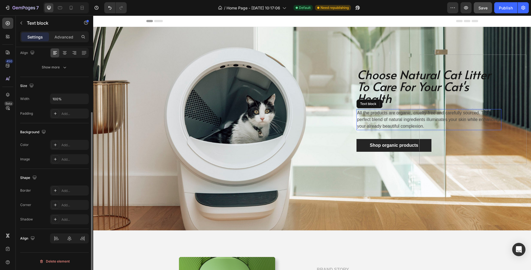
click at [371, 119] on p "All the products are organic, cruelty-free and carefully sourced. The perfect b…" at bounding box center [429, 120] width 144 height 20
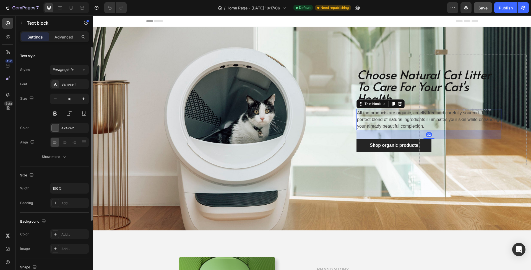
click at [372, 119] on p "All the products are organic, cruelty-free and carefully sourced. The perfect b…" at bounding box center [429, 120] width 144 height 20
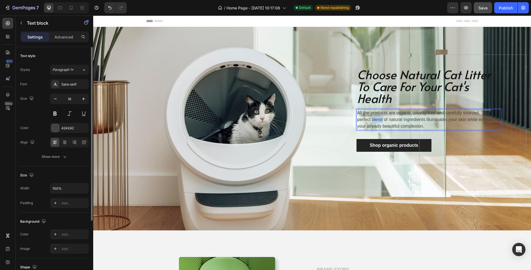
click at [372, 119] on p "All the products are organic, cruelty-free and carefully sourced. The perfect b…" at bounding box center [429, 120] width 144 height 20
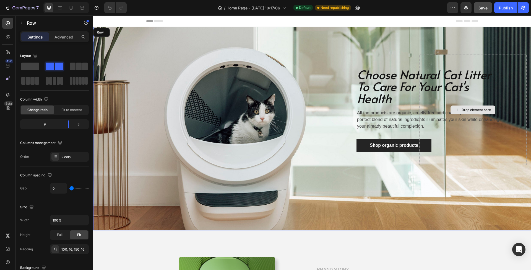
click at [423, 125] on div "Drop element here" at bounding box center [473, 110] width 107 height 110
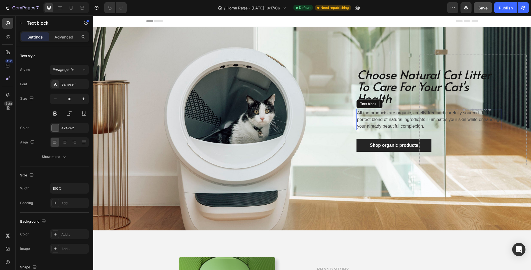
click at [413, 124] on p "All the products are organic, cruelty-free and carefully sourced. The perfect b…" at bounding box center [429, 120] width 144 height 20
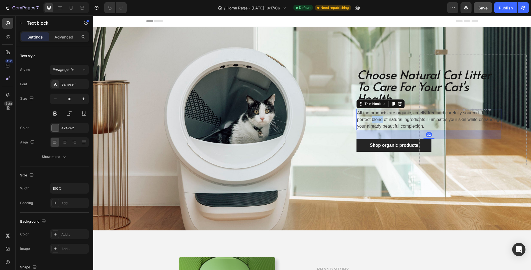
click at [381, 116] on p "All the products are organic, cruelty-free and carefully sourced. The perfect b…" at bounding box center [429, 120] width 144 height 20
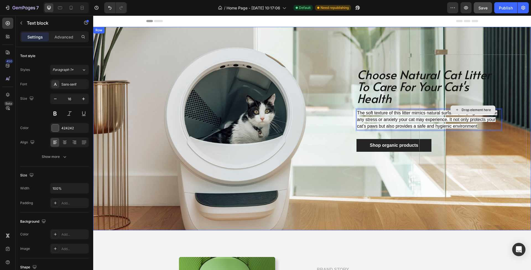
click at [490, 126] on div "Drop element here" at bounding box center [473, 110] width 107 height 110
click at [387, 121] on span "The soft texture of this litter mimics natural surfaces, helping to alleviate a…" at bounding box center [427, 119] width 140 height 18
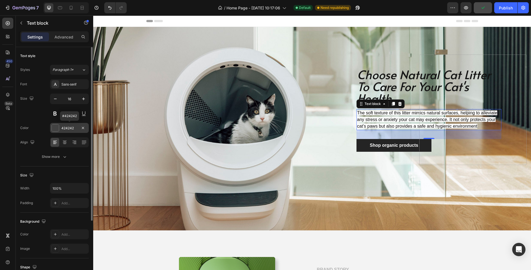
click at [54, 126] on div at bounding box center [55, 127] width 7 height 7
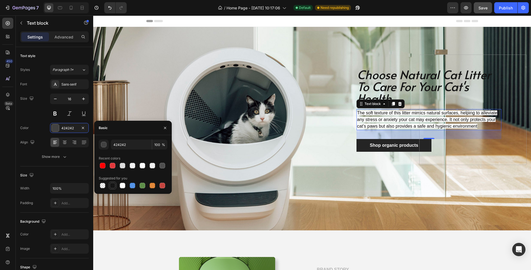
click at [113, 186] on div at bounding box center [113, 186] width 6 height 6
type input "151515"
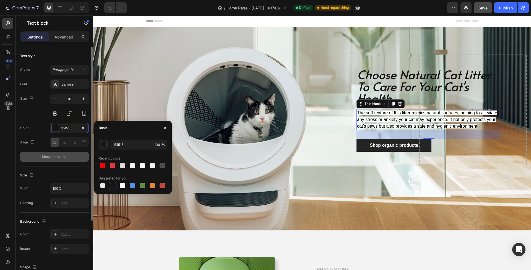
click at [64, 157] on icon "button" at bounding box center [65, 157] width 6 height 6
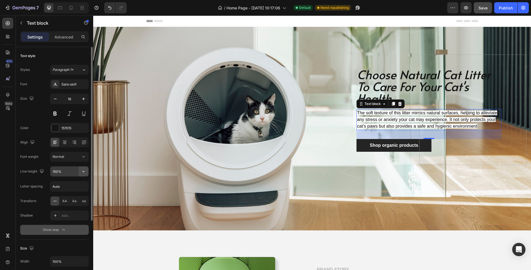
click at [80, 172] on button "button" at bounding box center [84, 171] width 10 height 10
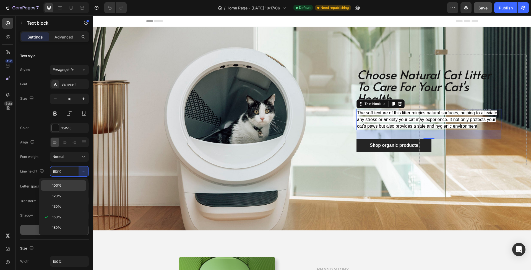
click at [67, 185] on p "100%" at bounding box center [68, 185] width 32 height 5
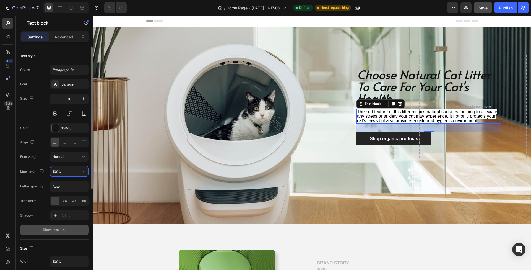
click at [72, 172] on input "100%" at bounding box center [69, 171] width 38 height 10
click at [79, 173] on button "button" at bounding box center [84, 171] width 10 height 10
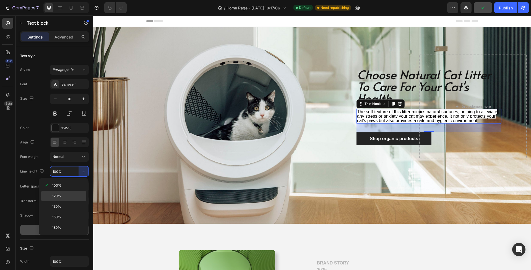
click at [67, 201] on div "120%" at bounding box center [63, 206] width 45 height 11
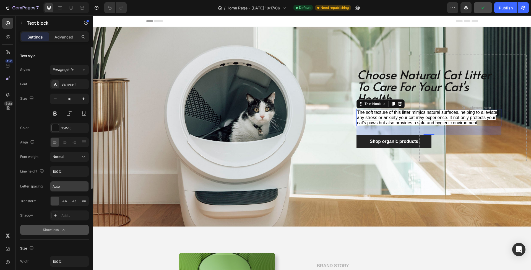
type input "120%"
click at [72, 199] on span "Aa" at bounding box center [74, 200] width 4 height 5
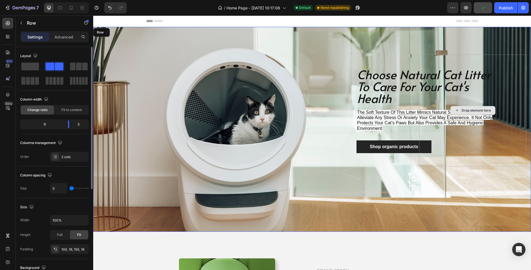
click at [475, 127] on div "Drop element here" at bounding box center [473, 111] width 107 height 112
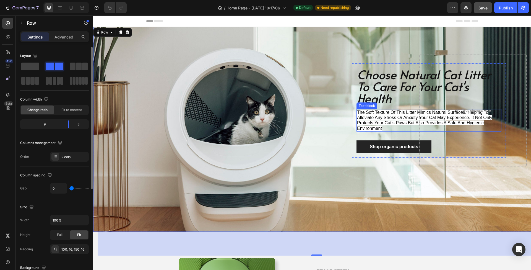
click at [371, 117] on span "the soft texture of this litter mimics natural surfaces, helping to alleviate a…" at bounding box center [424, 120] width 135 height 21
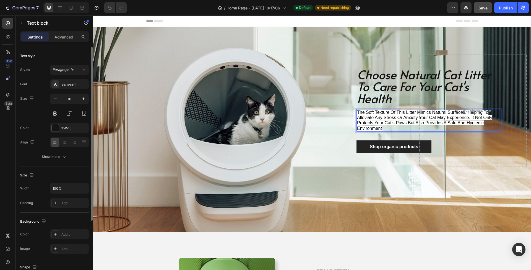
click at [391, 126] on p "the soft texture of this litter mimics natural surfaces, helping to alleviate a…" at bounding box center [429, 120] width 144 height 21
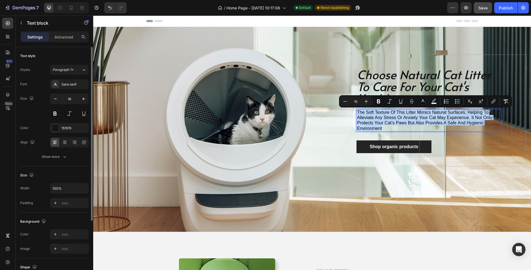
drag, startPoint x: 388, startPoint y: 128, endPoint x: 358, endPoint y: 112, distance: 34.2
click at [358, 112] on p "the soft texture of this litter mimics natural surfaces, helping to alleviate a…" at bounding box center [429, 120] width 144 height 21
click at [422, 103] on rect "Editor contextual toolbar" at bounding box center [423, 103] width 5 height 1
type input "000000"
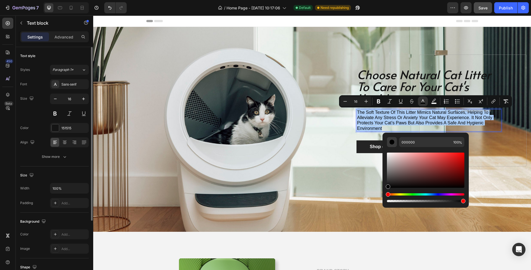
click at [391, 142] on div "Editor contextual toolbar" at bounding box center [392, 142] width 6 height 6
click at [418, 144] on input "000000" at bounding box center [425, 142] width 52 height 10
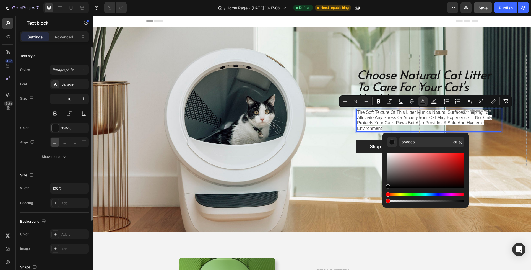
drag, startPoint x: 439, startPoint y: 201, endPoint x: 383, endPoint y: 202, distance: 56.7
click at [383, 202] on div "000000 68 %" at bounding box center [426, 168] width 86 height 71
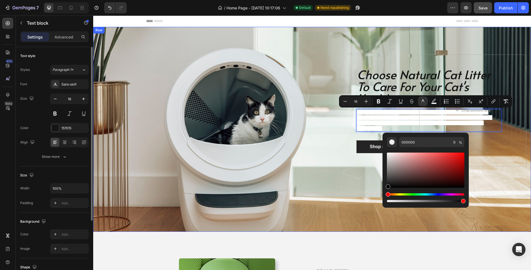
drag, startPoint x: 483, startPoint y: 217, endPoint x: 472, endPoint y: 201, distance: 19.9
type input "100"
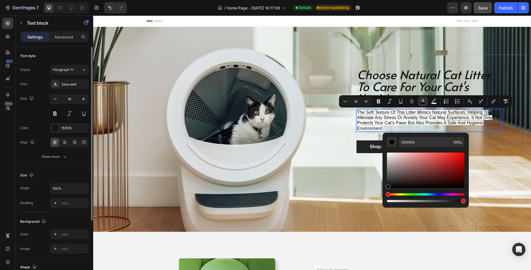
click at [398, 128] on p "the soft texture of this litter mimics natural surfaces, helping to alleviate a…" at bounding box center [429, 120] width 144 height 21
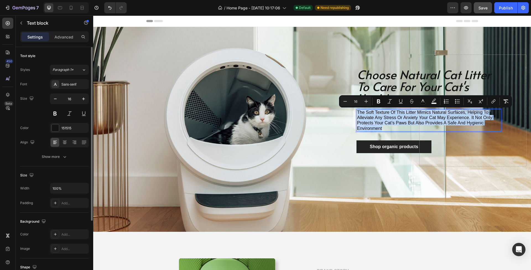
drag, startPoint x: 387, startPoint y: 128, endPoint x: 358, endPoint y: 112, distance: 33.4
click at [358, 112] on p "the soft texture of this litter mimics natural surfaces, helping to alleviate a…" at bounding box center [429, 120] width 144 height 21
click at [435, 102] on icon "Editor contextual toolbar" at bounding box center [434, 102] width 6 height 6
type input "FFFFFF"
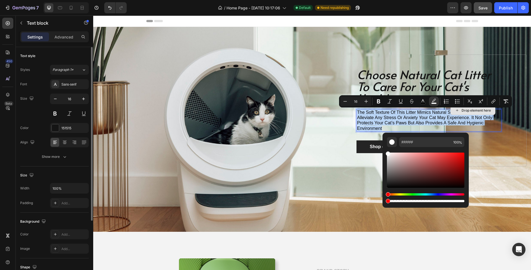
type input "0"
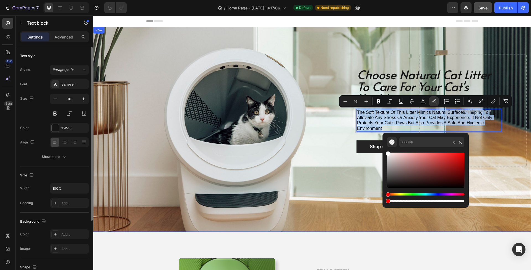
drag, startPoint x: 556, startPoint y: 217, endPoint x: 376, endPoint y: 201, distance: 180.6
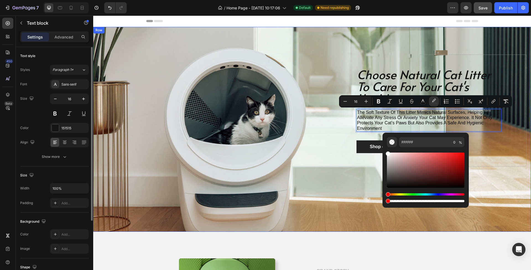
click at [342, 131] on div "choose natural cat litter to care for your cat's health Heading the soft textur…" at bounding box center [259, 111] width 322 height 112
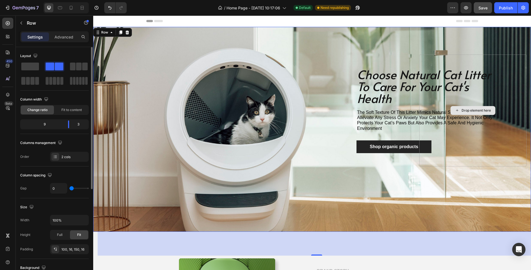
click at [486, 108] on div "Drop element here" at bounding box center [476, 110] width 29 height 4
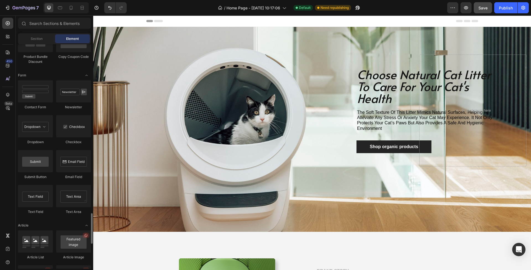
scroll to position [1269, 0]
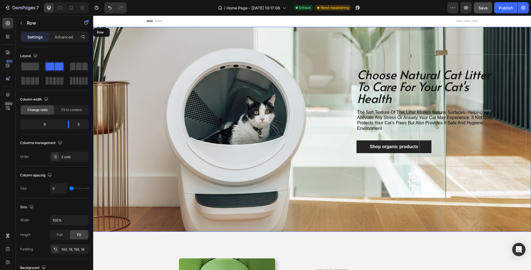
click at [161, 95] on div "choose natural cat litter to care for your cat's health Heading the soft textur…" at bounding box center [259, 111] width 322 height 112
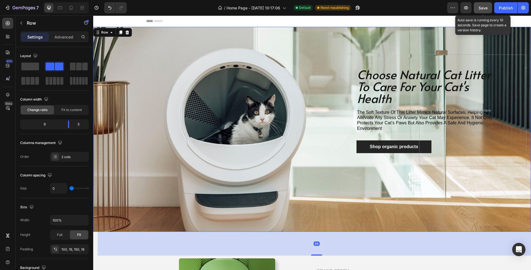
click at [482, 9] on span "Save" at bounding box center [483, 8] width 9 height 5
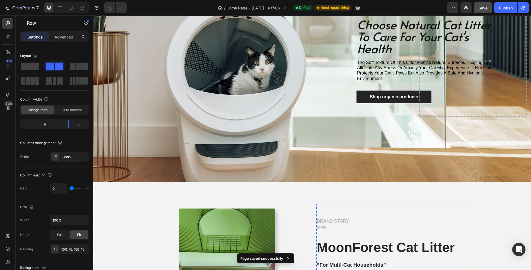
scroll to position [0, 0]
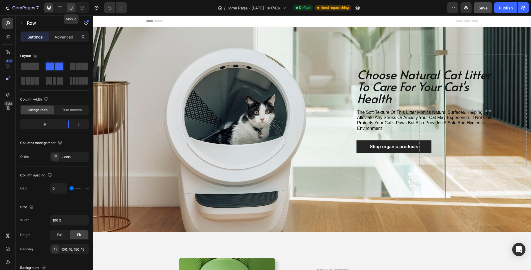
click at [71, 8] on icon at bounding box center [71, 8] width 6 height 6
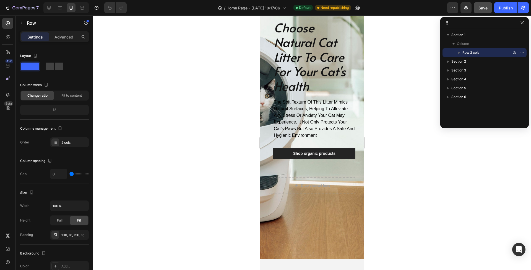
scroll to position [97, 0]
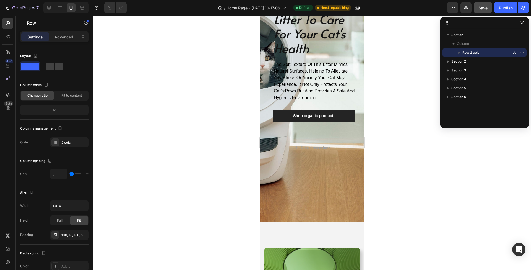
click at [327, 169] on div "choose natural cat litter to care for your cat's health Heading the soft textur…" at bounding box center [312, 74] width 95 height 248
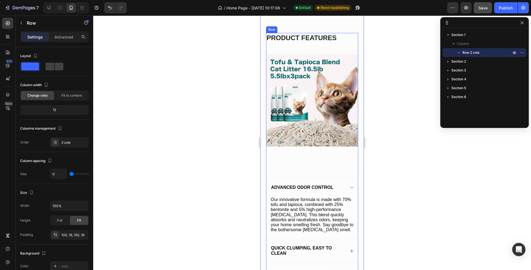
scroll to position [1141, 0]
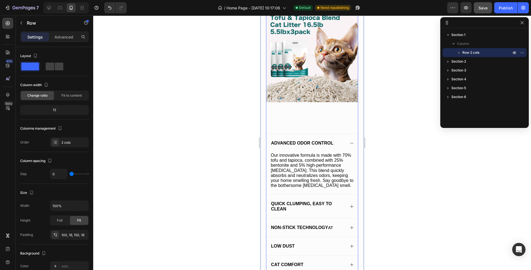
click at [328, 108] on div "Advanced Odor Control Our innovative formula is made with 70% tofu and tapioca,…" at bounding box center [312, 201] width 92 height 191
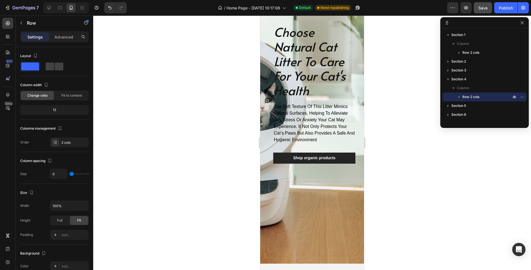
scroll to position [0, 0]
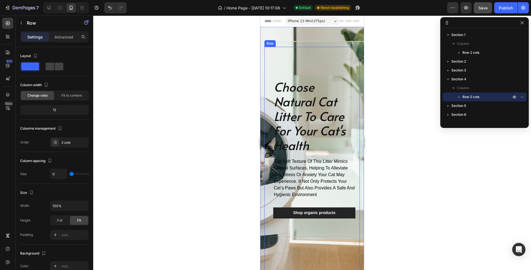
click at [328, 48] on div "choose natural cat litter to care for your cat's health Heading the soft textur…" at bounding box center [312, 171] width 95 height 248
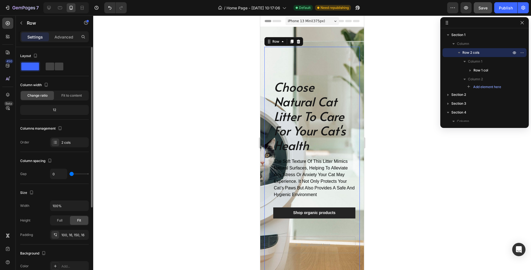
click at [54, 110] on div "12" at bounding box center [54, 110] width 66 height 8
click at [57, 110] on div "12" at bounding box center [54, 110] width 66 height 8
click at [54, 110] on div "12" at bounding box center [54, 110] width 66 height 8
drag, startPoint x: 50, startPoint y: 110, endPoint x: 61, endPoint y: 110, distance: 10.8
click at [61, 110] on div "12" at bounding box center [54, 110] width 66 height 8
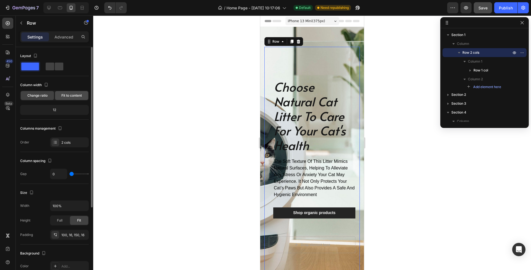
click at [68, 99] on div "Fit to content" at bounding box center [71, 95] width 33 height 9
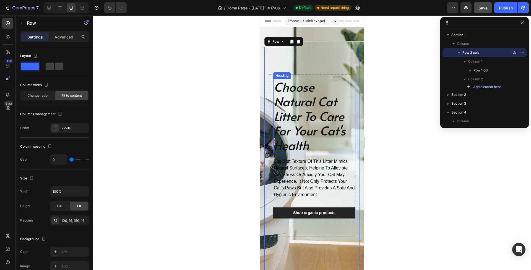
scroll to position [100, 0]
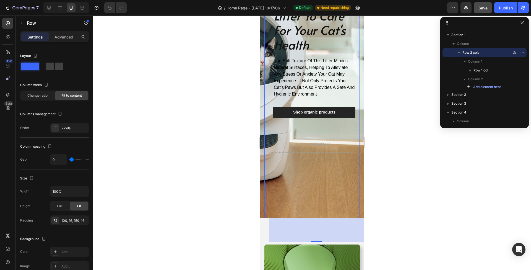
click at [332, 225] on div "86" at bounding box center [316, 230] width 95 height 24
click at [63, 129] on div "2 cols" at bounding box center [74, 128] width 26 height 5
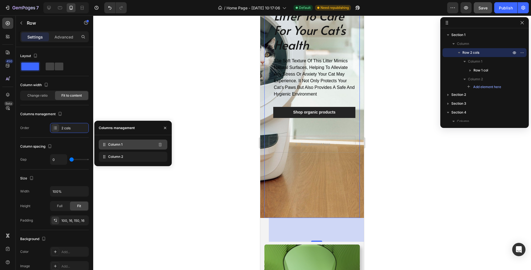
click at [110, 146] on span "Column 1" at bounding box center [115, 144] width 14 height 5
click at [113, 154] on span "Column 2" at bounding box center [115, 156] width 15 height 5
click at [121, 157] on span "Column 2" at bounding box center [115, 156] width 15 height 5
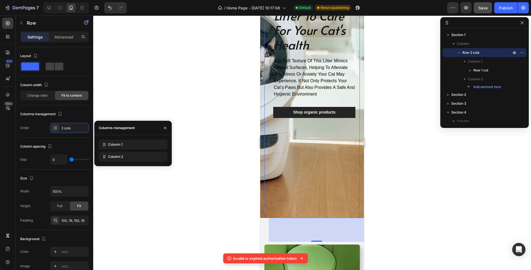
click at [328, 176] on div "choose natural cat litter to care for your cat's health Heading the soft textur…" at bounding box center [312, 70] width 95 height 248
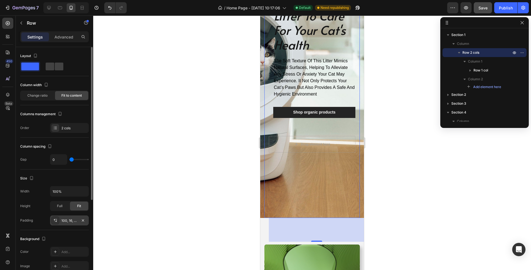
click at [69, 221] on div "100, 16, 150, 16" at bounding box center [69, 220] width 16 height 5
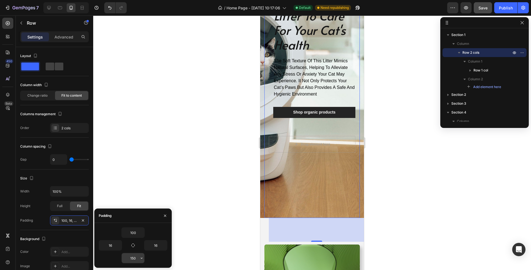
click at [134, 260] on input "150" at bounding box center [133, 258] width 23 height 10
drag, startPoint x: 132, startPoint y: 259, endPoint x: 124, endPoint y: 259, distance: 7.7
click at [124, 259] on input "150" at bounding box center [133, 258] width 23 height 10
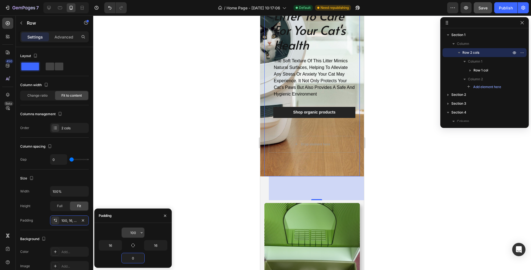
type input "0"
click at [135, 233] on input "100" at bounding box center [133, 232] width 23 height 10
drag, startPoint x: 138, startPoint y: 233, endPoint x: 124, endPoint y: 232, distance: 13.8
click at [124, 232] on input "100" at bounding box center [133, 232] width 23 height 10
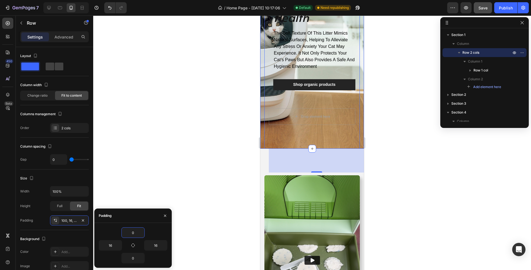
scroll to position [0, 0]
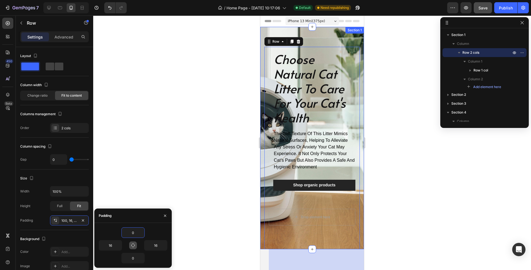
type input "0"
click at [133, 246] on icon "button" at bounding box center [133, 245] width 4 height 4
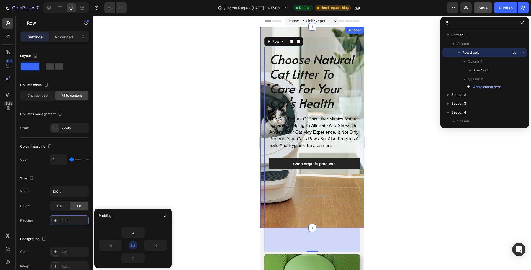
type input "0"
click at [277, 201] on div "Drop element here" at bounding box center [312, 195] width 95 height 17
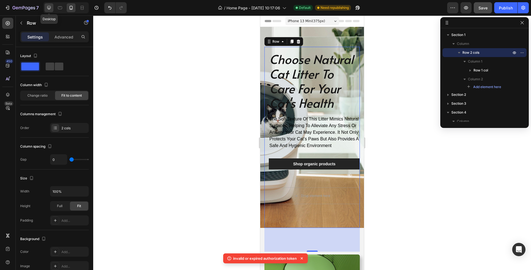
click at [50, 8] on icon at bounding box center [49, 8] width 4 height 4
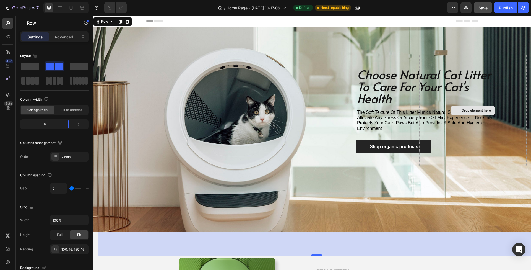
click at [500, 57] on div "Drop element here" at bounding box center [473, 111] width 107 height 112
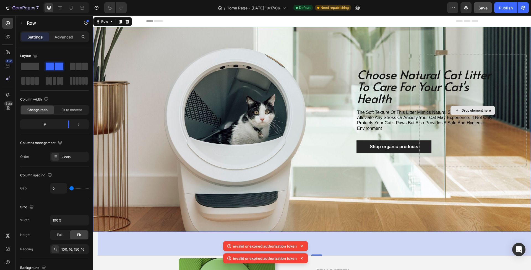
click at [438, 56] on div "Drop element here" at bounding box center [473, 111] width 107 height 112
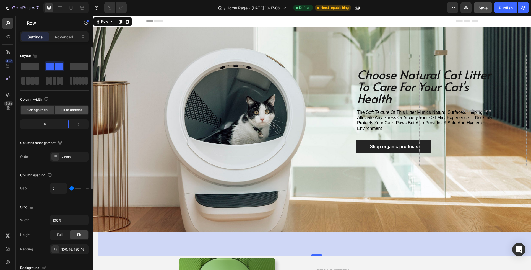
click at [69, 110] on span "Fit to content" at bounding box center [71, 109] width 20 height 5
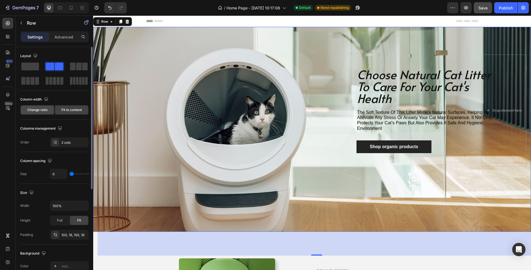
click at [42, 111] on span "Change ratio" at bounding box center [37, 109] width 20 height 5
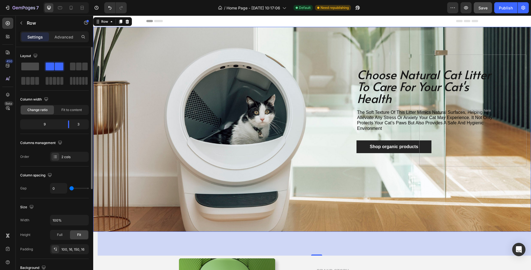
click at [31, 65] on span at bounding box center [30, 67] width 18 height 8
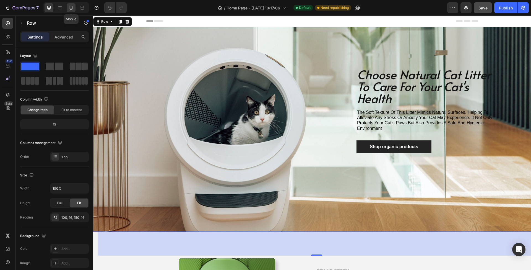
click at [73, 9] on icon at bounding box center [71, 8] width 3 height 4
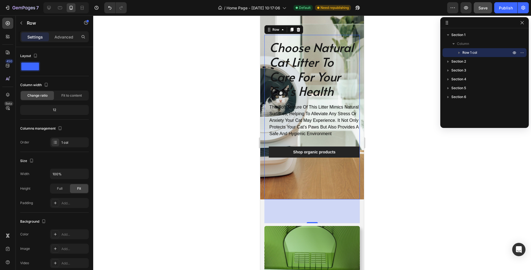
scroll to position [5, 0]
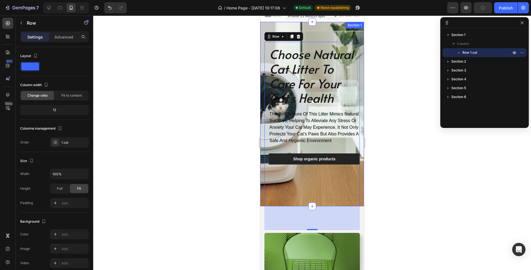
click at [311, 193] on div "choose natural cat litter to care for your cat's health Heading the soft textur…" at bounding box center [312, 124] width 95 height 164
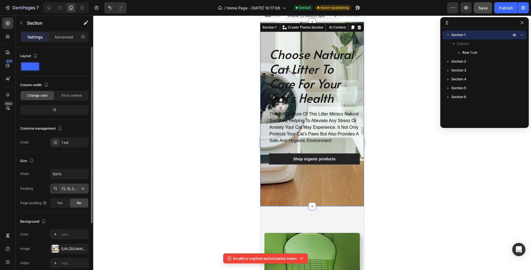
click at [69, 191] on div "72, 15, 0, 15" at bounding box center [69, 188] width 39 height 10
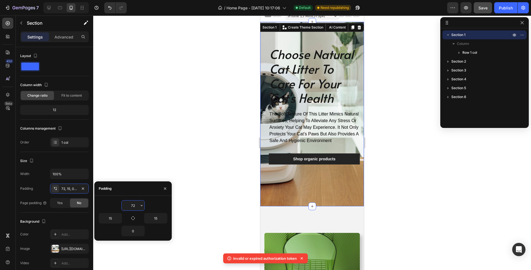
drag, startPoint x: 136, startPoint y: 206, endPoint x: 125, endPoint y: 205, distance: 11.1
click at [125, 205] on input "72" at bounding box center [133, 205] width 23 height 10
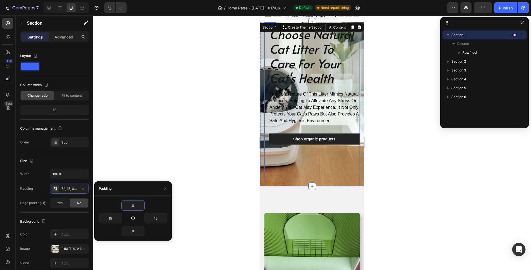
scroll to position [0, 0]
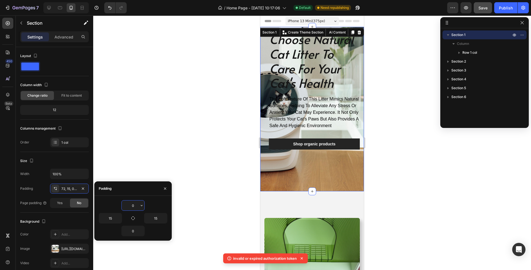
drag, startPoint x: 137, startPoint y: 205, endPoint x: 130, endPoint y: 205, distance: 6.6
click at [130, 205] on input "0" at bounding box center [133, 205] width 23 height 10
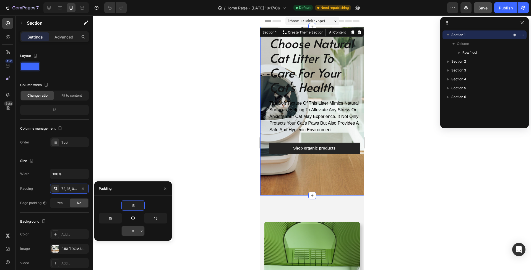
type input "15"
click at [136, 231] on input "0" at bounding box center [133, 231] width 23 height 10
drag, startPoint x: 137, startPoint y: 231, endPoint x: 122, endPoint y: 231, distance: 14.9
click at [122, 231] on input "0" at bounding box center [133, 231] width 23 height 10
type input "15"
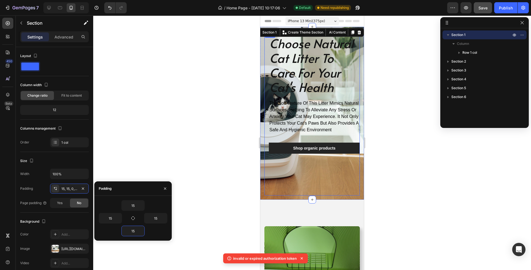
click at [311, 172] on div "choose natural cat litter to care for your cat's health Heading the soft textur…" at bounding box center [312, 101] width 95 height 141
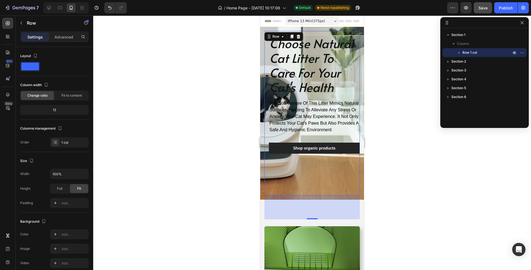
click at [302, 216] on div "86" at bounding box center [312, 207] width 95 height 24
click at [299, 192] on div "choose natural cat litter to care for your cat's health Heading the soft textur…" at bounding box center [312, 113] width 95 height 164
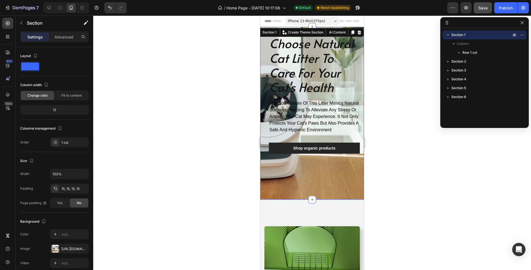
click at [302, 187] on div "choose natural cat litter to care for your cat's health Heading the soft textur…" at bounding box center [312, 113] width 95 height 164
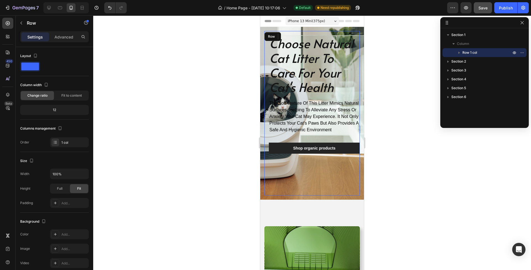
click at [310, 172] on div "choose natural cat litter to care for your cat's health Heading the soft textur…" at bounding box center [312, 101] width 95 height 141
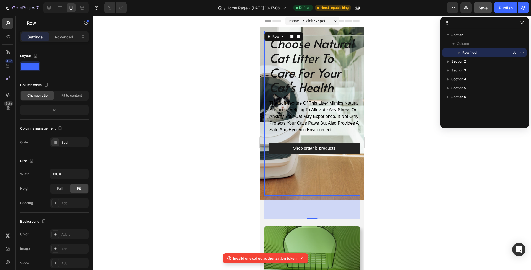
click at [460, 53] on icon "button" at bounding box center [459, 53] width 1 height 2
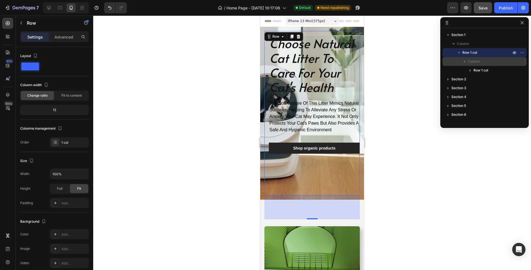
click at [475, 63] on span "Column" at bounding box center [474, 62] width 12 height 6
click at [474, 61] on span "Column" at bounding box center [474, 62] width 12 height 6
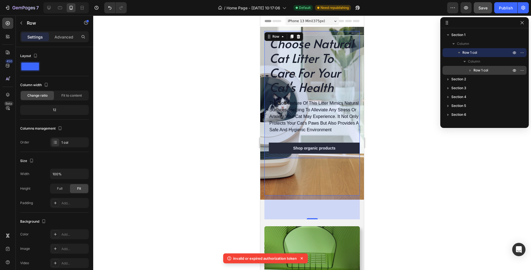
click at [479, 70] on span "Row 1 col" at bounding box center [481, 71] width 15 height 6
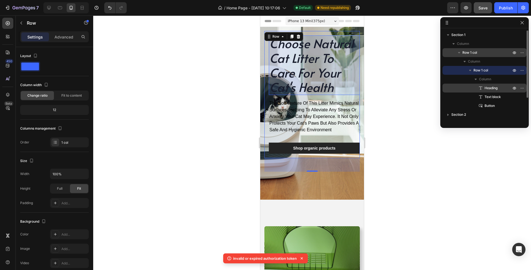
click at [485, 88] on p "Heading" at bounding box center [492, 88] width 28 height 6
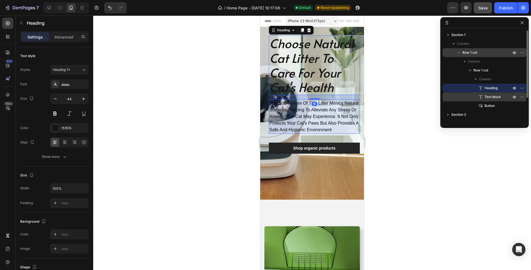
click at [486, 96] on span "Text block" at bounding box center [493, 97] width 16 height 6
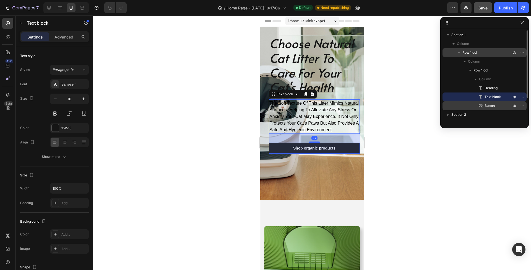
click at [486, 105] on span "Button" at bounding box center [490, 106] width 10 height 6
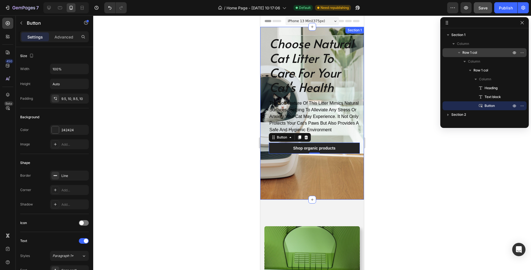
click at [328, 195] on div "choose natural cat litter to care for your cat's health Heading the soft textur…" at bounding box center [312, 113] width 95 height 164
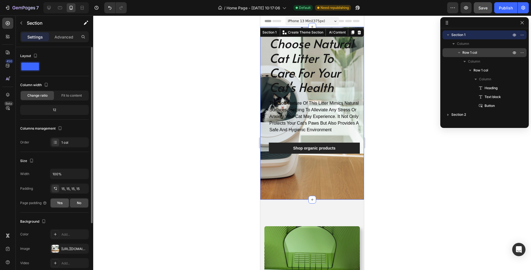
click at [64, 203] on div "Yes" at bounding box center [60, 202] width 18 height 9
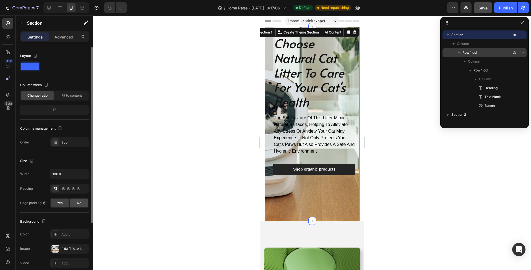
click at [75, 205] on div "No" at bounding box center [79, 202] width 18 height 9
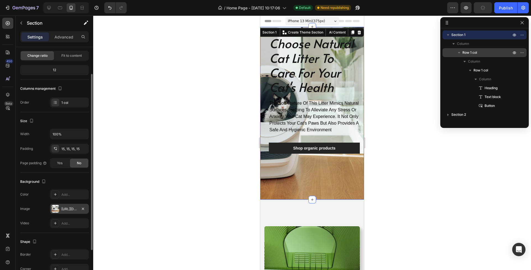
scroll to position [32, 0]
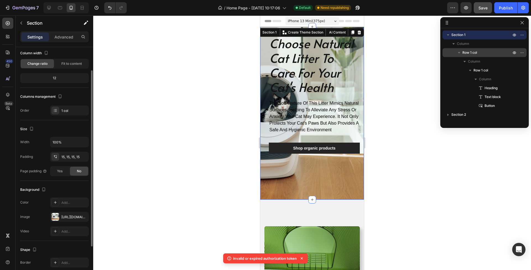
drag, startPoint x: 52, startPoint y: 77, endPoint x: 61, endPoint y: 78, distance: 8.6
click at [61, 78] on div "12" at bounding box center [54, 78] width 66 height 8
click at [57, 78] on div "12" at bounding box center [54, 78] width 66 height 8
click at [68, 64] on span "Fit to content" at bounding box center [71, 63] width 20 height 5
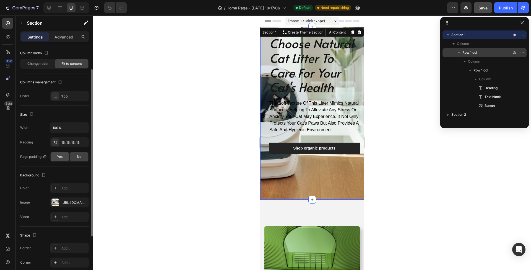
click at [64, 159] on div "Yes" at bounding box center [60, 156] width 18 height 9
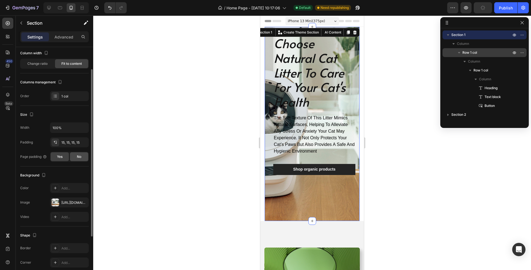
click at [73, 159] on div "No" at bounding box center [79, 156] width 18 height 9
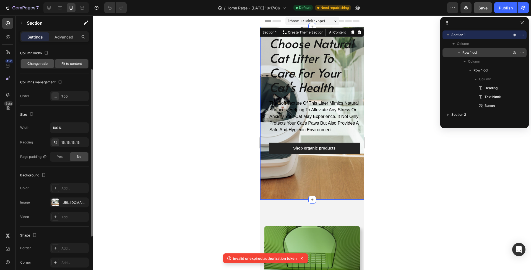
click at [40, 65] on span "Change ratio" at bounding box center [37, 63] width 20 height 5
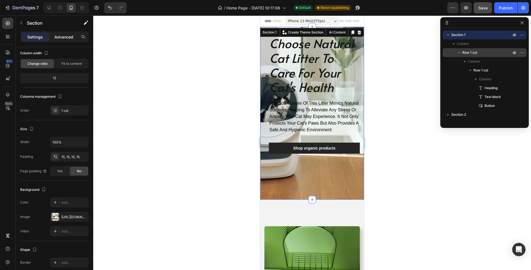
click at [64, 36] on p "Advanced" at bounding box center [64, 37] width 19 height 6
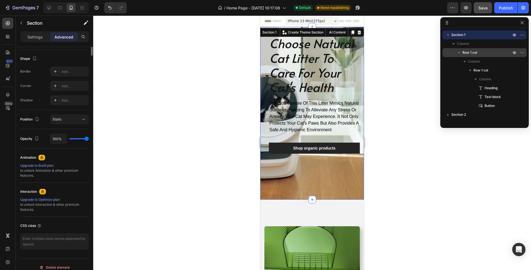
scroll to position [0, 0]
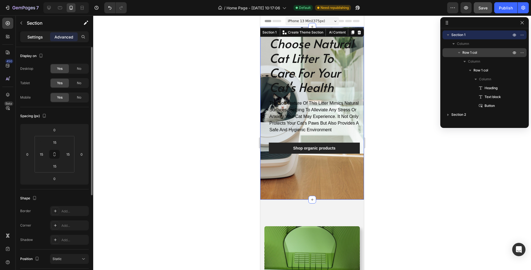
click at [38, 36] on p "Settings" at bounding box center [34, 37] width 15 height 6
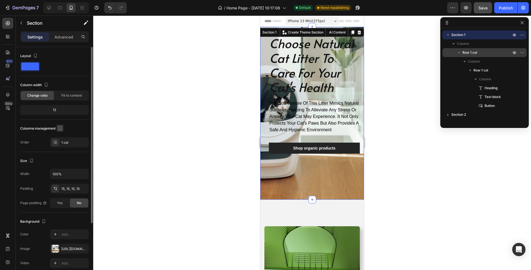
click at [60, 128] on icon "button" at bounding box center [60, 128] width 6 height 6
click at [74, 127] on div "Columns management" at bounding box center [54, 128] width 69 height 9
click at [69, 140] on div "1 col" at bounding box center [74, 142] width 26 height 5
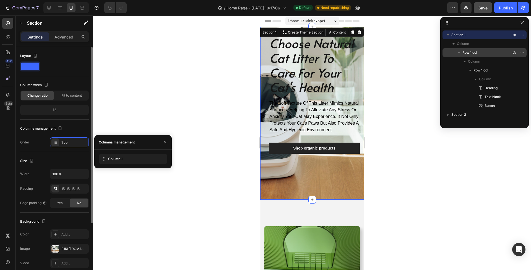
click at [67, 164] on div "Size" at bounding box center [54, 160] width 69 height 9
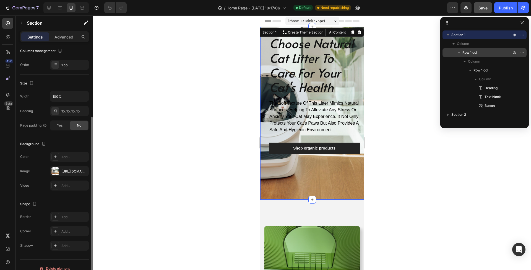
scroll to position [85, 0]
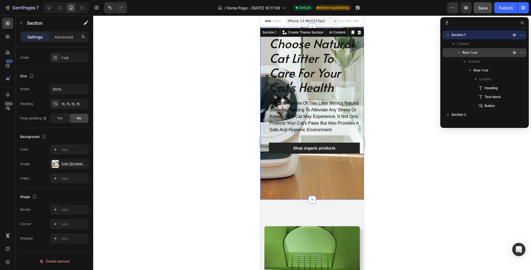
click at [339, 184] on div "choose natural cat litter to care for your cat's health Heading the soft textur…" at bounding box center [312, 113] width 95 height 164
click at [286, 200] on div "choose natural cat litter to care for your cat's health Heading the soft textur…" at bounding box center [312, 113] width 104 height 173
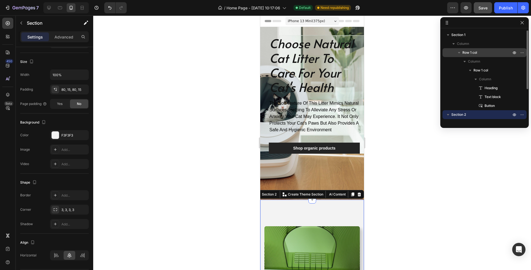
click at [448, 115] on icon "button" at bounding box center [448, 114] width 2 height 1
click at [448, 115] on icon "button" at bounding box center [448, 115] width 1 height 2
click at [402, 171] on div at bounding box center [312, 142] width 438 height 254
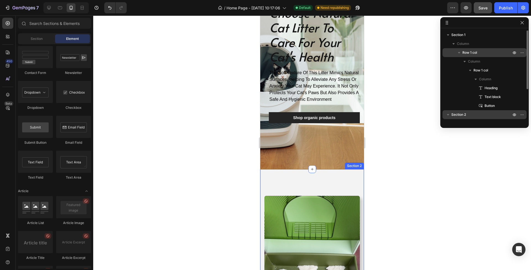
scroll to position [79, 0]
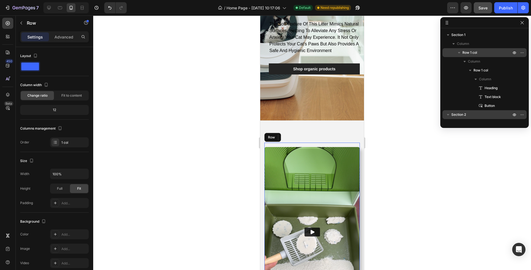
click at [315, 152] on div "Video Row" at bounding box center [312, 232] width 95 height 178
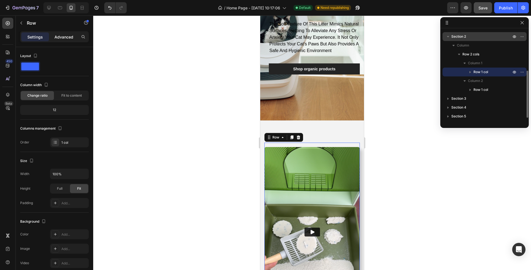
click at [65, 37] on p "Advanced" at bounding box center [64, 37] width 19 height 6
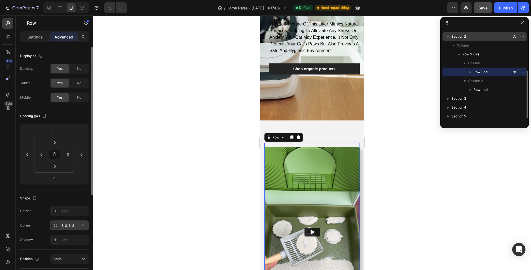
click at [70, 224] on div "3, 3, 3, 3" at bounding box center [69, 225] width 16 height 5
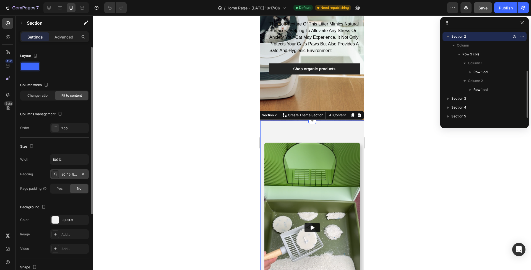
click at [70, 174] on div "80, 15, 80, 15" at bounding box center [69, 174] width 16 height 5
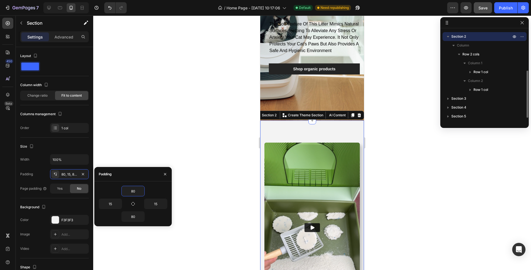
drag, startPoint x: 138, startPoint y: 193, endPoint x: 120, endPoint y: 193, distance: 17.7
click at [120, 193] on div "80" at bounding box center [133, 191] width 69 height 11
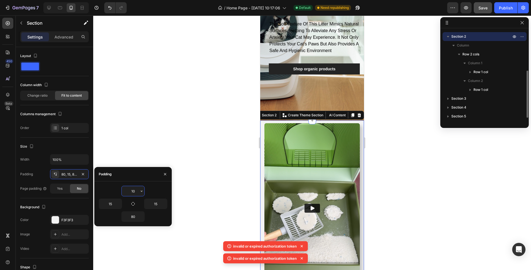
drag, startPoint x: 138, startPoint y: 191, endPoint x: 131, endPoint y: 191, distance: 6.6
click at [131, 191] on input "10" at bounding box center [133, 191] width 23 height 10
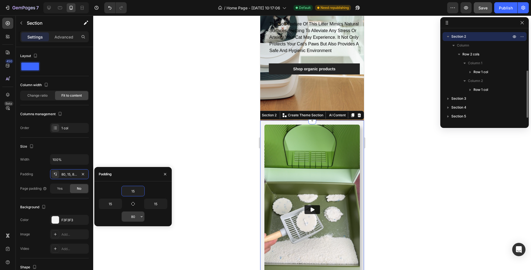
type input "15"
drag, startPoint x: 138, startPoint y: 216, endPoint x: 127, endPoint y: 216, distance: 11.6
click at [127, 216] on input "80" at bounding box center [133, 216] width 23 height 10
type input "15"
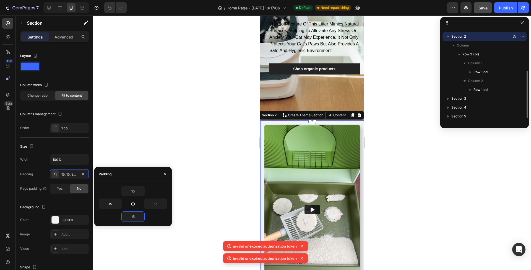
click at [200, 216] on div at bounding box center [312, 142] width 438 height 254
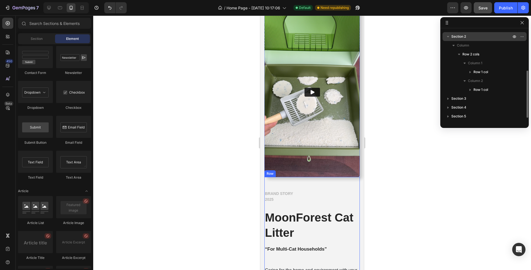
scroll to position [242, 0]
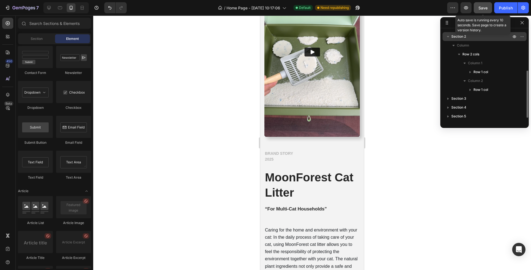
click at [482, 8] on span "Save" at bounding box center [483, 8] width 9 height 5
click at [485, 11] on button "Save" at bounding box center [483, 7] width 18 height 11
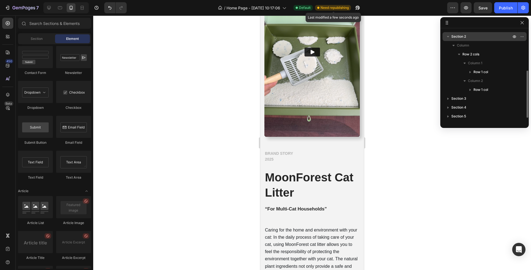
click at [348, 8] on span "Need republishing" at bounding box center [335, 7] width 28 height 5
click at [503, 8] on div "Publish" at bounding box center [506, 8] width 14 height 6
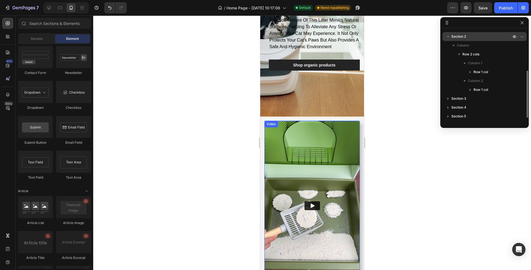
scroll to position [0, 0]
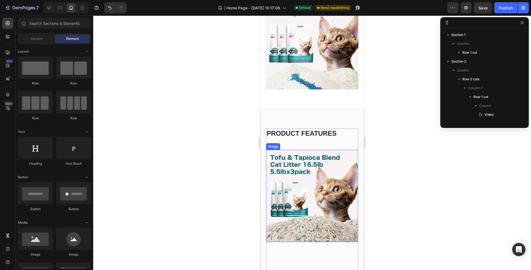
scroll to position [902, 0]
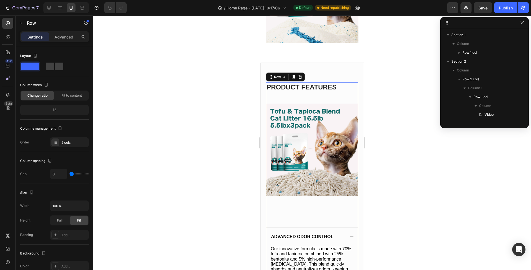
scroll to position [121, 0]
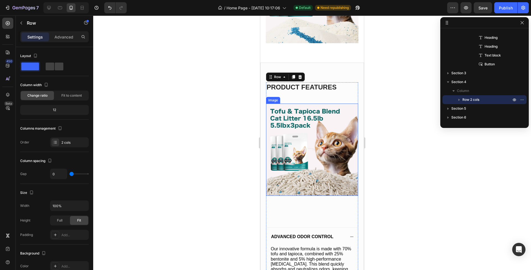
click at [325, 169] on img at bounding box center [312, 149] width 92 height 92
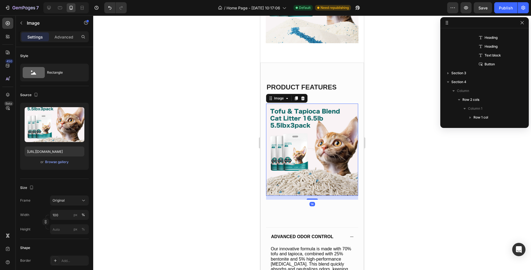
scroll to position [165, 0]
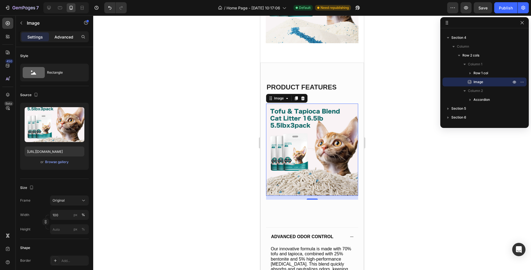
click at [68, 36] on p "Advanced" at bounding box center [64, 37] width 19 height 6
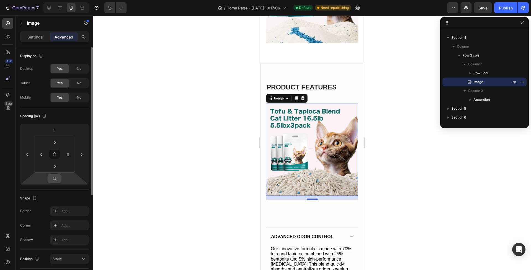
click at [57, 180] on input "14" at bounding box center [54, 178] width 11 height 8
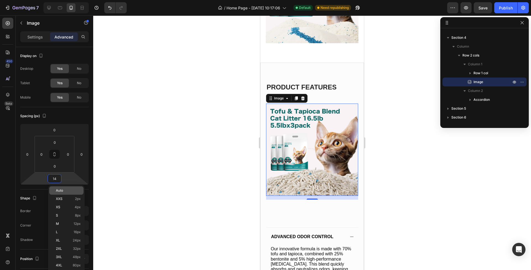
click at [61, 190] on span "Auto" at bounding box center [59, 190] width 7 height 4
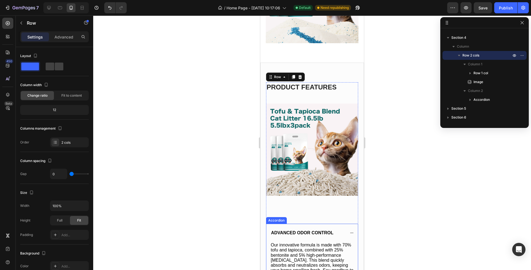
click at [306, 224] on div "Advanced Odor Control" at bounding box center [312, 233] width 92 height 18
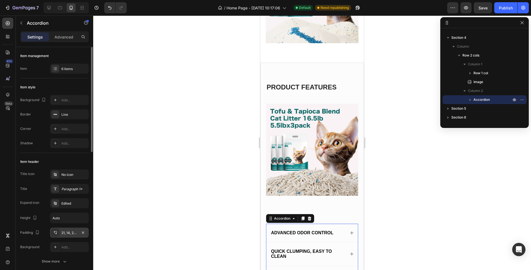
click at [69, 232] on div "21, 14, 21, 14" at bounding box center [69, 232] width 16 height 5
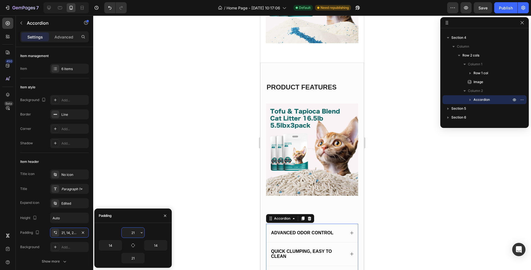
drag, startPoint x: 137, startPoint y: 232, endPoint x: 123, endPoint y: 233, distance: 14.1
click at [123, 233] on input "21" at bounding box center [133, 232] width 23 height 10
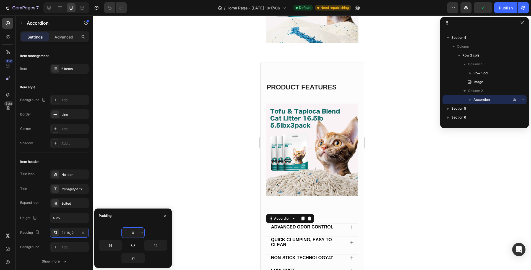
drag, startPoint x: 135, startPoint y: 234, endPoint x: 125, endPoint y: 234, distance: 9.7
click at [125, 234] on input "0" at bounding box center [133, 232] width 23 height 10
type input "21"
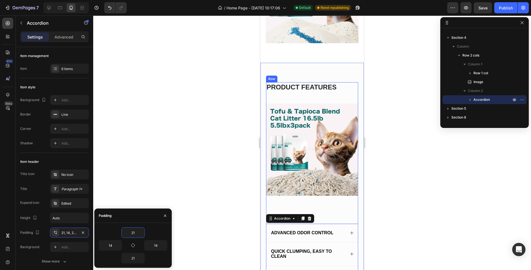
click at [342, 196] on div "Advanced Odor Control Quick Clumping, Easy to Clean Non-Stick Technology At Low…" at bounding box center [312, 270] width 92 height 148
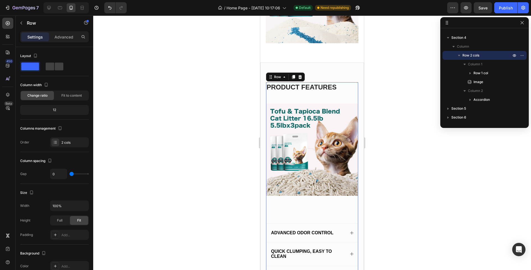
click at [319, 198] on div "Advanced Odor Control Quick Clumping, Easy to Clean Non-Stick Technology At Low…" at bounding box center [312, 270] width 92 height 148
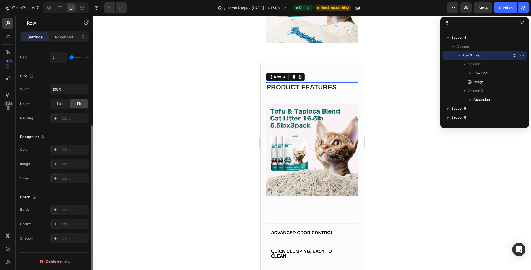
scroll to position [0, 0]
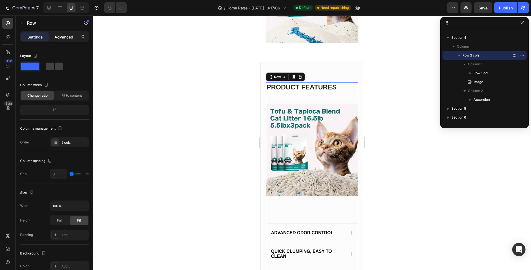
click at [59, 39] on p "Advanced" at bounding box center [64, 37] width 19 height 6
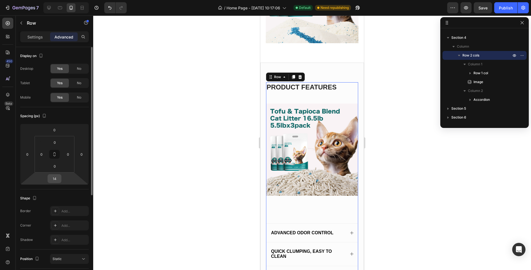
click at [58, 181] on input "14" at bounding box center [54, 178] width 11 height 8
type input "0"
click at [65, 0] on html "7 / Home Page - Aug 19, 10:17:06 Default Need republishing Preview Save Publish…" at bounding box center [265, 0] width 531 height 0
click at [314, 196] on div "Advanced Odor Control Quick Clumping, Easy to Clean Non-Stick Technology At Low…" at bounding box center [312, 270] width 92 height 148
click at [320, 164] on img at bounding box center [312, 149] width 92 height 92
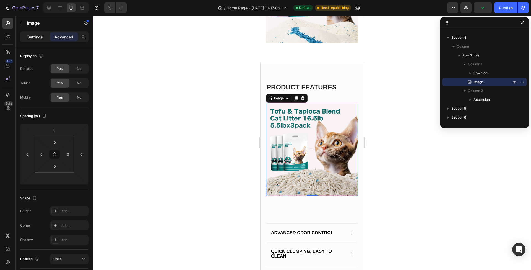
click at [38, 38] on p "Settings" at bounding box center [34, 37] width 15 height 6
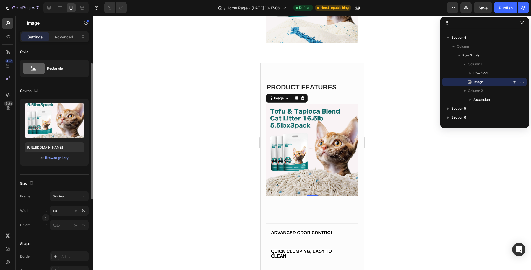
scroll to position [43, 0]
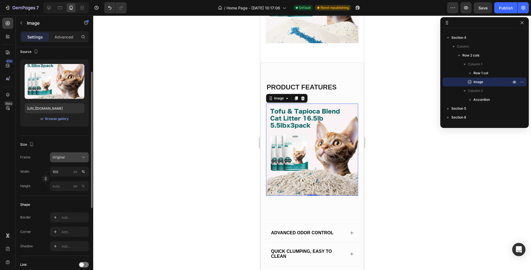
click at [84, 159] on icon at bounding box center [84, 157] width 6 height 6
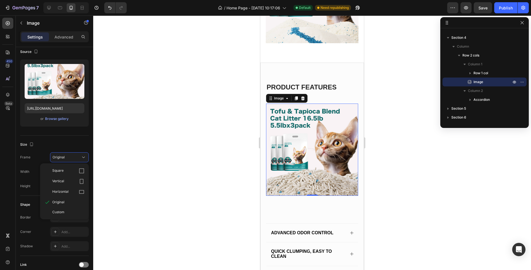
click at [105, 190] on div at bounding box center [312, 142] width 438 height 254
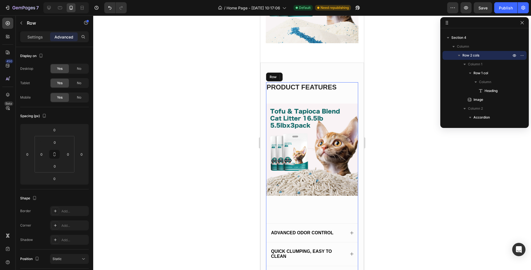
click at [301, 196] on div "Advanced Odor Control Quick Clumping, Easy to Clean Non-Stick Technology At Low…" at bounding box center [312, 270] width 92 height 148
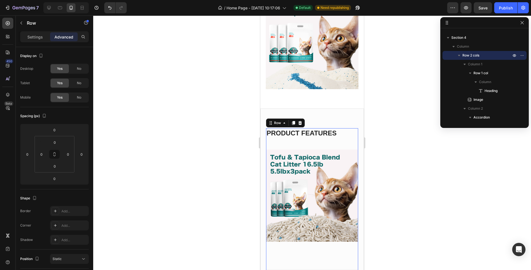
scroll to position [900, 0]
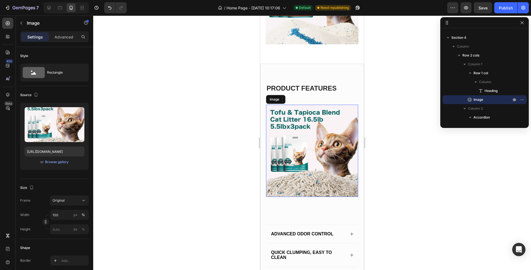
click at [301, 161] on img at bounding box center [312, 151] width 92 height 92
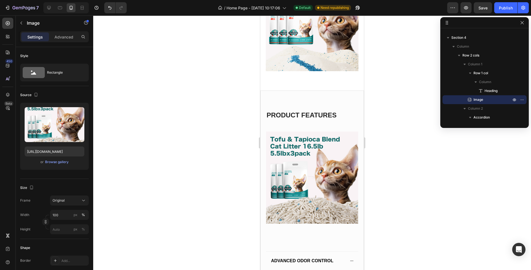
scroll to position [917, 0]
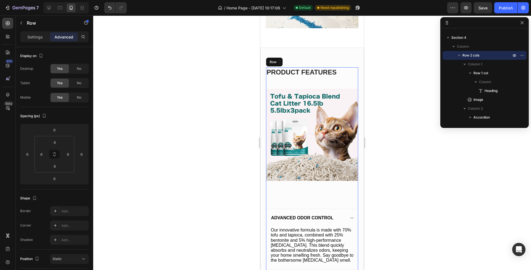
click at [328, 158] on img at bounding box center [312, 135] width 92 height 92
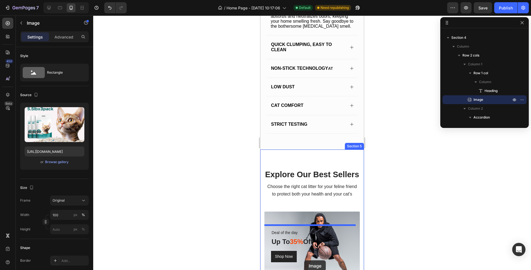
scroll to position [1172, 0]
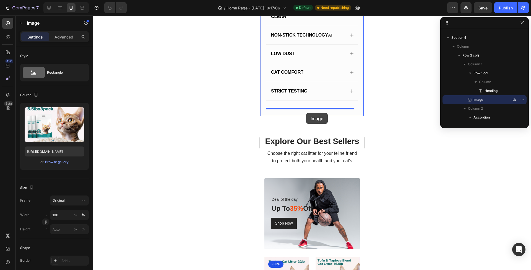
drag, startPoint x: 303, startPoint y: 104, endPoint x: 306, endPoint y: 113, distance: 9.4
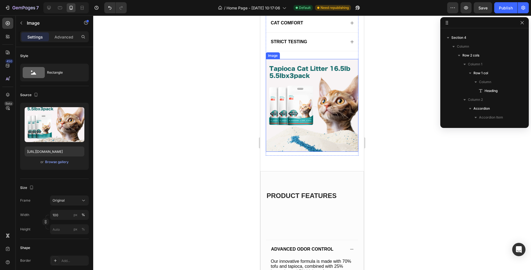
scroll to position [840, 0]
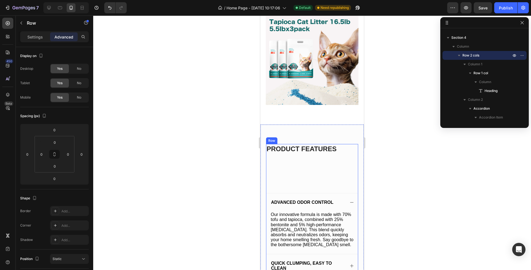
click at [309, 167] on div "Advanced Odor Control Our innovative formula is made with 70% tofu and tapioca,…" at bounding box center [312, 260] width 92 height 191
click at [288, 144] on h2 "product features" at bounding box center [312, 149] width 92 height 10
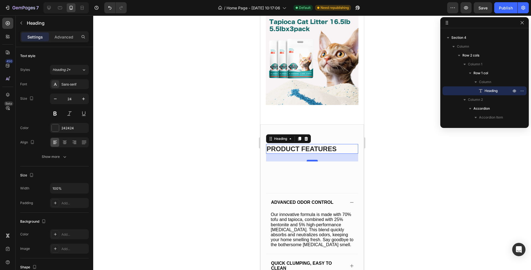
click at [312, 154] on div "product features Heading 28 Row" at bounding box center [312, 154] width 92 height 21
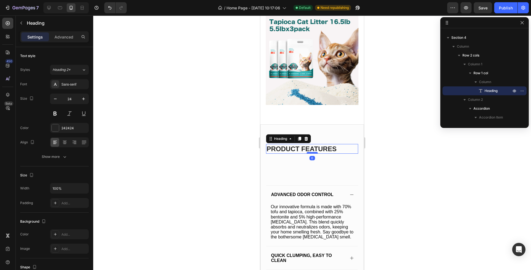
click at [307, 152] on div at bounding box center [312, 153] width 11 height 2
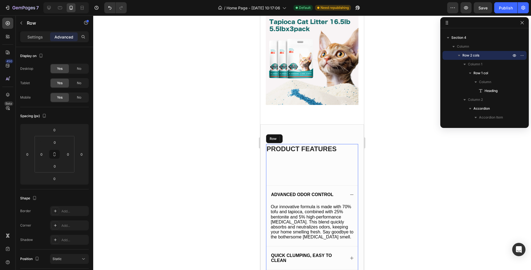
click at [312, 163] on div "Advanced Odor Control Our innovative formula is made with 70% tofu and tapioca,…" at bounding box center [312, 252] width 92 height 191
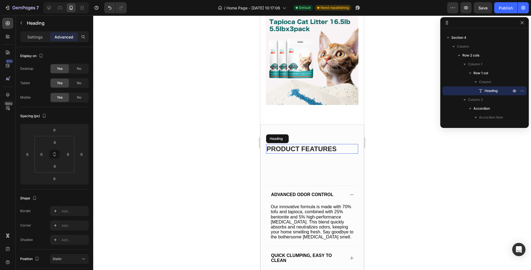
click at [305, 144] on h2 "product features" at bounding box center [312, 149] width 92 height 10
click at [37, 37] on p "Settings" at bounding box center [34, 37] width 15 height 6
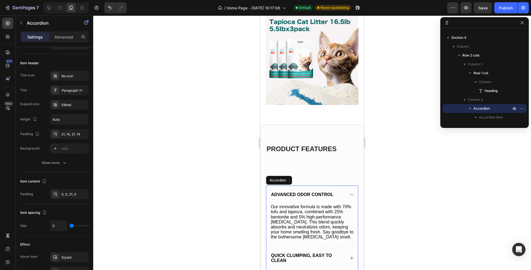
scroll to position [0, 0]
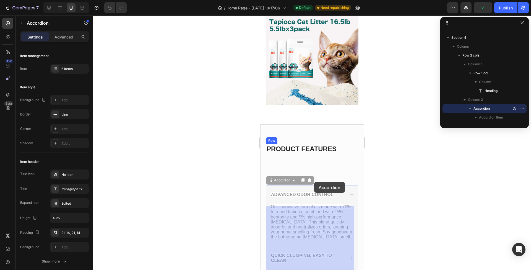
click at [314, 182] on div "iPhone 13 Mini ( 375 px) iPhone 13 Mini iPhone 13 Pro iPhone 11 Pro Max iPhone …" at bounding box center [312, 124] width 104 height 1896
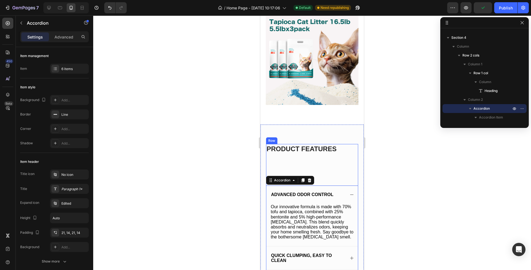
click at [308, 161] on div "Advanced Odor Control Our innovative formula is made with 70% tofu and tapioca,…" at bounding box center [312, 252] width 92 height 191
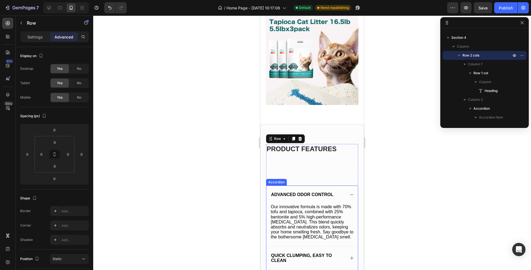
click at [309, 185] on div "Advanced Odor Control" at bounding box center [312, 194] width 92 height 18
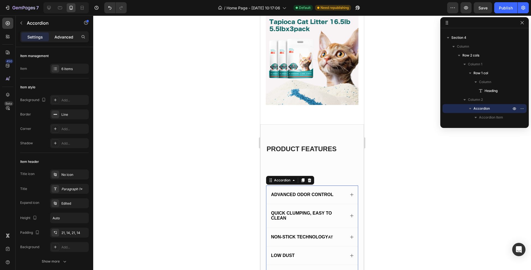
click at [62, 40] on div "Advanced" at bounding box center [64, 36] width 28 height 9
type input "100%"
type input "100"
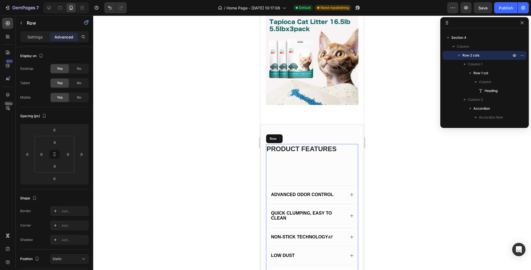
click at [332, 163] on div "Advanced Odor Control Quick Clumping, Easy to Clean Non-Stick Technology At Low…" at bounding box center [312, 231] width 92 height 148
click at [304, 173] on div "Advanced Odor Control Quick Clumping, Easy to Clean Non-Stick Technology At Low…" at bounding box center [312, 231] width 92 height 148
click at [290, 149] on div "product features Heading Row" at bounding box center [312, 151] width 92 height 14
click at [278, 157] on div "Advanced Odor Control Quick Clumping, Easy to Clean Non-Stick Technology At Low…" at bounding box center [312, 231] width 92 height 148
click at [282, 144] on h2 "product features" at bounding box center [312, 149] width 92 height 10
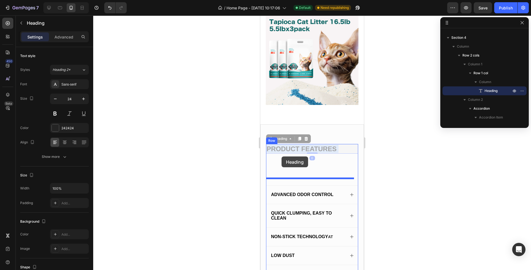
drag, startPoint x: 281, startPoint y: 142, endPoint x: 282, endPoint y: 156, distance: 14.4
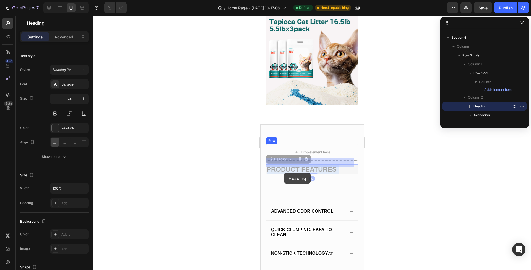
drag, startPoint x: 284, startPoint y: 162, endPoint x: 284, endPoint y: 173, distance: 11.1
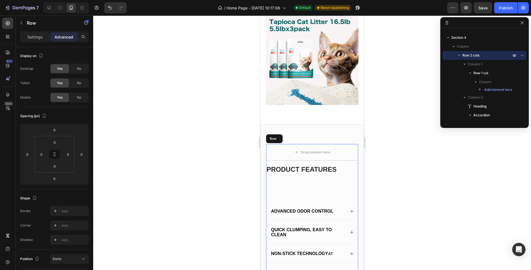
click at [285, 177] on div "product features Heading 0 Advanced Odor Control Quick Clumping, Easy to Clean …" at bounding box center [312, 243] width 92 height 158
click at [284, 165] on p "product features" at bounding box center [312, 169] width 91 height 9
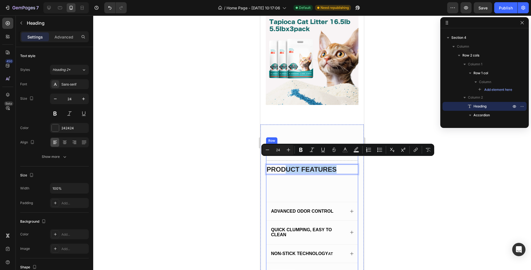
drag, startPoint x: 284, startPoint y: 163, endPoint x: 285, endPoint y: 177, distance: 14.4
click at [285, 178] on div "product features Heading 0 Advanced Odor Control Quick Clumping, Easy to Clean …" at bounding box center [312, 243] width 92 height 158
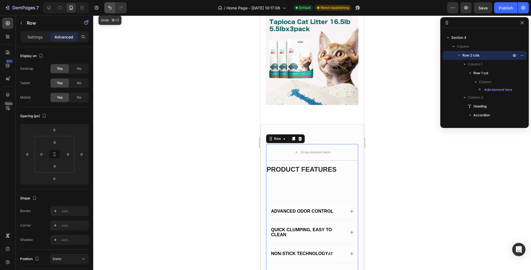
click at [111, 11] on button "Undo/Redo" at bounding box center [109, 7] width 11 height 11
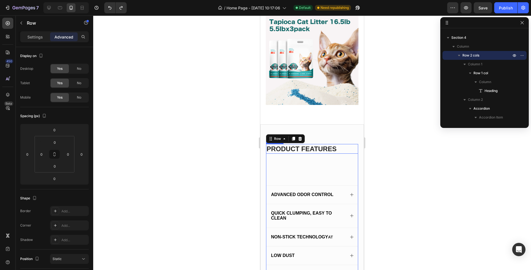
click at [314, 144] on h2 "product features" at bounding box center [312, 149] width 92 height 10
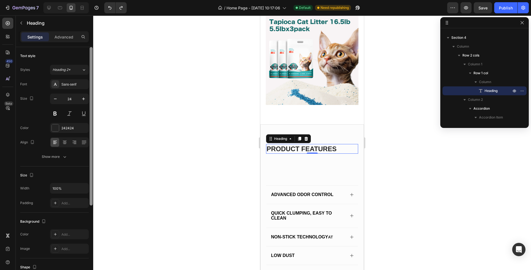
drag, startPoint x: 92, startPoint y: 195, endPoint x: 90, endPoint y: 120, distance: 75.6
click at [94, 0] on div "7 / Home Page - Aug 19, 10:17:06 Default Need republishing Preview Save Publish…" at bounding box center [265, 0] width 531 height 0
click at [65, 37] on p "Advanced" at bounding box center [64, 37] width 19 height 6
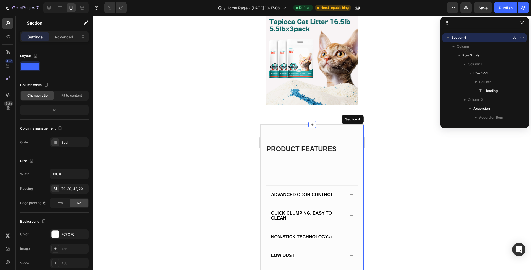
click at [329, 124] on div "product features Heading 0 Row Advanced Odor Control Quick Clumping, Easy to Cl…" at bounding box center [312, 267] width 104 height 286
click at [326, 144] on h2 "product features" at bounding box center [312, 149] width 92 height 10
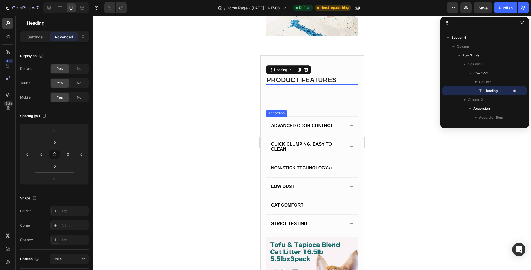
scroll to position [950, 0]
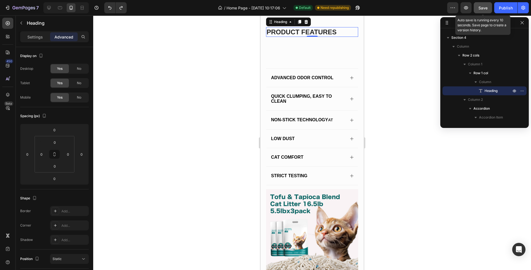
click at [482, 9] on span "Save" at bounding box center [483, 8] width 9 height 5
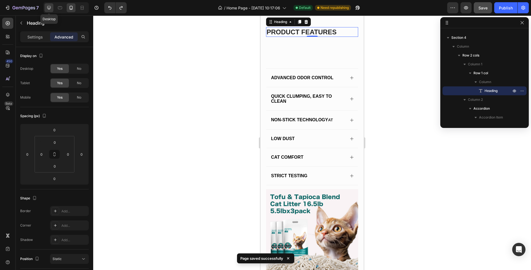
click at [48, 7] on icon at bounding box center [49, 8] width 6 height 6
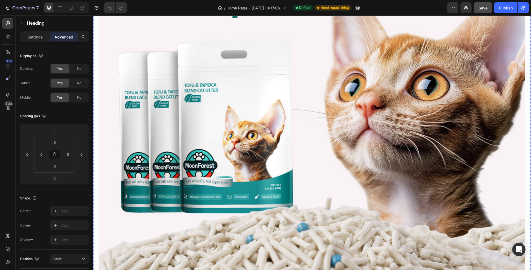
scroll to position [848, 0]
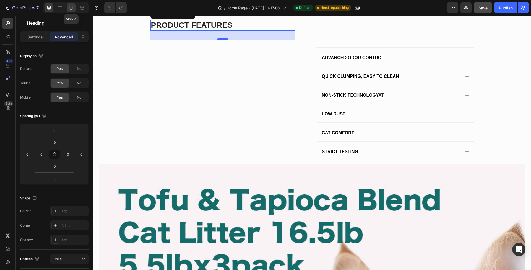
click at [72, 7] on icon at bounding box center [71, 8] width 3 height 4
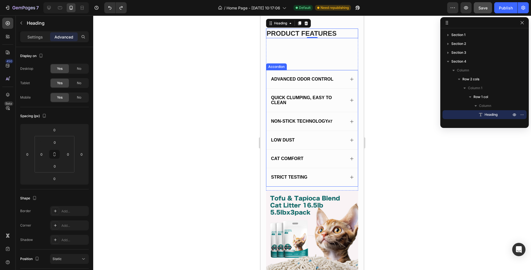
scroll to position [793, 0]
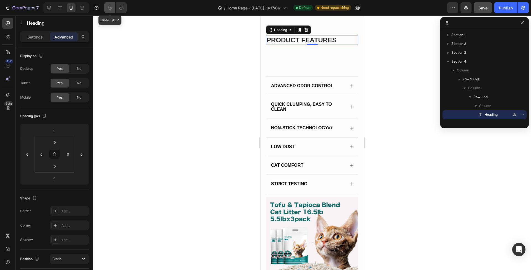
click at [110, 11] on button "Undo/Redo" at bounding box center [109, 7] width 11 height 11
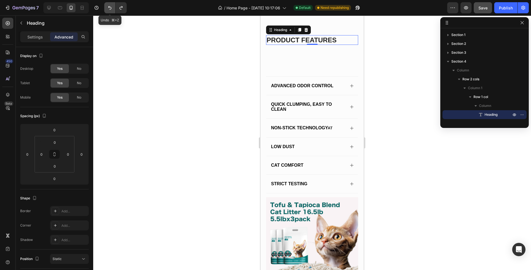
click at [110, 11] on button "Undo/Redo" at bounding box center [109, 7] width 11 height 11
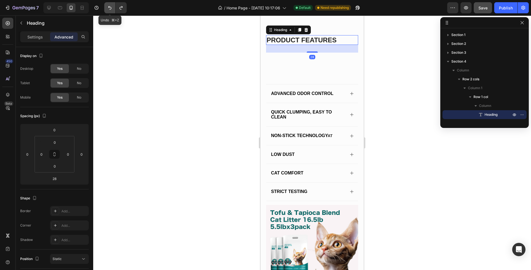
click at [110, 11] on button "Undo/Redo" at bounding box center [109, 7] width 11 height 11
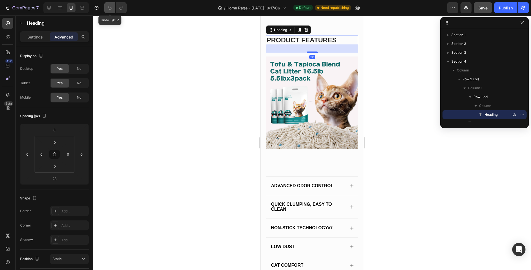
click at [110, 11] on button "Undo/Redo" at bounding box center [109, 7] width 11 height 11
click at [51, 8] on icon at bounding box center [49, 8] width 4 height 4
type input "32"
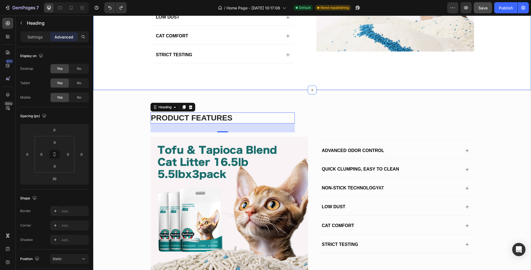
scroll to position [839, 0]
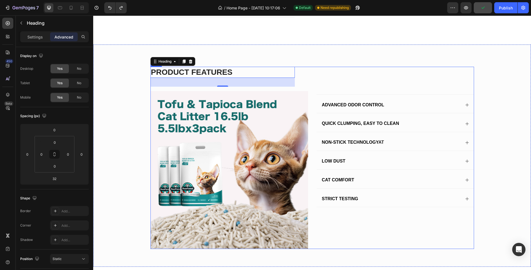
click at [426, 70] on div "Advanced Odor Control Quick Clumping, Easy to Clean Non-Stick Technology At Low…" at bounding box center [396, 158] width 158 height 182
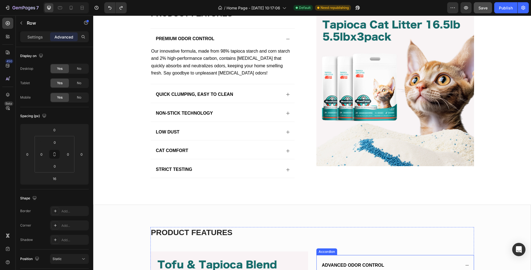
scroll to position [407, 0]
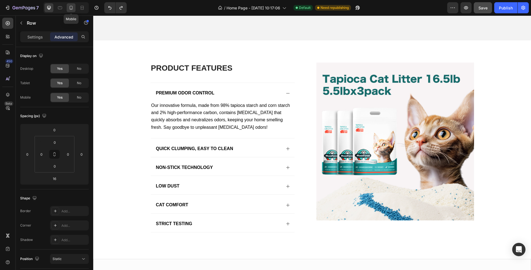
click at [71, 8] on icon at bounding box center [71, 8] width 6 height 6
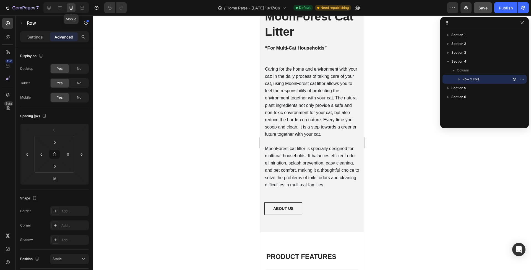
type input "0"
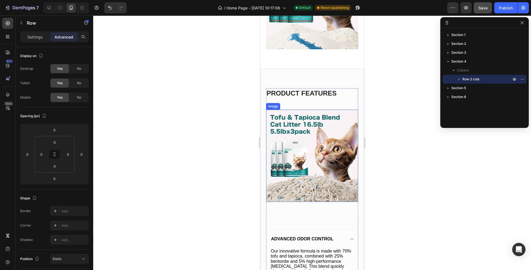
scroll to position [941, 0]
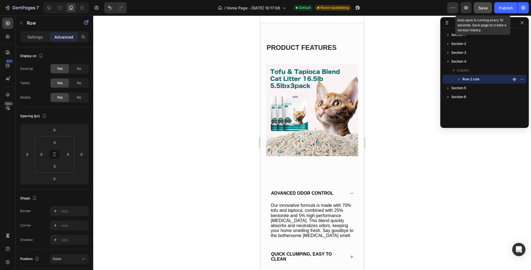
click at [486, 9] on span "Save" at bounding box center [483, 8] width 9 height 5
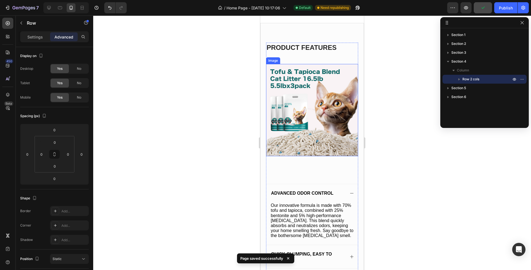
click at [313, 138] on img at bounding box center [312, 110] width 92 height 92
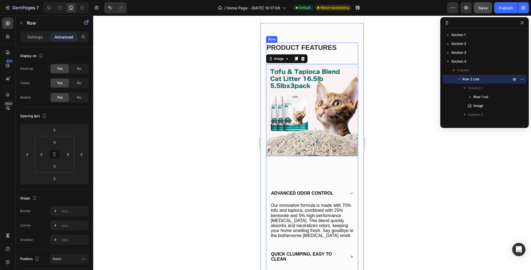
click at [309, 165] on div "Advanced Odor Control Our innovative formula is made with 70% tofu and tapioca,…" at bounding box center [312, 251] width 92 height 191
click at [37, 39] on p "Settings" at bounding box center [34, 37] width 15 height 6
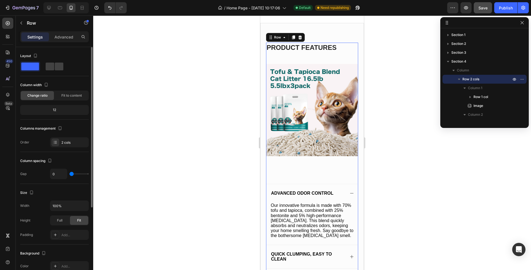
drag, startPoint x: 52, startPoint y: 111, endPoint x: 58, endPoint y: 110, distance: 5.8
click at [58, 110] on div "12" at bounding box center [54, 110] width 66 height 8
click at [56, 110] on div "12" at bounding box center [54, 110] width 66 height 8
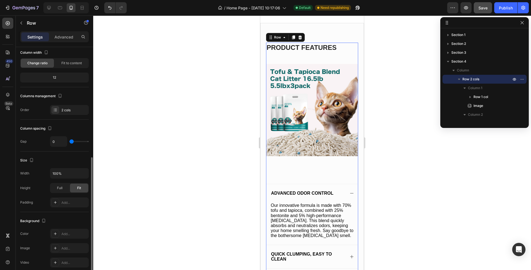
scroll to position [117, 0]
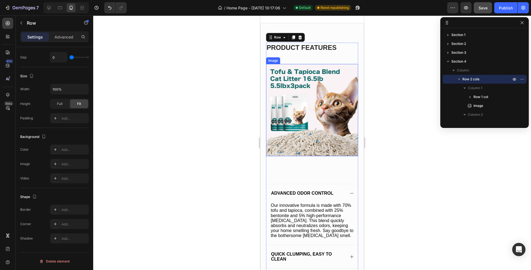
click at [324, 111] on img at bounding box center [312, 110] width 92 height 92
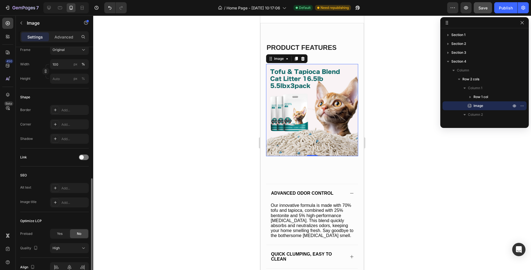
scroll to position [179, 0]
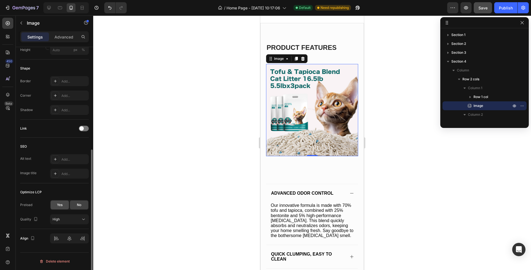
click at [62, 204] on span "Yes" at bounding box center [60, 204] width 6 height 5
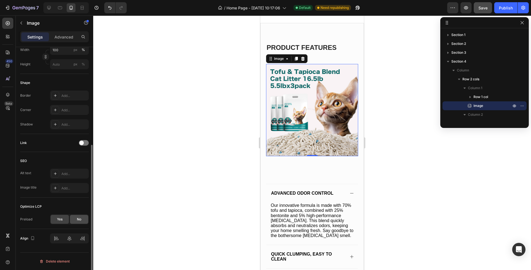
click at [75, 216] on div "No" at bounding box center [79, 219] width 18 height 9
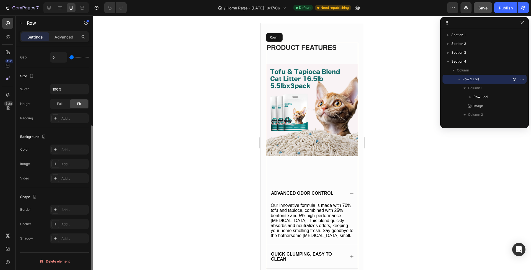
click at [301, 156] on div "Advanced Odor Control Our innovative formula is made with 70% tofu and tapioca,…" at bounding box center [312, 251] width 92 height 191
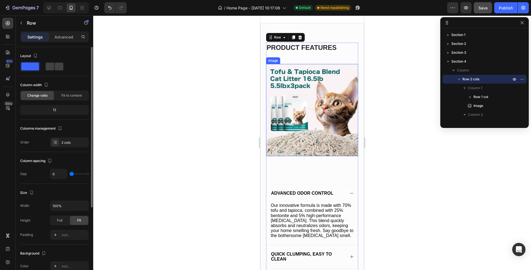
click at [300, 135] on img at bounding box center [312, 110] width 92 height 92
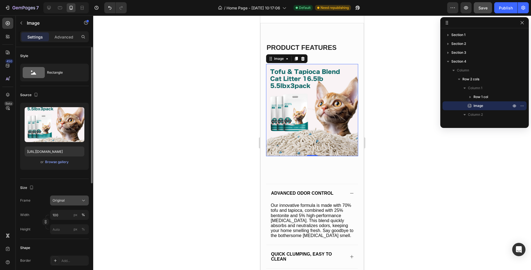
click at [80, 201] on div "Original" at bounding box center [70, 201] width 34 height 6
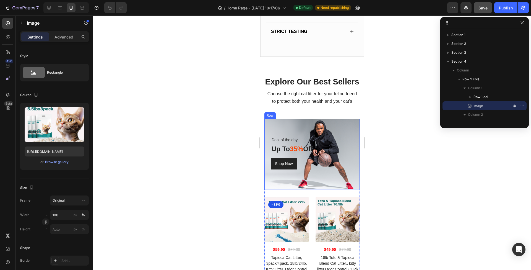
scroll to position [1246, 0]
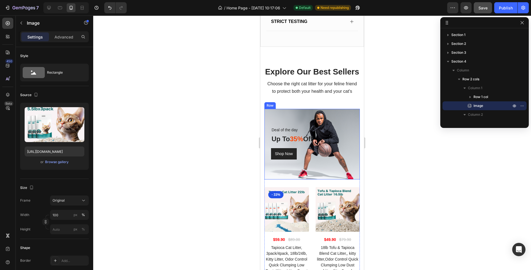
click at [316, 156] on div "Shop Now Button" at bounding box center [315, 152] width 89 height 16
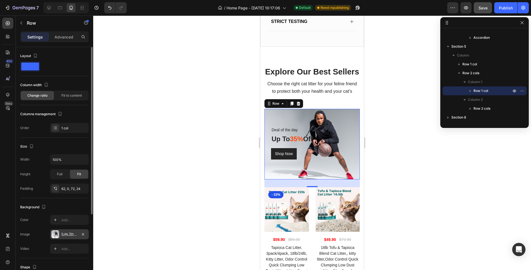
click at [74, 237] on div "https://ucarecdn.com/68b7778b-d1fd-4286-a960-d272f172b7ff/-/format/auto/" at bounding box center [69, 234] width 16 height 5
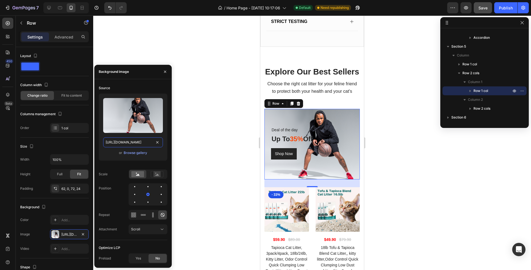
click at [145, 143] on input "https://ucarecdn.com/68b7778b-d1fd-4286-a960-d272f172b7ff/-/format/auto/" at bounding box center [133, 142] width 60 height 10
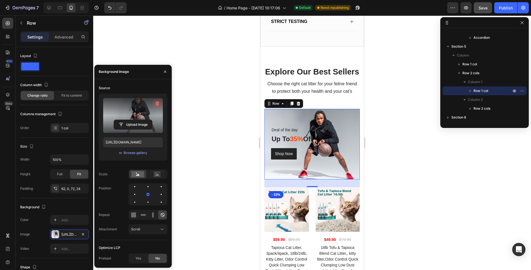
click at [157, 103] on icon "button" at bounding box center [158, 104] width 6 height 6
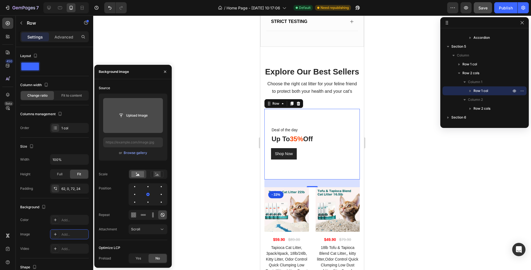
click at [139, 114] on input "file" at bounding box center [133, 115] width 38 height 9
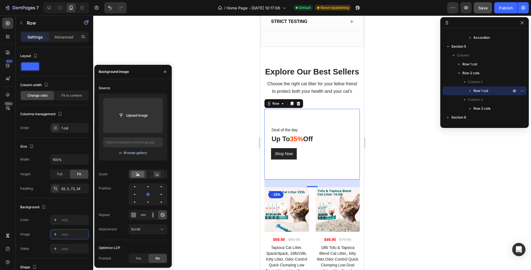
click at [135, 154] on div "Browse gallery" at bounding box center [136, 152] width 24 height 5
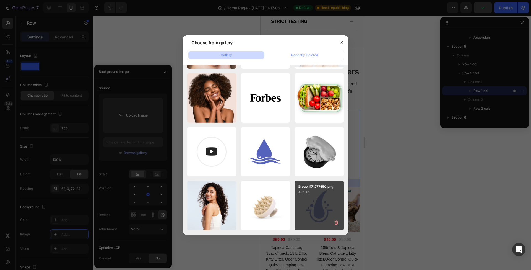
scroll to position [541, 0]
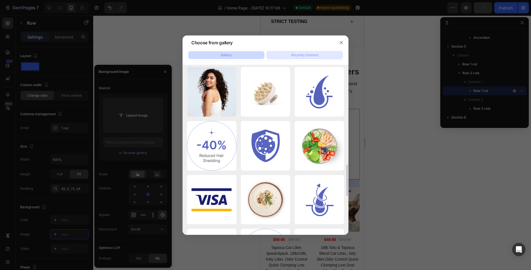
click at [304, 57] on div "Recently Deleted" at bounding box center [304, 55] width 27 height 5
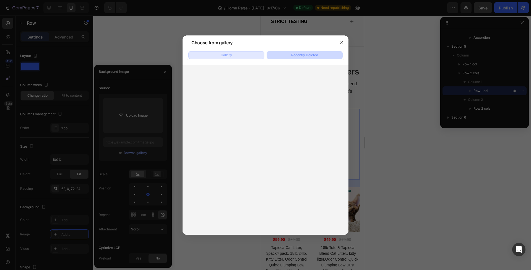
click at [237, 57] on button "Gallery" at bounding box center [226, 55] width 76 height 8
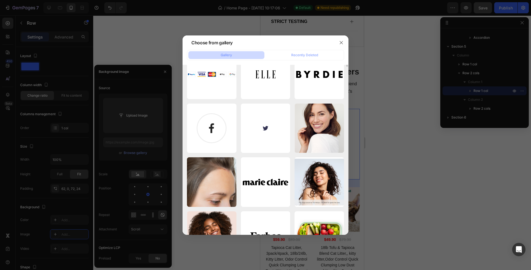
scroll to position [182, 0]
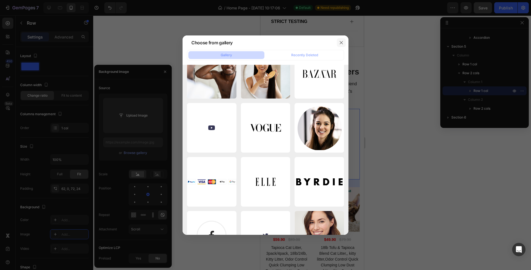
click at [341, 43] on icon "button" at bounding box center [341, 42] width 3 height 3
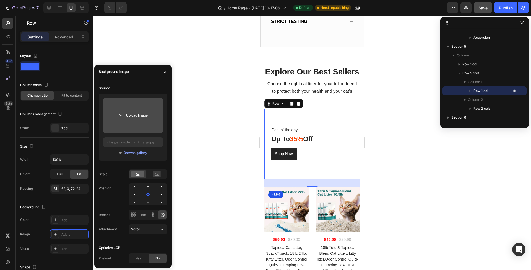
click at [145, 122] on input "file" at bounding box center [133, 115] width 60 height 35
click at [137, 119] on input "file" at bounding box center [133, 115] width 38 height 9
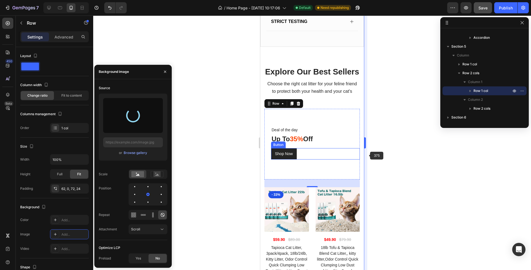
type input "https://cdn.shopify.com/s/files/1/0685/0048/8387/files/gempages_580555447841325…"
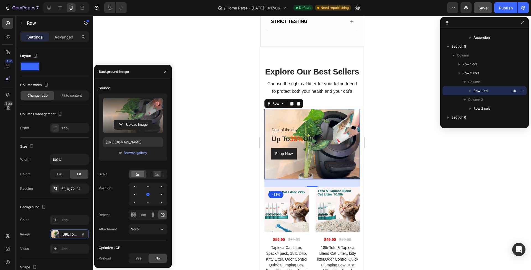
click at [158, 102] on icon "button" at bounding box center [158, 103] width 4 height 4
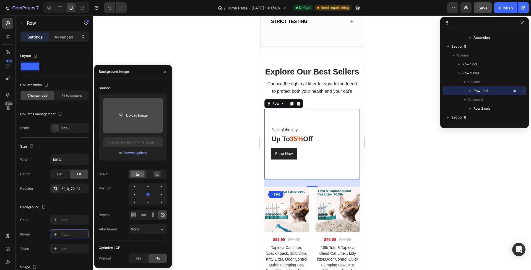
click at [146, 107] on input "file" at bounding box center [133, 115] width 60 height 35
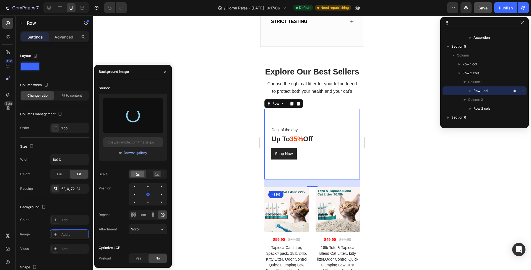
type input "https://cdn.shopify.com/s/files/1/0685/0048/8387/files/gempages_580555447841325…"
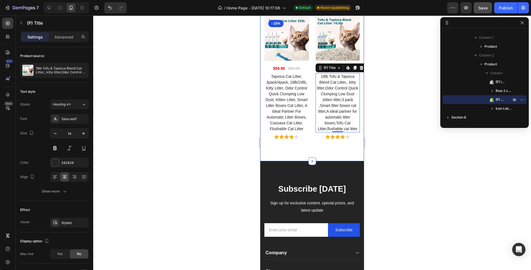
scroll to position [1380, 0]
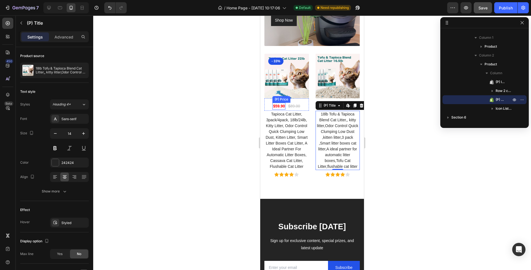
click at [279, 110] on div "$59.90" at bounding box center [279, 106] width 13 height 7
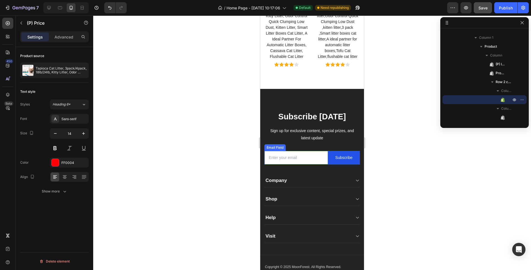
scroll to position [1518, 0]
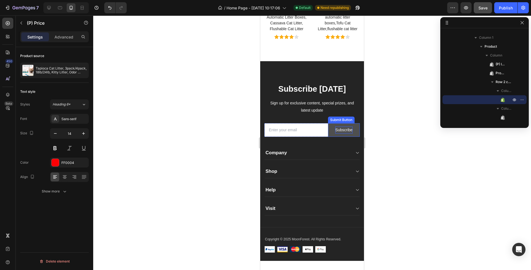
click at [344, 133] on div "Subscribe" at bounding box center [343, 129] width 17 height 7
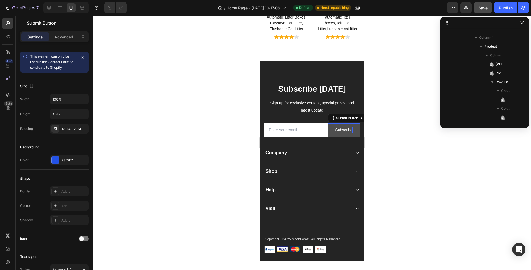
scroll to position [387, 0]
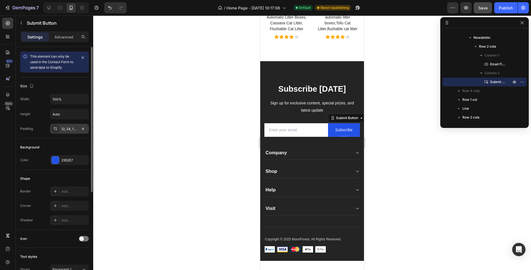
click at [71, 131] on div "12, 24, 12, 24" at bounding box center [69, 128] width 16 height 5
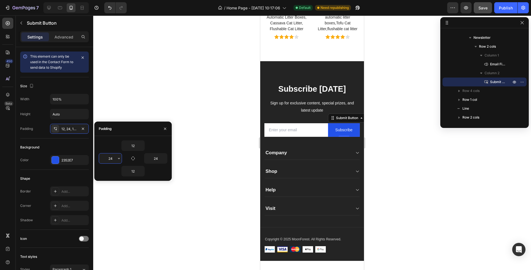
click at [115, 160] on input "24" at bounding box center [110, 158] width 23 height 10
drag, startPoint x: 106, startPoint y: 159, endPoint x: 102, endPoint y: 159, distance: 4.4
click at [103, 159] on input "24" at bounding box center [110, 158] width 23 height 10
type input "12"
drag, startPoint x: 160, startPoint y: 160, endPoint x: 146, endPoint y: 160, distance: 13.8
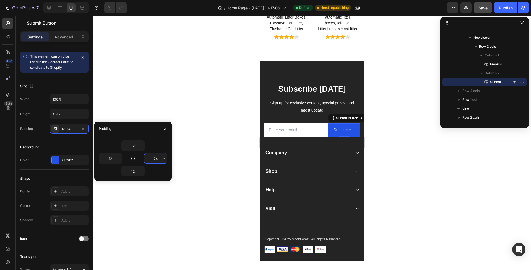
click at [147, 160] on input "24" at bounding box center [155, 158] width 23 height 10
type input "12"
click at [132, 105] on div at bounding box center [312, 142] width 438 height 254
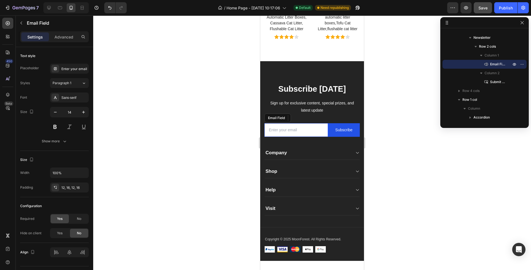
click at [317, 137] on input "email" at bounding box center [297, 130] width 64 height 14
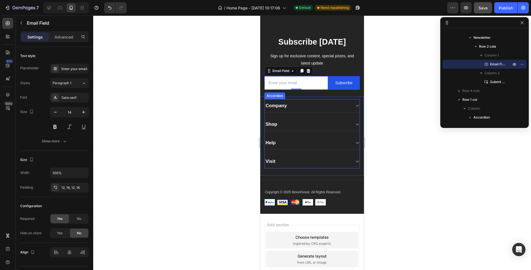
click at [349, 113] on div "Company" at bounding box center [312, 106] width 95 height 14
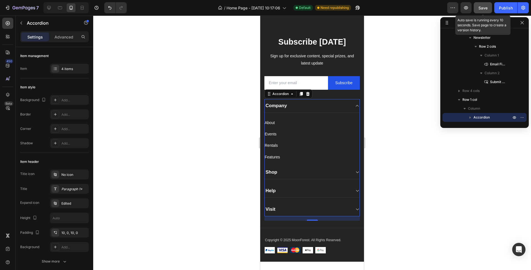
click at [485, 8] on span "Save" at bounding box center [483, 8] width 9 height 5
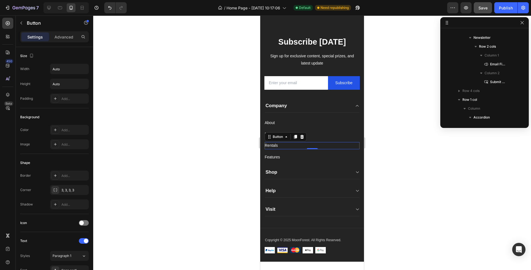
scroll to position [477, 0]
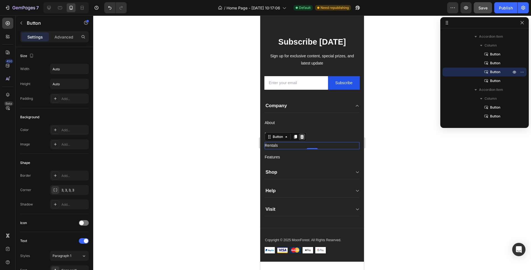
click at [301, 139] on icon at bounding box center [303, 137] width 4 height 4
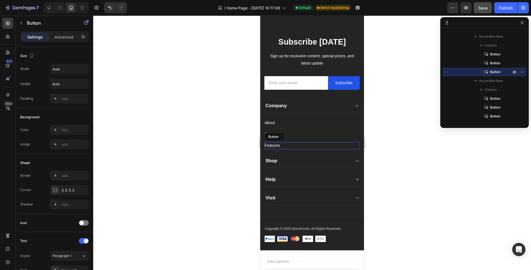
click at [280, 149] on div "Features Button" at bounding box center [312, 145] width 95 height 7
click at [304, 139] on icon at bounding box center [303, 137] width 4 height 4
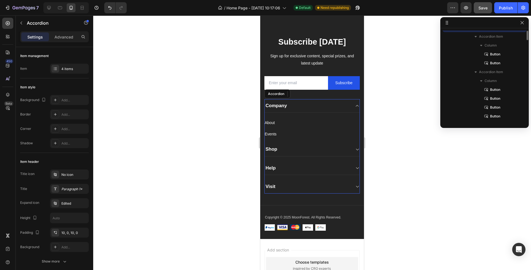
click at [283, 153] on div "Shop" at bounding box center [308, 149] width 86 height 8
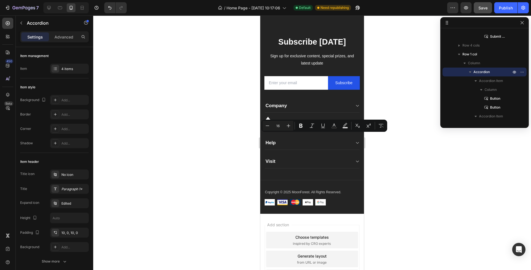
click at [274, 127] on p "Shop" at bounding box center [272, 124] width 12 height 6
click at [311, 128] on div "Product" at bounding box center [308, 124] width 86 height 8
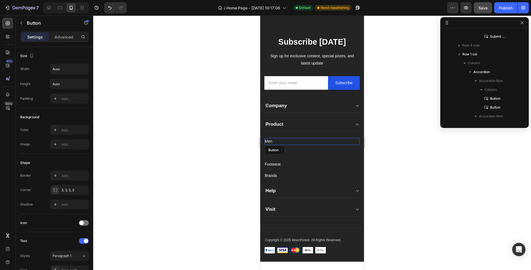
click at [280, 145] on div "Men Button" at bounding box center [312, 141] width 95 height 7
click at [280, 145] on div "Men Button 0" at bounding box center [312, 141] width 95 height 7
click at [273, 145] on div "Men Button 0" at bounding box center [312, 141] width 95 height 7
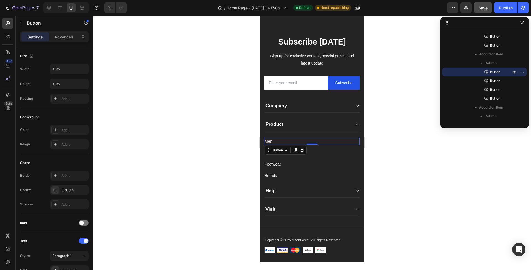
click at [273, 145] on div "Men Button 0" at bounding box center [312, 141] width 95 height 7
click at [271, 145] on p "Men" at bounding box center [268, 141] width 7 height 7
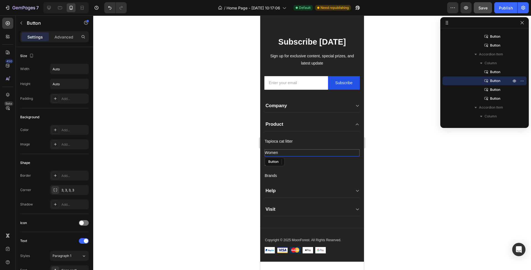
click at [286, 156] on div "Women Button" at bounding box center [312, 152] width 95 height 7
click at [281, 156] on div "Women Button 0" at bounding box center [312, 152] width 95 height 7
click at [272, 156] on p "Women" at bounding box center [271, 152] width 13 height 7
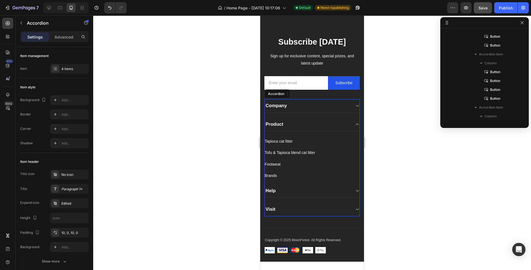
click at [324, 168] on div "Footweat Button" at bounding box center [312, 161] width 95 height 11
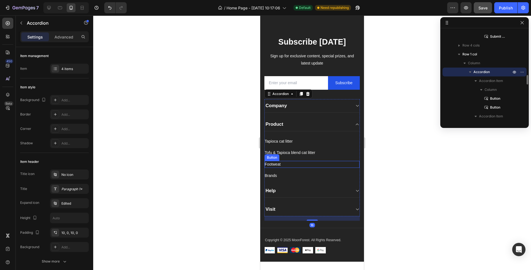
click at [309, 168] on div "Footweat Button" at bounding box center [312, 164] width 95 height 7
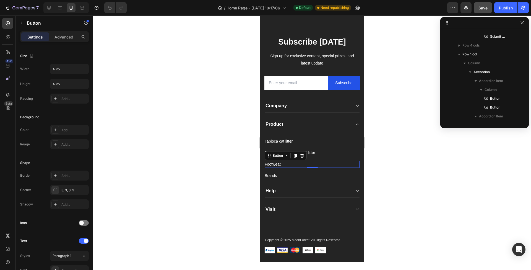
scroll to position [512, 0]
click at [302, 157] on icon at bounding box center [303, 155] width 4 height 4
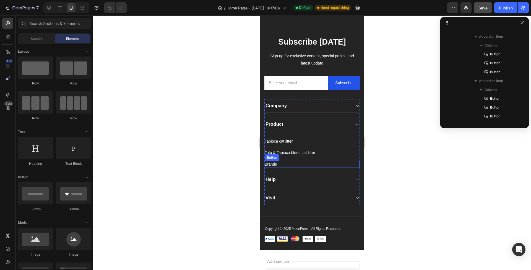
click at [302, 168] on div "Brands Button" at bounding box center [312, 164] width 95 height 7
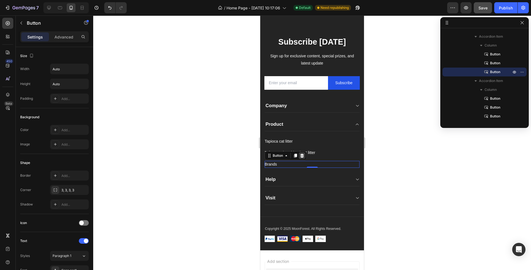
click at [304, 158] on icon at bounding box center [302, 155] width 4 height 4
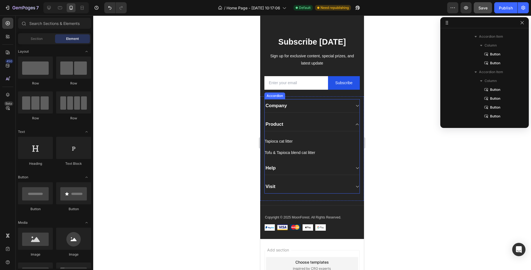
click at [292, 172] on div "Help" at bounding box center [308, 168] width 86 height 8
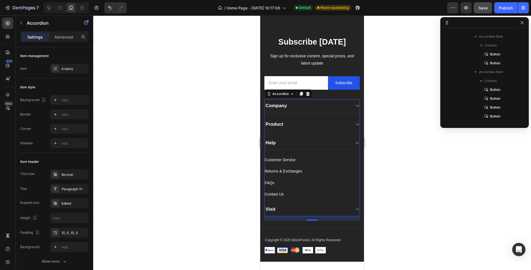
scroll to position [432, 0]
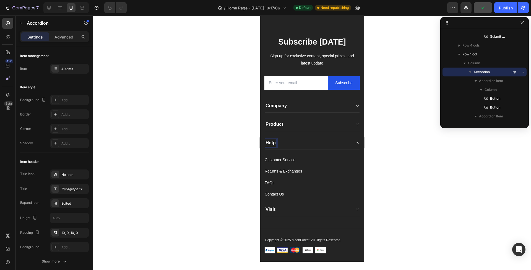
click at [271, 146] on p "Help" at bounding box center [271, 143] width 10 height 6
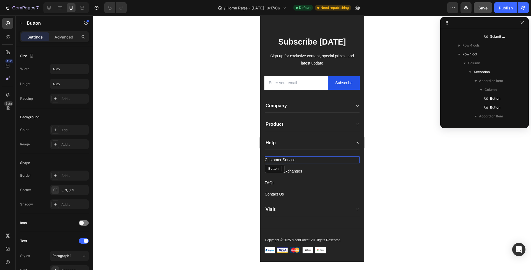
click at [275, 163] on div "Customer Service" at bounding box center [280, 159] width 31 height 7
click at [296, 163] on div "Customer Service Button 0" at bounding box center [312, 159] width 95 height 7
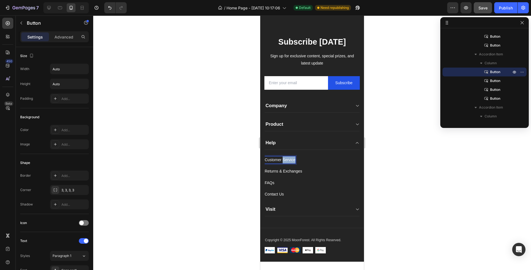
click at [291, 163] on p "Customer Service" at bounding box center [280, 159] width 31 height 7
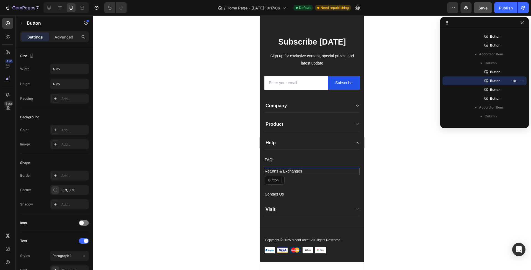
click at [294, 175] on div "Returns & Exchanges" at bounding box center [283, 171] width 37 height 7
click at [293, 175] on p "Returns & Exchanges" at bounding box center [283, 171] width 37 height 7
click at [300, 175] on div "Contact Us Button 0" at bounding box center [312, 171] width 95 height 7
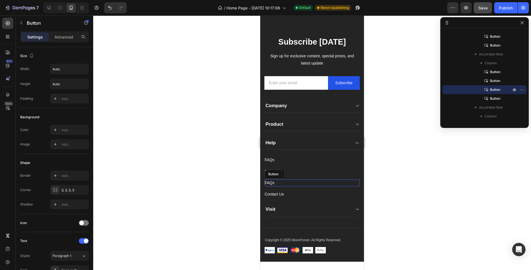
click at [332, 186] on div "FAQs Button" at bounding box center [312, 182] width 95 height 7
click at [302, 176] on icon at bounding box center [303, 174] width 4 height 4
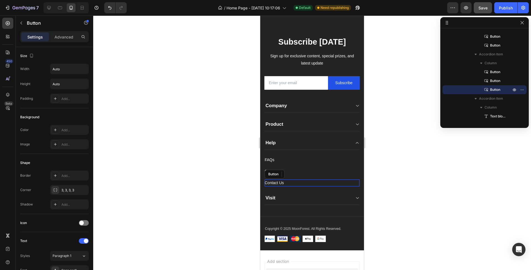
click at [293, 186] on div "Contact Us Button" at bounding box center [312, 182] width 95 height 7
click at [303, 176] on icon at bounding box center [303, 174] width 4 height 4
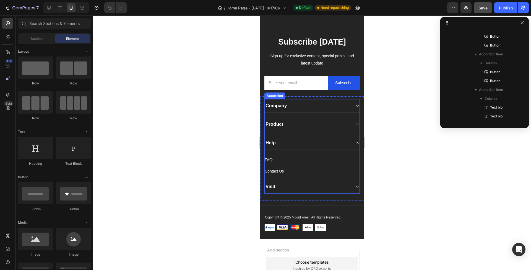
click at [309, 190] on div "Visit" at bounding box center [308, 187] width 86 height 8
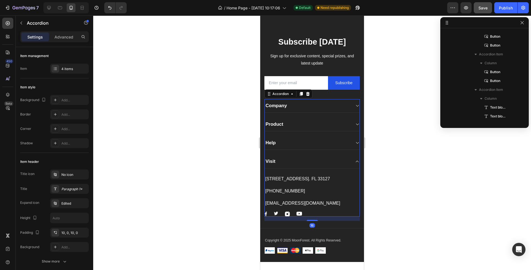
scroll to position [432, 0]
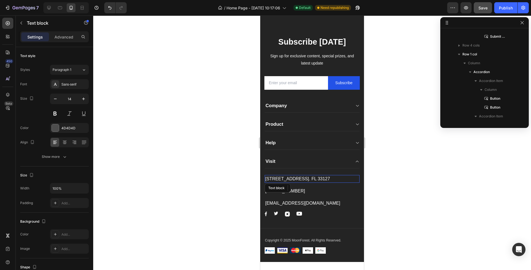
click at [296, 182] on p "[STREET_ADDRESS]. FL 33127" at bounding box center [312, 178] width 94 height 7
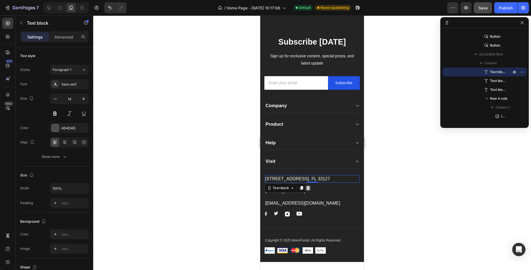
click at [307, 190] on icon at bounding box center [309, 188] width 4 height 4
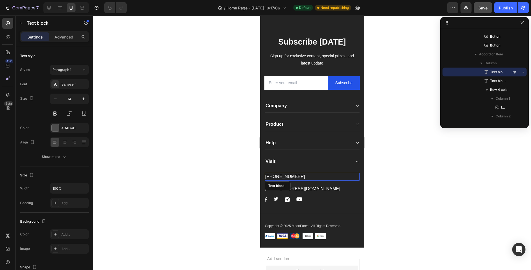
click at [292, 180] on p "[PHONE_NUMBER]" at bounding box center [312, 176] width 94 height 7
click at [309, 188] on icon at bounding box center [309, 186] width 4 height 4
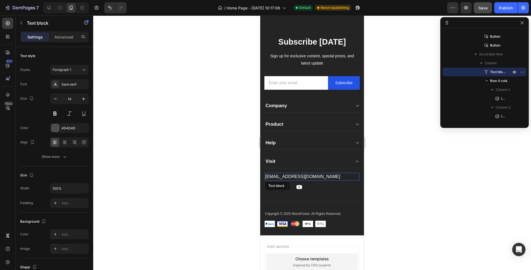
click at [283, 180] on p "[EMAIL_ADDRESS][DOMAIN_NAME]" at bounding box center [312, 176] width 94 height 7
click at [278, 180] on p "[EMAIL_ADDRESS][DOMAIN_NAME]" at bounding box center [312, 176] width 94 height 7
click at [383, 199] on div at bounding box center [312, 142] width 438 height 254
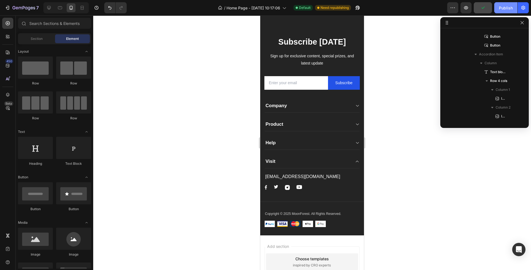
click at [500, 9] on div "Publish" at bounding box center [506, 8] width 14 height 6
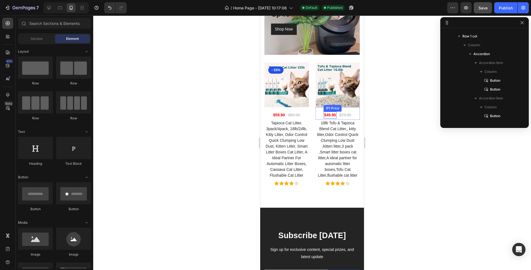
scroll to position [1348, 0]
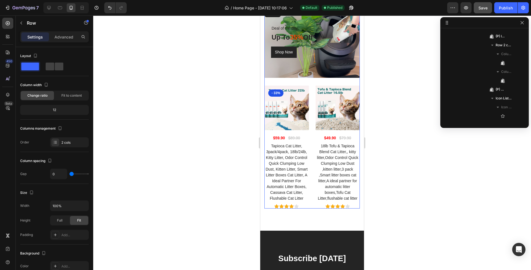
click at [314, 86] on div "Deal of the day Text block Up To 35% Off Heading Shop Now Button Row" at bounding box center [312, 46] width 95 height 78
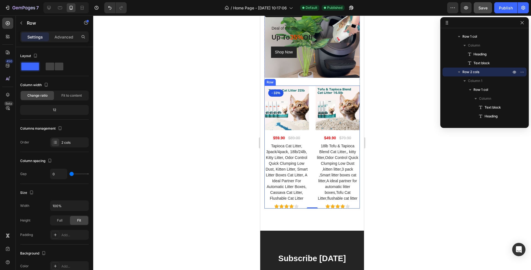
click at [310, 141] on div "(P) Images & Gallery - 33% Product Badge $59.90 (P) Price (P) Price $89.00 (P) …" at bounding box center [312, 147] width 95 height 123
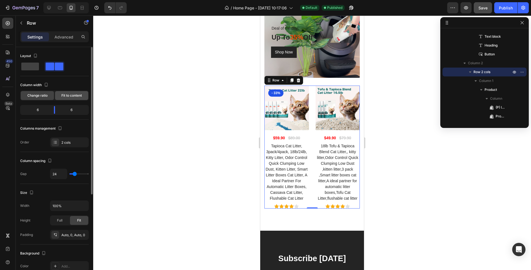
click at [69, 97] on span "Fit to content" at bounding box center [71, 95] width 20 height 5
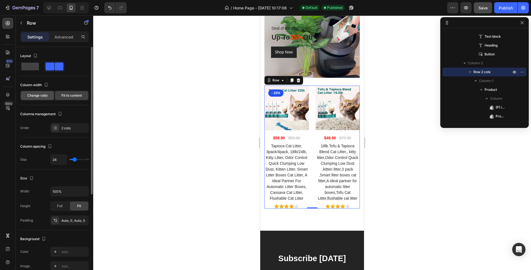
click at [43, 96] on span "Change ratio" at bounding box center [37, 95] width 20 height 5
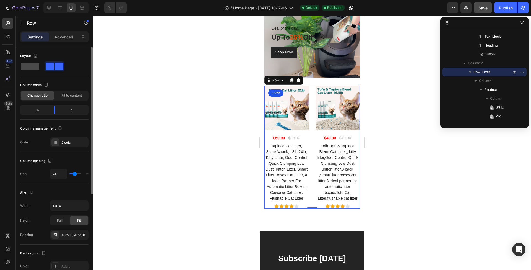
click at [32, 69] on span at bounding box center [30, 67] width 18 height 8
type input "0"
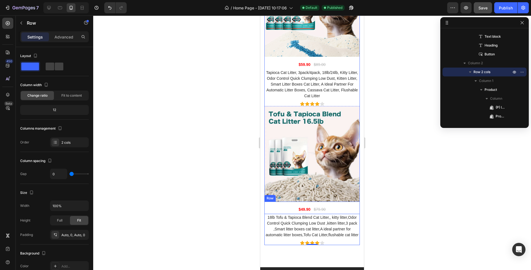
scroll to position [1518, 0]
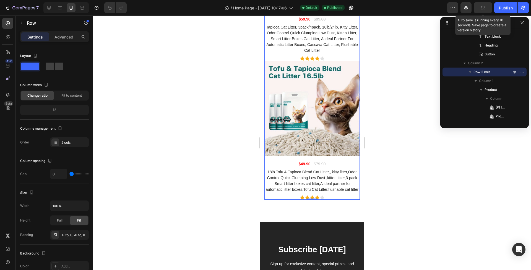
click at [482, 8] on icon "button" at bounding box center [483, 8] width 6 height 6
click at [503, 9] on div "Publish" at bounding box center [506, 8] width 14 height 6
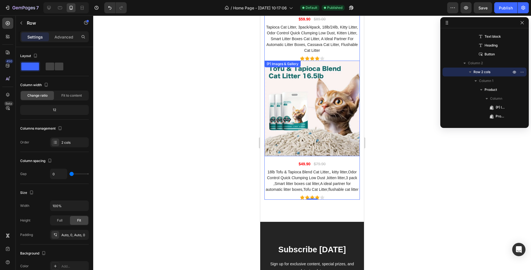
scroll to position [1479, 0]
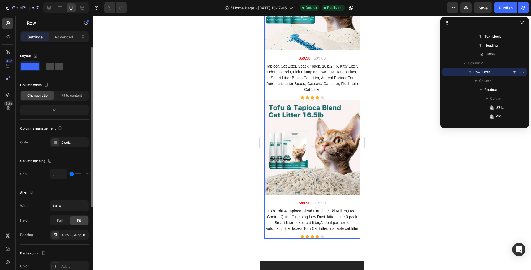
click at [55, 66] on span at bounding box center [59, 67] width 9 height 8
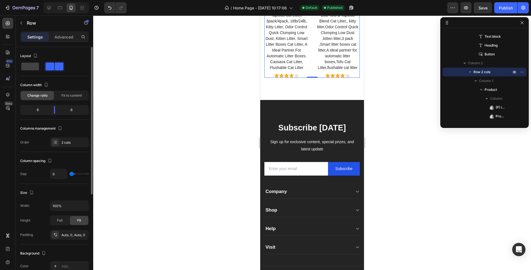
type input "24"
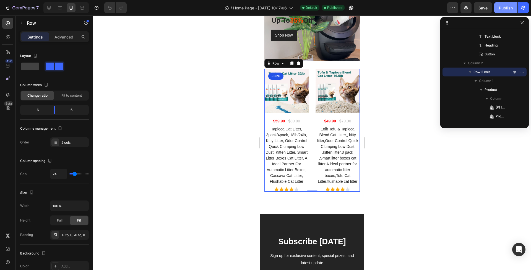
click at [504, 6] on div "Publish" at bounding box center [506, 8] width 14 height 6
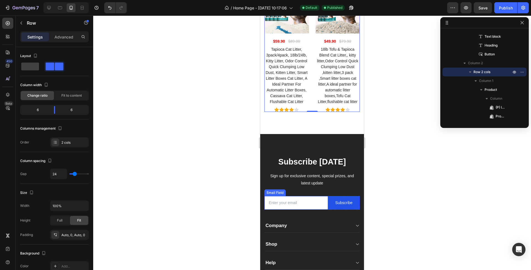
scroll to position [1548, 0]
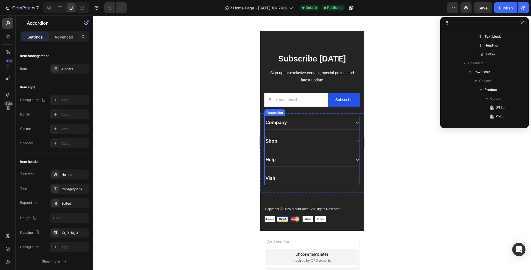
click at [278, 126] on p "Company" at bounding box center [276, 123] width 21 height 6
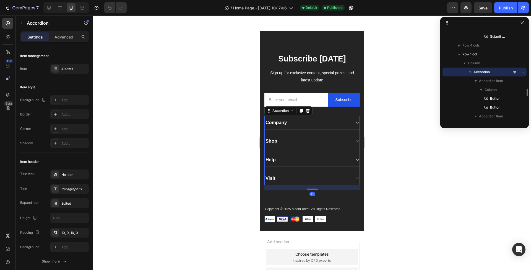
click at [278, 126] on p "Company" at bounding box center [276, 123] width 21 height 6
click at [304, 126] on div "About Us" at bounding box center [308, 123] width 86 height 8
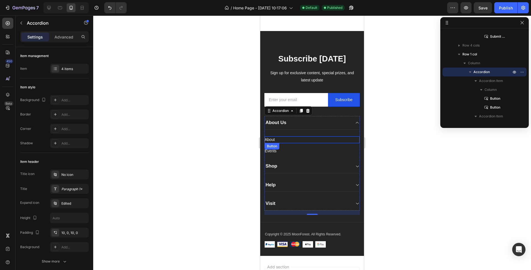
click at [276, 143] on div "About Button" at bounding box center [312, 139] width 95 height 7
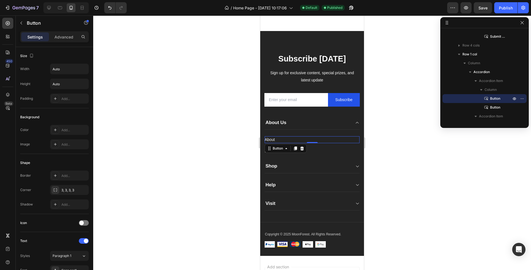
click at [276, 143] on div "About Button 0" at bounding box center [312, 139] width 95 height 7
click at [272, 143] on p "About" at bounding box center [270, 139] width 10 height 7
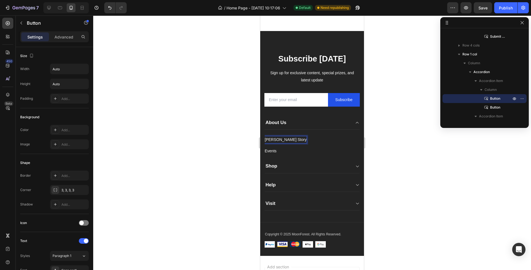
click at [298, 143] on div "Bland Story Button 0" at bounding box center [312, 139] width 95 height 7
click at [389, 169] on div at bounding box center [312, 142] width 438 height 254
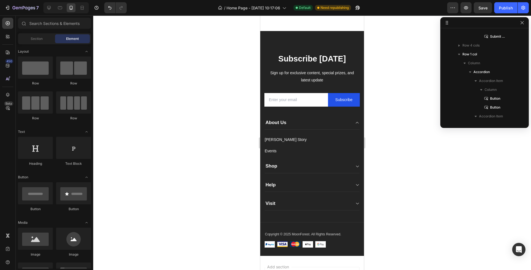
click at [381, 173] on div at bounding box center [312, 142] width 438 height 254
click at [481, 8] on span "Save" at bounding box center [483, 8] width 9 height 5
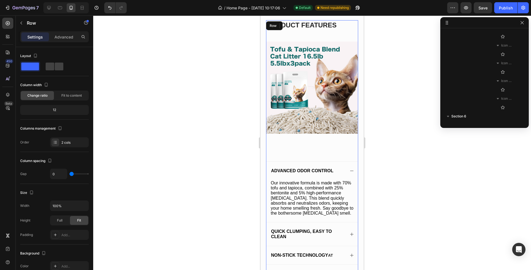
scroll to position [7, 0]
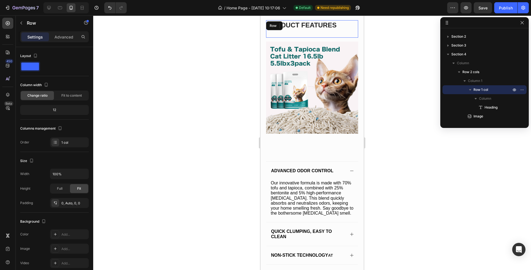
click at [320, 32] on div "product features Heading" at bounding box center [312, 28] width 92 height 17
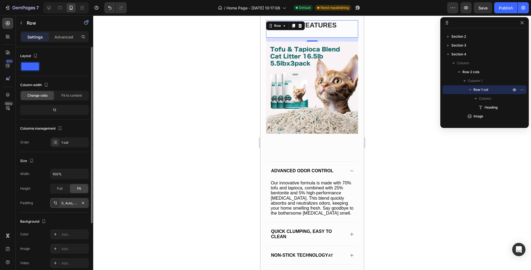
click at [69, 204] on div "0, Auto, 0, 0" at bounding box center [69, 203] width 16 height 5
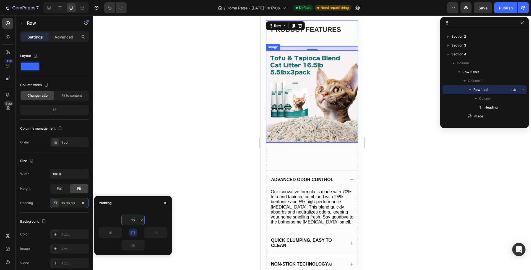
click at [315, 88] on img at bounding box center [312, 96] width 92 height 92
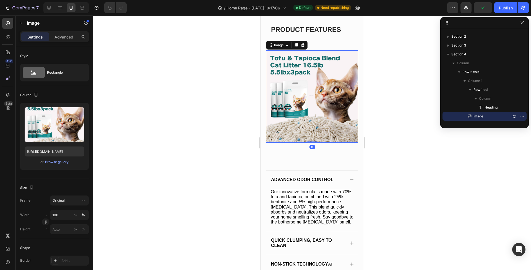
drag, startPoint x: 310, startPoint y: 138, endPoint x: 312, endPoint y: 136, distance: 3.2
click at [312, 136] on div "Image 0" at bounding box center [312, 96] width 92 height 92
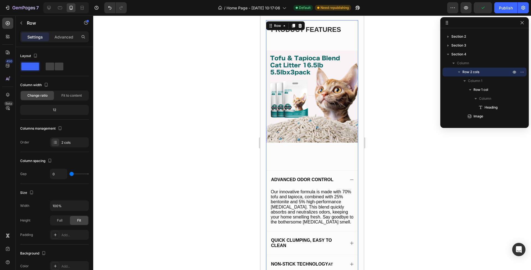
click at [310, 160] on div "Advanced Odor Control Our innovative formula is made with 70% tofu and tapioca,…" at bounding box center [312, 238] width 92 height 191
click at [306, 170] on div "Advanced Odor Control" at bounding box center [312, 179] width 92 height 18
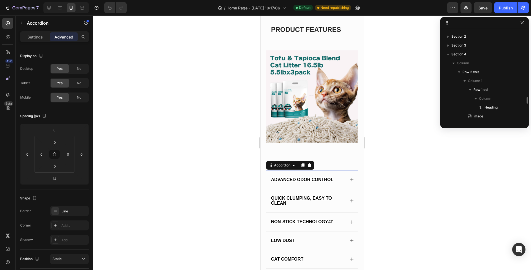
scroll to position [69, 0]
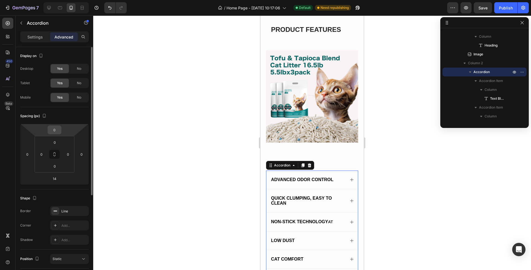
click at [61, 131] on div "0" at bounding box center [55, 129] width 14 height 9
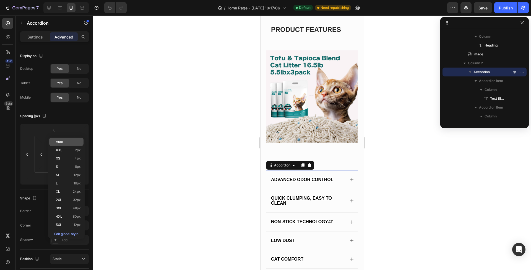
click at [59, 140] on span "Auto" at bounding box center [59, 142] width 7 height 4
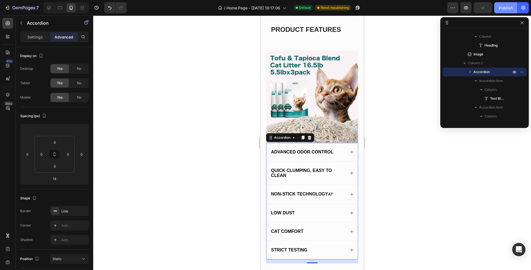
click at [506, 9] on div "Publish" at bounding box center [506, 8] width 14 height 6
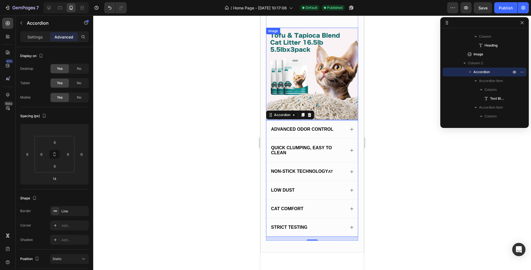
scroll to position [978, 0]
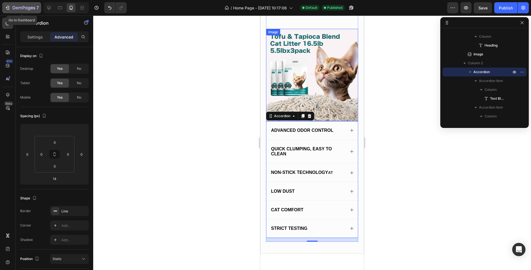
click at [14, 8] on icon "button" at bounding box center [23, 8] width 23 height 5
